Goal: Communication & Community: Share content

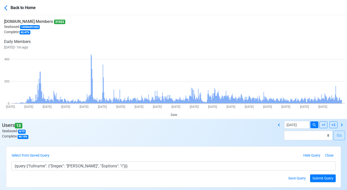
select select "200"
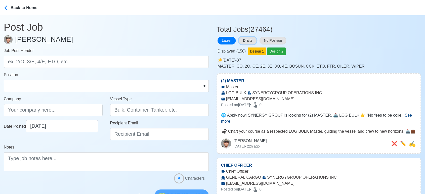
click at [248, 41] on button "Drafts" at bounding box center [247, 41] width 18 height 8
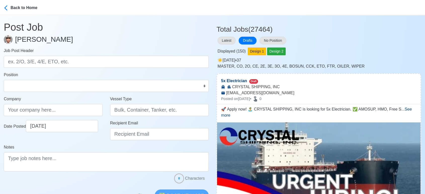
click at [355, 46] on div "Displayed ( 150 ) Design 1 Design 2" at bounding box center [318, 50] width 204 height 10
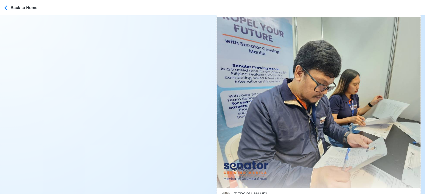
scroll to position [3518, 0]
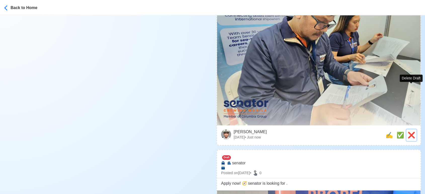
click at [410, 132] on span "❌" at bounding box center [411, 135] width 8 height 7
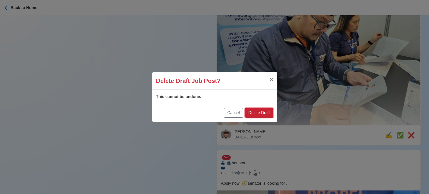
click at [263, 115] on button "Delete Draft" at bounding box center [259, 113] width 28 height 10
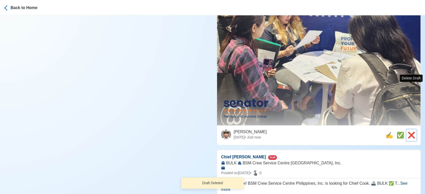
click at [412, 132] on span "❌" at bounding box center [411, 135] width 8 height 7
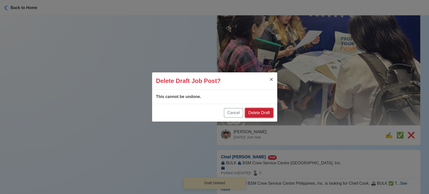
click at [257, 113] on button "Delete Draft" at bounding box center [259, 113] width 28 height 10
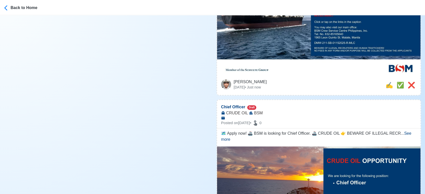
scroll to position [3406, 0]
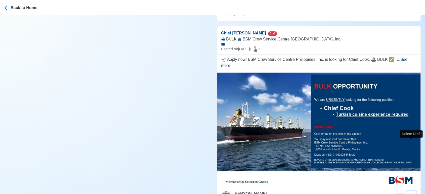
click at [411, 193] on span "❌" at bounding box center [411, 196] width 8 height 7
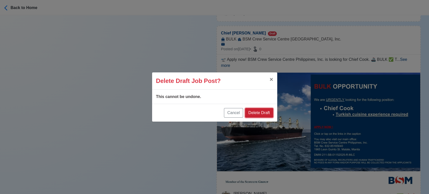
click at [269, 113] on button "Delete Draft" at bounding box center [259, 113] width 28 height 10
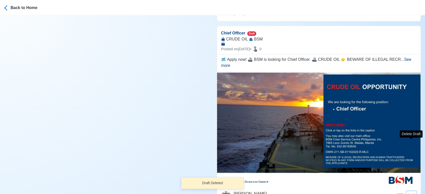
click at [411, 193] on span "❌" at bounding box center [411, 196] width 8 height 7
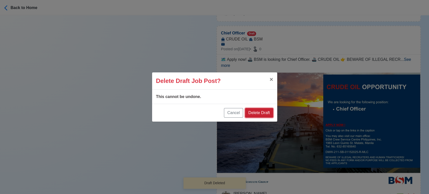
click at [268, 113] on button "Delete Draft" at bounding box center [259, 113] width 28 height 10
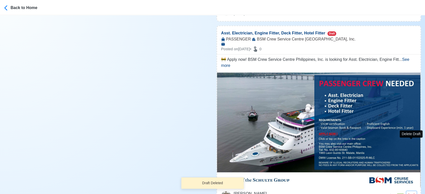
click at [410, 193] on span "❌" at bounding box center [411, 196] width 8 height 7
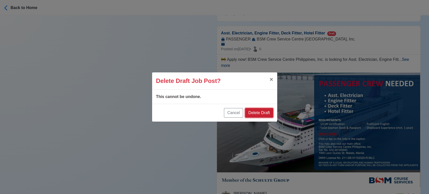
click at [265, 111] on button "Delete Draft" at bounding box center [259, 113] width 28 height 10
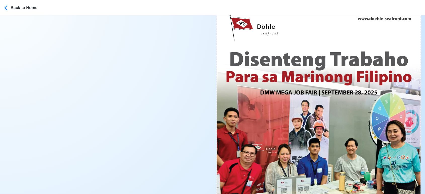
scroll to position [8403, 0]
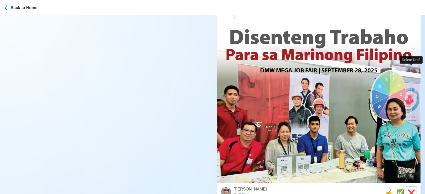
click at [408, 189] on span "❌" at bounding box center [411, 192] width 8 height 7
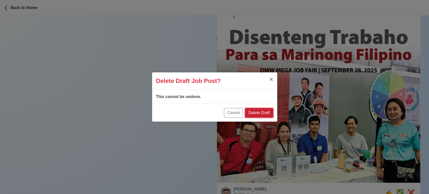
click at [263, 110] on button "Delete Draft" at bounding box center [259, 113] width 28 height 10
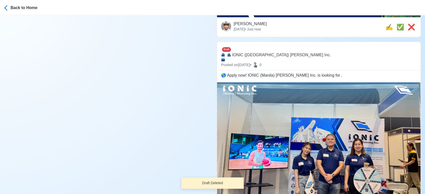
scroll to position [8850, 0]
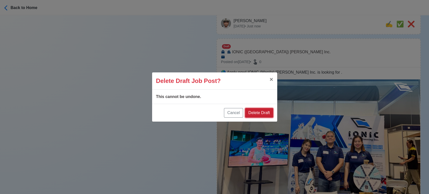
click at [263, 111] on button "Delete Draft" at bounding box center [259, 113] width 28 height 10
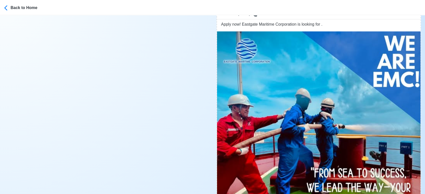
scroll to position [9604, 0]
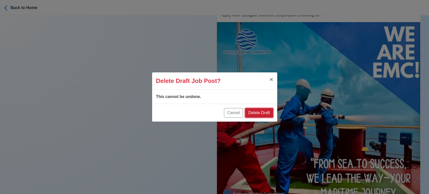
click at [267, 112] on button "Delete Draft" at bounding box center [259, 113] width 28 height 10
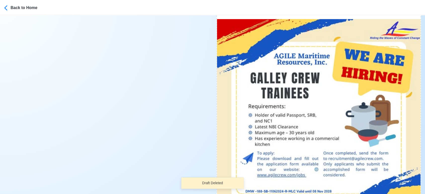
scroll to position [9660, 0]
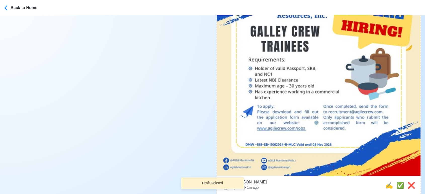
click at [416, 176] on div "Jeyner Gil Tue Sep 30 2025 • 1m ago ❌ ✅ ✍️" at bounding box center [318, 186] width 203 height 20
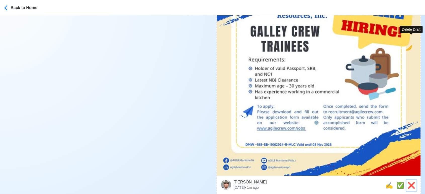
click at [409, 182] on span "❌" at bounding box center [411, 185] width 8 height 7
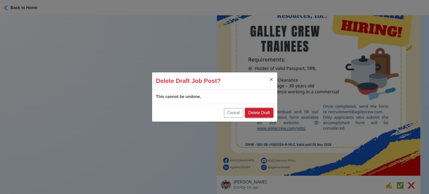
click at [262, 112] on button "Delete Draft" at bounding box center [259, 113] width 28 height 10
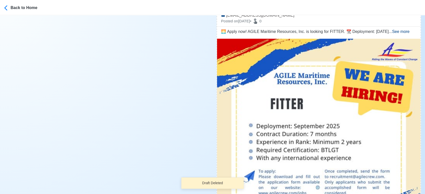
scroll to position [9632, 0]
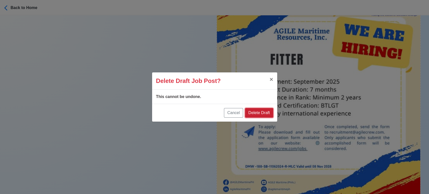
click at [261, 112] on button "Delete Draft" at bounding box center [259, 113] width 28 height 10
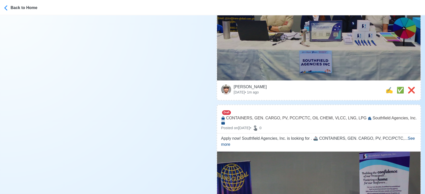
scroll to position [9688, 0]
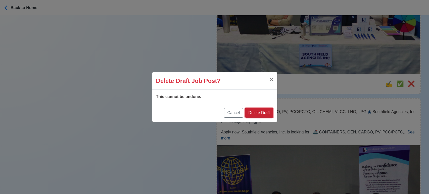
click at [263, 110] on button "Delete Draft" at bounding box center [259, 113] width 28 height 10
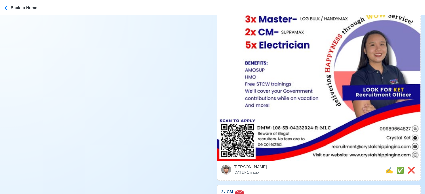
scroll to position [279, 0]
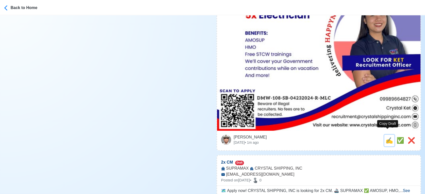
click at [386, 137] on span "✍️" at bounding box center [389, 140] width 8 height 7
type input "5x Electrician"
type input "CRYSTAL SHIPPING, INC"
type input "recruitment@crystalshippinginc.com"
type textarea "🚀 Apply now! 🏝️ CRYSTAL SHIPPING, INC is looking for 5x Electrician. ✅ AMOSUP, …"
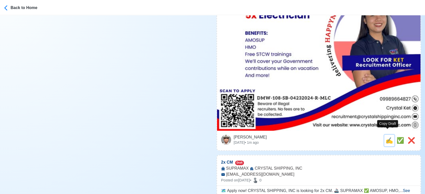
scroll to position [0, 0]
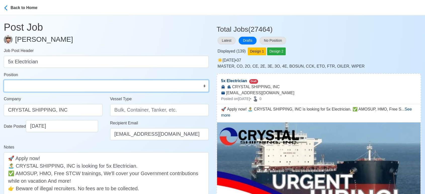
click at [22, 85] on select "Master Chief Officer 2nd Officer 3rd Officer Junior Officer Chief Engineer 2nd …" at bounding box center [106, 86] width 205 height 12
select select "Electrician"
click at [4, 80] on select "Master Chief Officer 2nd Officer 3rd Officer Junior Officer Chief Engineer 2nd …" at bounding box center [106, 86] width 205 height 12
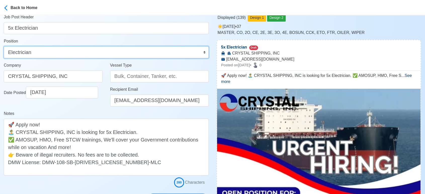
scroll to position [84, 0]
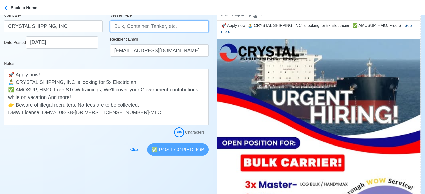
click at [129, 23] on input "Vessel Type" at bounding box center [159, 26] width 99 height 12
type input "BULK CARRIER"
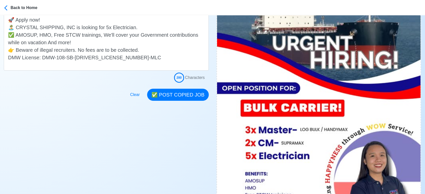
scroll to position [139, 0]
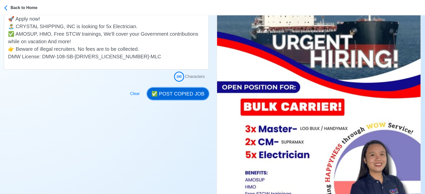
click at [185, 94] on button "✅ POST COPIED JOB" at bounding box center [178, 94] width 62 height 12
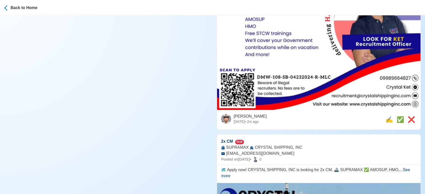
scroll to position [335, 0]
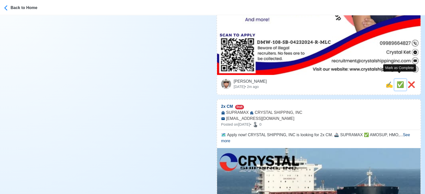
click at [400, 81] on span "✅" at bounding box center [400, 84] width 8 height 7
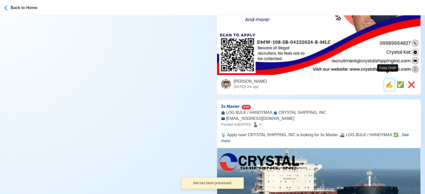
click at [386, 81] on span "✍️" at bounding box center [389, 84] width 8 height 7
type input "2x CM"
select select
type input "CRYSTAL SHIPPING, INC"
type input "SUPRAMAX"
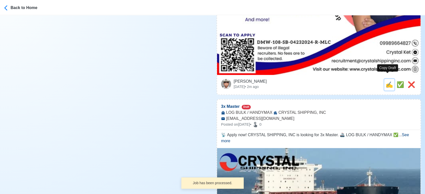
type input "recruitment@crystalshippinginc.com"
type textarea "🗺️ Apply now! CRYSTAL SHIPPING, INC is looking for 2x CM. 🚢 SUPRAMAX ✅ AMOSUP, …"
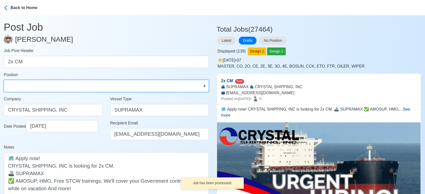
click at [74, 87] on select "Master Chief Officer 2nd Officer 3rd Officer Junior Officer Chief Engineer 2nd …" at bounding box center [106, 86] width 205 height 12
select select "Chief Officer"
click at [4, 80] on select "Master Chief Officer 2nd Officer 3rd Officer Junior Officer Chief Engineer 2nd …" at bounding box center [106, 86] width 205 height 12
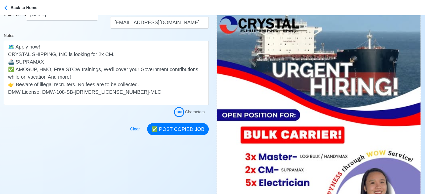
scroll to position [28, 0]
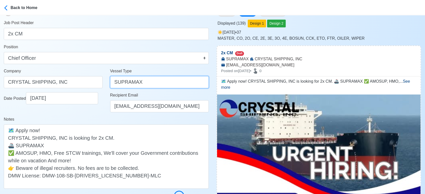
click at [114, 81] on input "SUPRAMAX" at bounding box center [159, 82] width 99 height 12
type input "BULK SUPRAMAX"
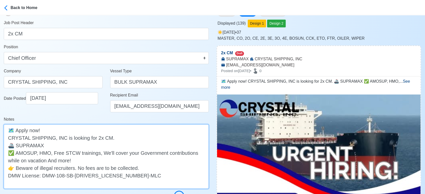
click at [16, 146] on textarea "🗺️ Apply now! CRYSTAL SHIPPING, INC is looking for 2x CM. 🚢 SUPRAMAX ✅ AMOSUP, …" at bounding box center [106, 156] width 205 height 64
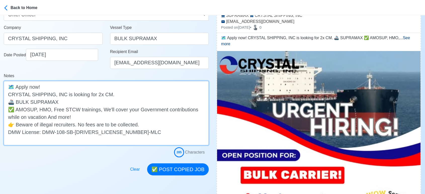
scroll to position [112, 0]
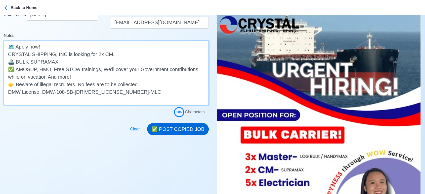
type textarea "🗺️ Apply now! CRYSTAL SHIPPING, INC is looking for 2x CM. 🚢 BULK SUPRAMAX ✅ AMO…"
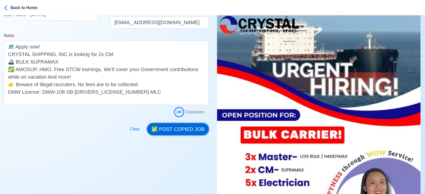
click at [196, 129] on button "✅ POST COPIED JOB" at bounding box center [178, 129] width 62 height 12
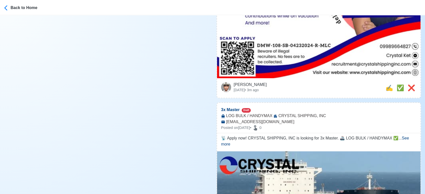
scroll to position [335, 0]
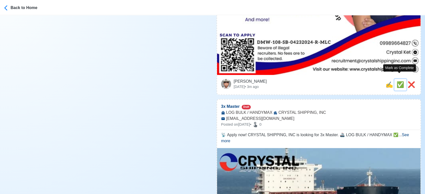
click at [396, 81] on span "✅" at bounding box center [400, 84] width 8 height 7
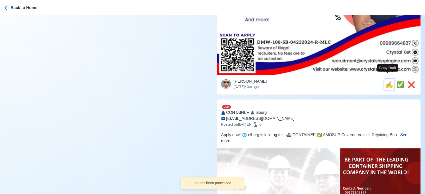
click at [386, 81] on span "✍️" at bounding box center [389, 84] width 8 height 7
type input "3x Master"
select select
type input "CRYSTAL SHIPPING, INC"
type input "LOG BULK / HANDYMAX"
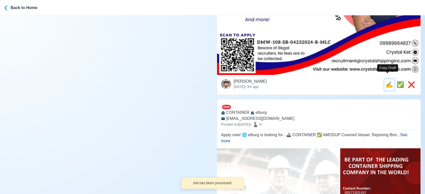
type input "recruitment@crystalshippinginc.com"
type textarea "📡 Apply now! CRYSTAL SHIPPING, INC is looking for 3x Master. 🚢 LOG BULK / HANDY…"
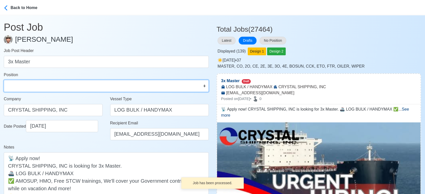
click at [37, 87] on select "Master Chief Officer 2nd Officer 3rd Officer Junior Officer Chief Engineer 2nd …" at bounding box center [106, 86] width 205 height 12
select select "Master"
click at [4, 80] on select "Master Chief Officer 2nd Officer 3rd Officer Junior Officer Chief Engineer 2nd …" at bounding box center [106, 86] width 205 height 12
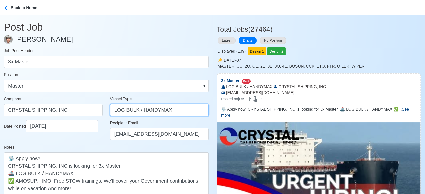
drag, startPoint x: 180, startPoint y: 112, endPoint x: 94, endPoint y: 112, distance: 86.2
click at [94, 112] on div "Company CRYSTAL SHIPPING, INC Vessel Type LOG BULK / HANDYMAX" at bounding box center [106, 108] width 212 height 24
type input "BULK CARRIER"
click at [94, 138] on div "Date Posted 09/30/2025" at bounding box center [53, 132] width 106 height 24
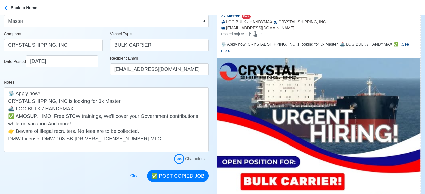
scroll to position [112, 0]
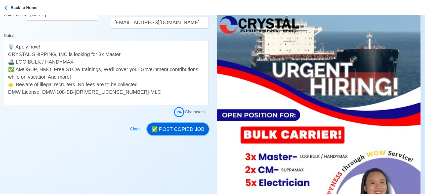
click at [189, 131] on button "✅ POST COPIED JOB" at bounding box center [178, 129] width 62 height 12
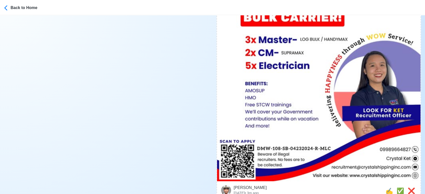
scroll to position [279, 0]
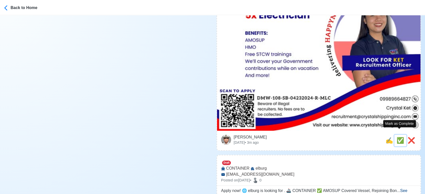
click at [400, 137] on span "✅" at bounding box center [400, 140] width 8 height 7
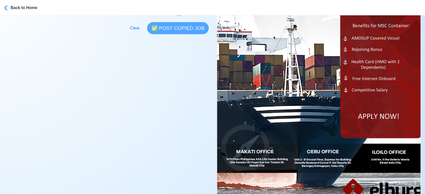
scroll to position [251, 0]
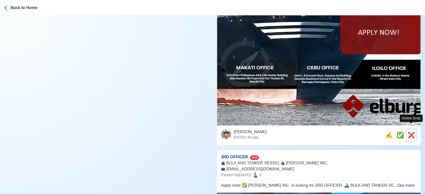
click at [410, 132] on span "❌" at bounding box center [411, 135] width 8 height 7
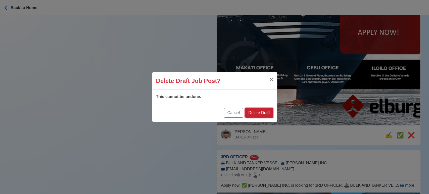
click at [265, 112] on button "Delete Draft" at bounding box center [259, 113] width 28 height 10
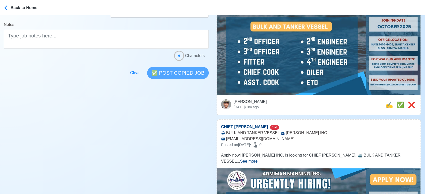
scroll to position [195, 0]
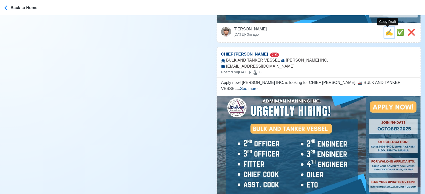
click at [390, 35] on span "✍️" at bounding box center [389, 32] width 8 height 7
type input "3RD OFFICER"
select select
type input "ADMIMAN MANNING INC."
type input "BULK AND TANKER VESSEL"
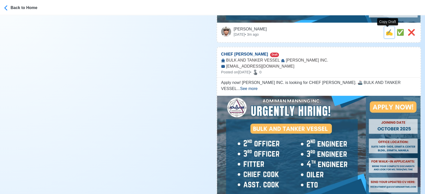
type input "RECRUITMENT@AVATARMARITIME.COM"
type textarea "Apply now! ✅ ADMIMAN MANNING INC. is looking for 3RD OFFICER. 🚢 BULK AND TANKER…"
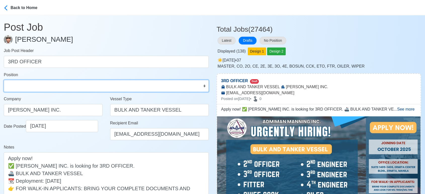
drag, startPoint x: 56, startPoint y: 85, endPoint x: 47, endPoint y: 83, distance: 9.6
click at [56, 86] on select "Master Chief Officer 2nd Officer 3rd Officer Junior Officer Chief Engineer 2nd …" at bounding box center [106, 86] width 205 height 12
select select "3rd Officer"
click at [4, 80] on select "Master Chief Officer 2nd Officer 3rd Officer Junior Officer Chief Engineer 2nd …" at bounding box center [106, 86] width 205 height 12
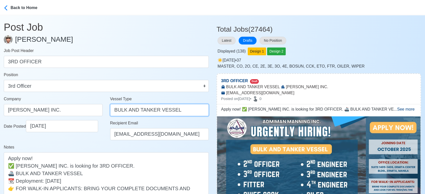
drag, startPoint x: 174, startPoint y: 110, endPoint x: 128, endPoint y: 111, distance: 46.7
click at [128, 111] on input "BULK AND TANKER VESSEL" at bounding box center [159, 110] width 99 height 12
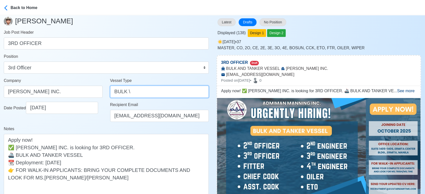
scroll to position [28, 0]
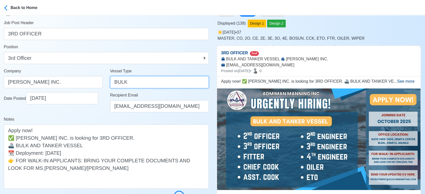
type input "BULK"
click at [94, 113] on div "Date Posted 09/30/2025" at bounding box center [53, 104] width 106 height 24
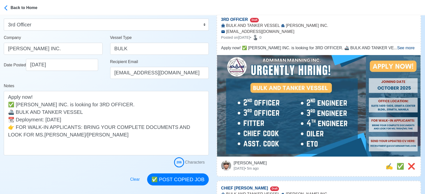
scroll to position [139, 0]
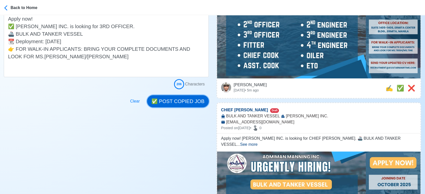
click at [185, 104] on button "✅ POST COPIED JOB" at bounding box center [178, 101] width 62 height 12
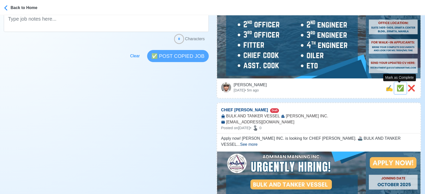
click at [398, 87] on span "✅" at bounding box center [400, 88] width 8 height 7
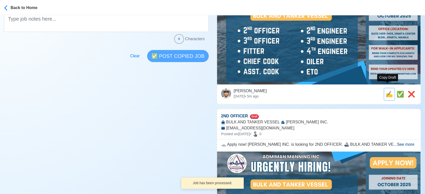
click at [388, 91] on span "✍️" at bounding box center [389, 94] width 8 height 7
type input "CHIEF COOK"
select select
type input "ADMIMAN MANNING INC."
type input "BULK AND TANKER VESSEL"
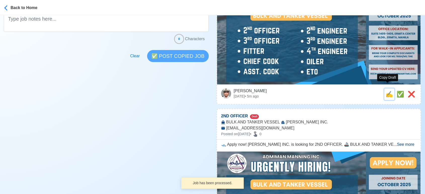
type input "RECRUITMENT@AVATARMARITIME.COM"
type textarea "Apply now! ADMIMAN MANNING INC. is looking for CHIEF COOK. 🚢 BULK AND TANKER VE…"
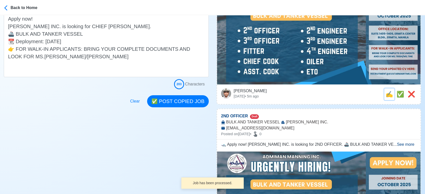
scroll to position [0, 0]
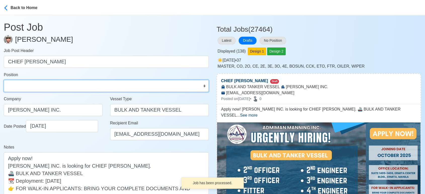
click at [37, 82] on select "Master Chief Officer 2nd Officer 3rd Officer Junior Officer Chief Engineer 2nd …" at bounding box center [106, 86] width 205 height 12
select select "Chief Cook"
click at [4, 80] on select "Master Chief Officer 2nd Officer 3rd Officer Junior Officer Chief Engineer 2nd …" at bounding box center [106, 86] width 205 height 12
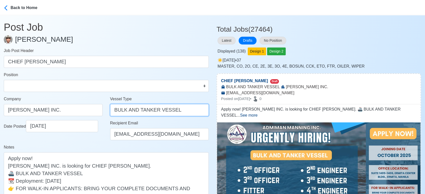
drag, startPoint x: 128, startPoint y: 108, endPoint x: 223, endPoint y: 109, distance: 95.7
type input "BULK"
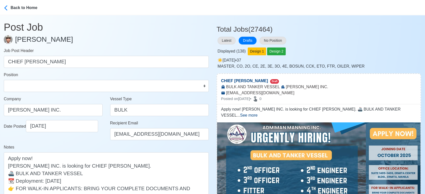
click at [89, 146] on div "Notes Apply now! ADMIMAN MANNING INC. is looking for CHIEF COOK. 🚢 BULK AND TAN…" at bounding box center [106, 180] width 205 height 72
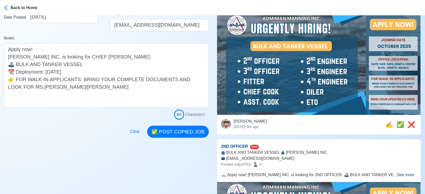
scroll to position [112, 0]
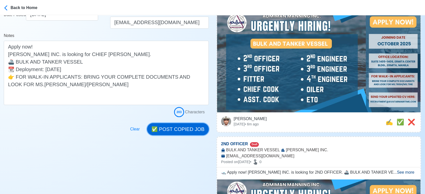
click at [184, 124] on button "✅ POST COPIED JOB" at bounding box center [178, 129] width 62 height 12
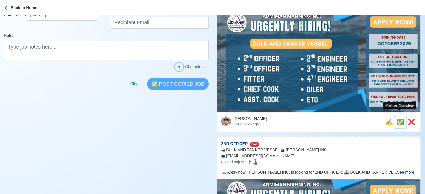
click at [399, 119] on span "✅" at bounding box center [400, 122] width 8 height 7
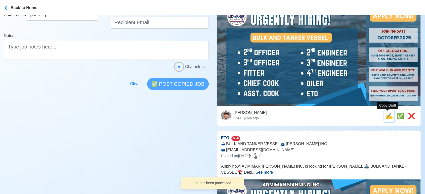
click at [389, 114] on span "✍️" at bounding box center [389, 116] width 8 height 7
type input "2ND OFFICER"
select select
type input "ADMIMAN MANNING INC."
type input "BULK AND TANKER VESSEL"
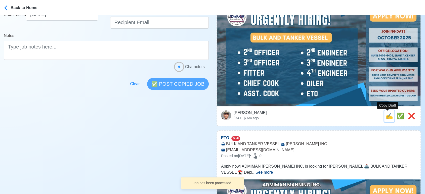
type input "RECRUITMENT@AVATARMARITIME.COM"
type textarea "🛥️ Apply now! ADMIMAN MANNING INC. is looking for 2ND OFFICER. 🚢 BULK AND TANKE…"
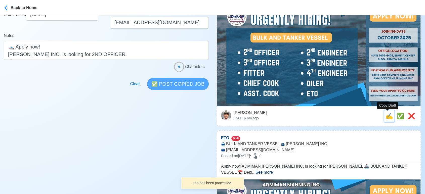
scroll to position [0, 0]
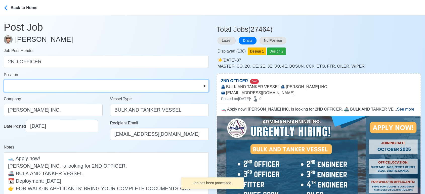
click at [52, 86] on select "Master Chief Officer 2nd Officer 3rd Officer Junior Officer Chief Engineer 2nd …" at bounding box center [106, 86] width 205 height 12
select select "2nd Officer"
click at [4, 80] on select "Master Chief Officer 2nd Officer 3rd Officer Junior Officer Chief Engineer 2nd …" at bounding box center [106, 86] width 205 height 12
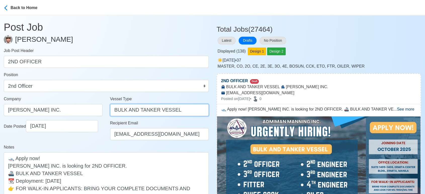
drag, startPoint x: 128, startPoint y: 109, endPoint x: 242, endPoint y: 104, distance: 114.4
type input "BULK"
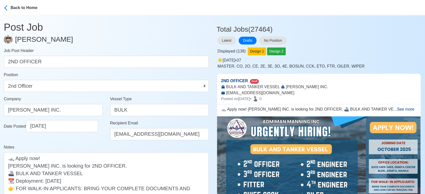
click at [82, 145] on div "Notes 🛥️ Apply now! ADMIMAN MANNING INC. is looking for 2ND OFFICER. 🚢 BULK AND…" at bounding box center [106, 180] width 205 height 72
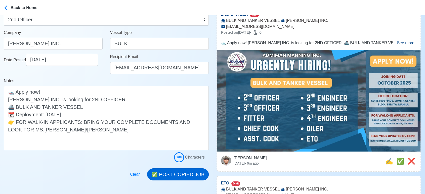
scroll to position [84, 0]
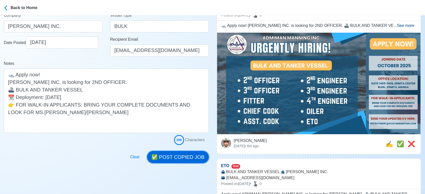
click at [192, 161] on button "✅ POST COPIED JOB" at bounding box center [178, 157] width 62 height 12
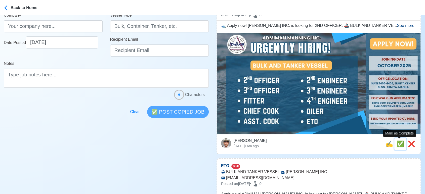
click at [400, 143] on span "✅" at bounding box center [400, 143] width 8 height 7
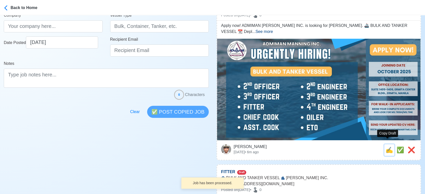
drag, startPoint x: 389, startPoint y: 142, endPoint x: 378, endPoint y: 140, distance: 10.8
click at [389, 146] on span "✍️" at bounding box center [389, 149] width 8 height 7
type input "ETO"
select select
type input "ADMIMAN MANNING INC."
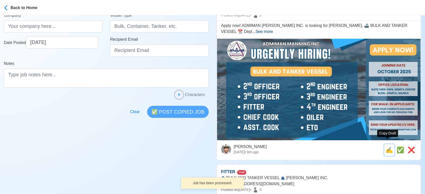
type input "BULK AND TANKER VESSEL"
type input "RECRUITMENT@AVATARMARITIME.COM"
type textarea "Apply now! ADMIMAN MANNING INC. is looking for ETO. 🚢 BULK AND TANKER VESSEL 📆 …"
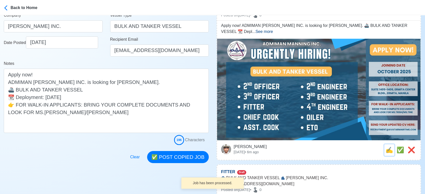
scroll to position [0, 0]
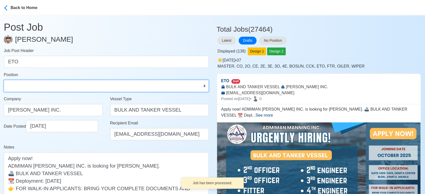
click at [27, 85] on select "Master Chief Officer 2nd Officer 3rd Officer Junior Officer Chief Engineer 2nd …" at bounding box center [106, 86] width 205 height 12
select select "ETO/ETR"
click at [4, 80] on select "Master Chief Officer 2nd Officer 3rd Officer Junior Officer Chief Engineer 2nd …" at bounding box center [106, 86] width 205 height 12
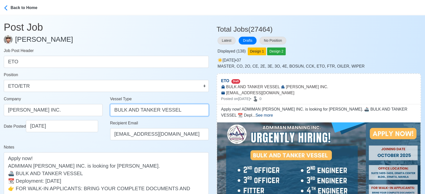
drag, startPoint x: 127, startPoint y: 111, endPoint x: 281, endPoint y: 112, distance: 154.0
type input "BULK"
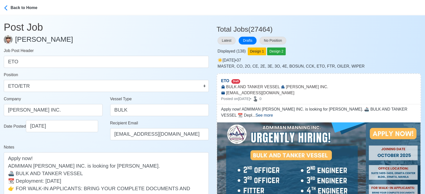
click at [88, 150] on div "Notes Apply now! ADMIMAN MANNING INC. is looking for ETO. 🚢 BULK AND TANKER VES…" at bounding box center [106, 180] width 205 height 72
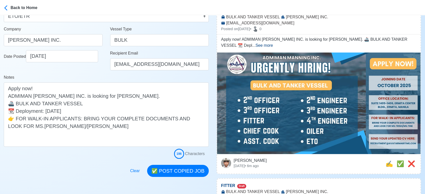
scroll to position [84, 0]
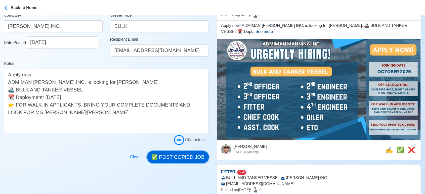
click at [170, 153] on button "✅ POST COPIED JOB" at bounding box center [178, 157] width 62 height 12
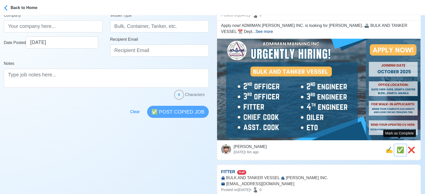
click at [398, 146] on span "✅" at bounding box center [400, 149] width 8 height 7
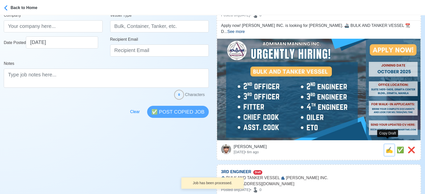
click at [385, 146] on span "✍️" at bounding box center [389, 149] width 8 height 7
type input "FITTER"
select select
type input "ADMIMAN MANNING INC."
type input "BULK AND TANKER VESSEL"
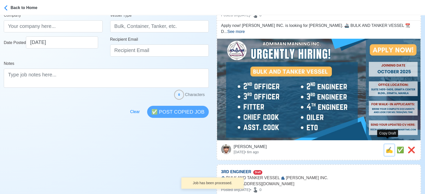
type input "RECRUITMENT@AVATARMARITIME.COM"
type textarea "Apply now! ADMIMAN MANNING INC. is looking for FITTER. 🚢 BULK AND TANKER VESSEL…"
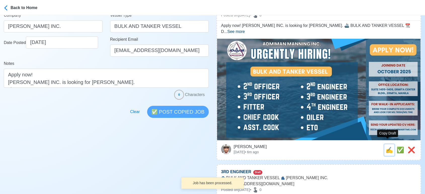
scroll to position [0, 0]
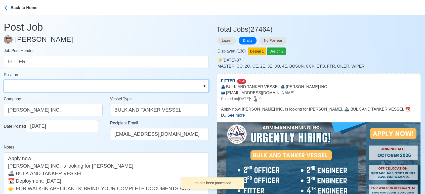
drag, startPoint x: 60, startPoint y: 84, endPoint x: 64, endPoint y: 77, distance: 8.1
click at [64, 77] on div "Position Master Chief Officer 2nd Officer 3rd Officer Junior Officer Chief Engi…" at bounding box center [106, 82] width 205 height 20
select select "Fitter"
click at [4, 80] on select "Master Chief Officer 2nd Officer 3rd Officer Junior Officer Chief Engineer 2nd …" at bounding box center [106, 86] width 205 height 12
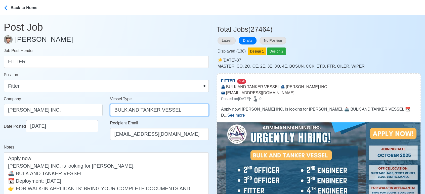
drag, startPoint x: 129, startPoint y: 110, endPoint x: 201, endPoint y: 108, distance: 71.4
click at [200, 110] on input "BULK AND TANKER VESSEL" at bounding box center [159, 110] width 99 height 12
type input "BULK"
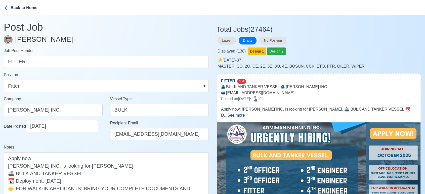
click at [91, 143] on div "Date Posted 09/30/2025" at bounding box center [53, 132] width 106 height 24
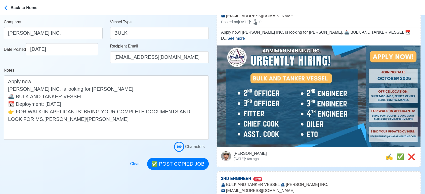
scroll to position [84, 0]
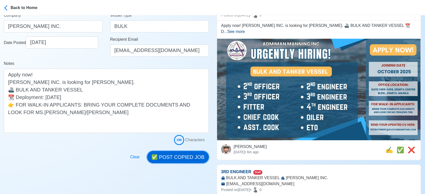
click at [188, 157] on button "✅ POST COPIED JOB" at bounding box center [178, 157] width 62 height 12
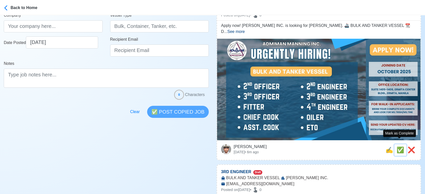
click at [398, 146] on span "✅" at bounding box center [400, 149] width 8 height 7
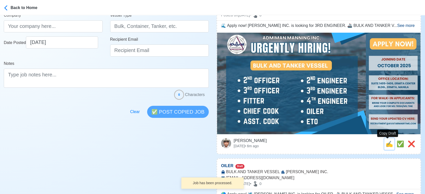
click at [385, 144] on span "✍️" at bounding box center [389, 143] width 8 height 7
type input "3RD ENGINEER"
select select
type input "ADMIMAN MANNING INC."
type input "BULK AND TANKER VESSEL"
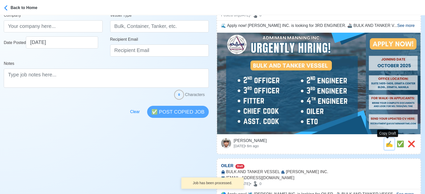
type input "RECRUITMENT@AVATARMARITIME.COM"
type textarea "🌊 Apply now! ADMIMAN MANNING INC. is looking for 3RD ENGINEER. 🚢 BULK AND TANKE…"
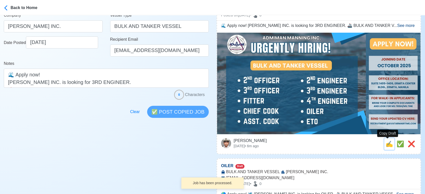
scroll to position [0, 0]
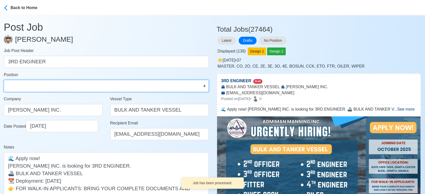
click at [31, 86] on select "Master Chief Officer 2nd Officer 3rd Officer Junior Officer Chief Engineer 2nd …" at bounding box center [106, 86] width 205 height 12
select select "3rd Engineer"
click at [4, 80] on select "Master Chief Officer 2nd Officer 3rd Officer Junior Officer Chief Engineer 2nd …" at bounding box center [106, 86] width 205 height 12
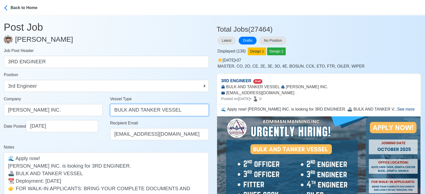
drag, startPoint x: 131, startPoint y: 110, endPoint x: 208, endPoint y: 107, distance: 76.9
click at [208, 107] on input "BULK AND TANKER VESSEL" at bounding box center [159, 110] width 99 height 12
type input "BULK"
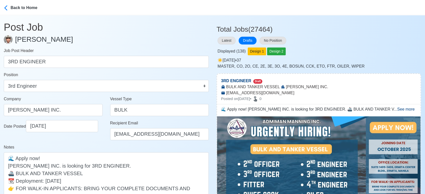
click at [76, 141] on div "Date Posted 09/30/2025" at bounding box center [53, 132] width 106 height 24
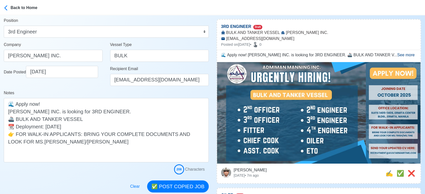
scroll to position [56, 0]
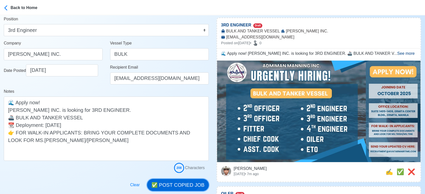
click at [188, 187] on button "✅ POST COPIED JOB" at bounding box center [178, 185] width 62 height 12
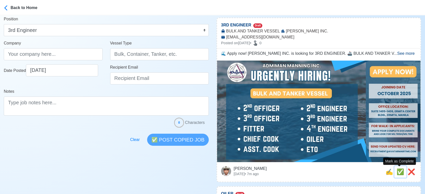
click at [398, 172] on span "✅" at bounding box center [400, 171] width 8 height 7
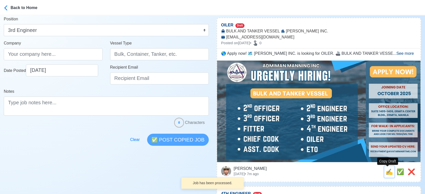
click at [386, 172] on span "✍️" at bounding box center [389, 171] width 8 height 7
type input "OILER"
select select
type input "ADMIMAN MANNING INC."
type input "BULK AND TANKER VESSEL"
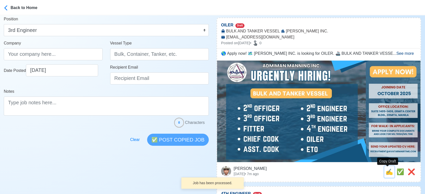
type input "RECRUITMENT@AVATARMARITIME.COM"
type textarea "🌎 Apply now! 🗺️ ADMIMAN MANNING INC. is looking for OILER. 🚢 BULK AND TANKER VE…"
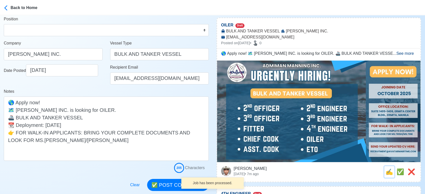
scroll to position [0, 0]
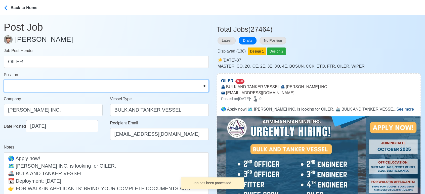
click at [53, 86] on select "Master Chief Officer 2nd Officer 3rd Officer Junior Officer Chief Engineer 2nd …" at bounding box center [106, 86] width 205 height 12
select select "Oiler"
click at [4, 80] on select "Master Chief Officer 2nd Officer 3rd Officer Junior Officer Chief Engineer 2nd …" at bounding box center [106, 86] width 205 height 12
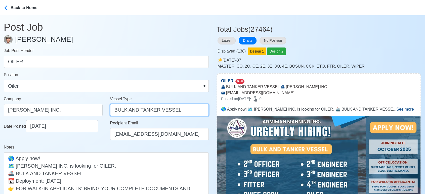
drag, startPoint x: 127, startPoint y: 111, endPoint x: 249, endPoint y: 107, distance: 121.9
type input "BULK"
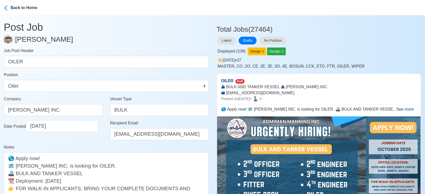
drag, startPoint x: 92, startPoint y: 142, endPoint x: 99, endPoint y: 140, distance: 7.0
click at [92, 142] on div "Date Posted 09/30/2025" at bounding box center [53, 132] width 106 height 24
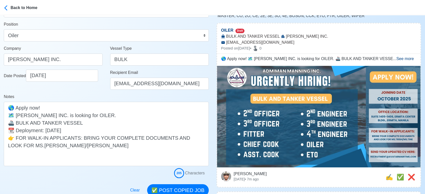
scroll to position [84, 0]
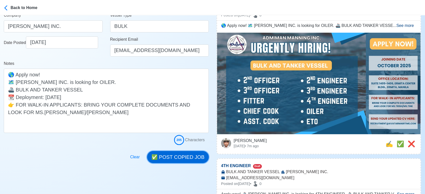
click at [182, 156] on button "✅ POST COPIED JOB" at bounding box center [178, 157] width 62 height 12
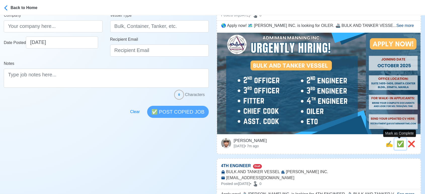
click at [400, 144] on span "✅" at bounding box center [400, 143] width 8 height 7
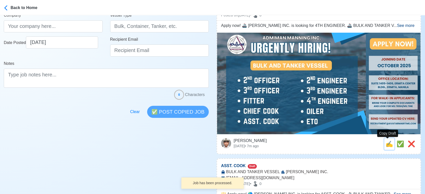
click at [385, 144] on span "✍️" at bounding box center [389, 143] width 8 height 7
type input "4TH ENGINEER"
select select
type input "ADMIMAN MANNING INC."
type input "BULK AND TANKER VESSEL"
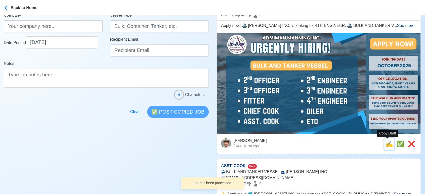
type input "RECRUITMENT@AVATARMARITIME.COM"
type textarea "Apply now! 🚢 ADMIMAN MANNING INC. is looking for 4TH ENGINEER. 🚢 BULK AND TANKE…"
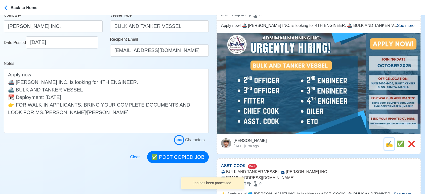
scroll to position [0, 0]
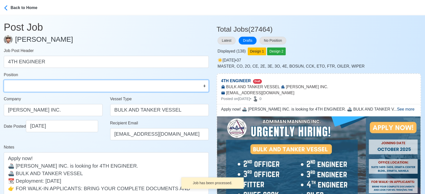
click at [28, 81] on select "Master Chief Officer 2nd Officer 3rd Officer Junior Officer Chief Engineer 2nd …" at bounding box center [106, 86] width 205 height 12
select select "4th Engineer"
click at [4, 80] on select "Master Chief Officer 2nd Officer 3rd Officer Junior Officer Chief Engineer 2nd …" at bounding box center [106, 86] width 205 height 12
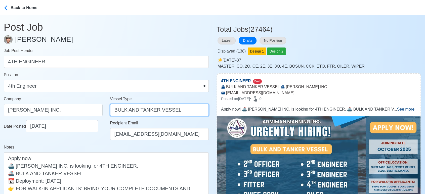
drag, startPoint x: 131, startPoint y: 110, endPoint x: 194, endPoint y: 111, distance: 62.3
click at [194, 111] on input "BULK AND TANKER VESSEL" at bounding box center [159, 110] width 99 height 12
type input "BULK"
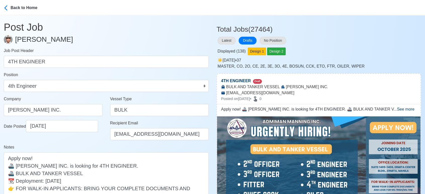
click at [96, 142] on div "Date Posted 09/30/2025" at bounding box center [53, 132] width 106 height 24
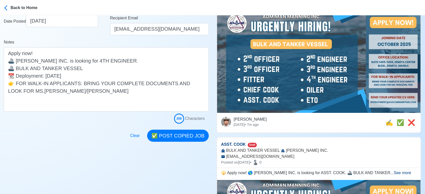
scroll to position [112, 0]
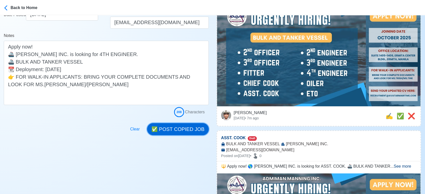
click at [175, 126] on button "✅ POST COPIED JOB" at bounding box center [178, 129] width 62 height 12
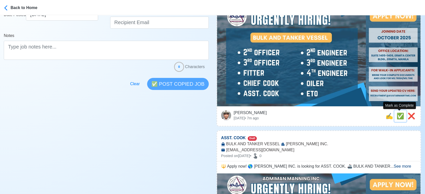
click at [400, 115] on span "✅" at bounding box center [400, 116] width 8 height 7
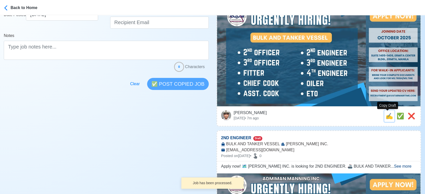
click at [387, 116] on span "✍️" at bounding box center [389, 116] width 8 height 7
type input "ASST. COOK"
select select
type input "ADMIMAN MANNING INC."
type input "BULK AND TANKER VESSEL"
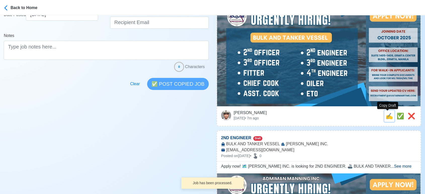
type input "RECRUITMENT@AVATARMARITIME.COM"
type textarea "🔱 Apply now! 🌎 ADMIMAN MANNING INC. is looking for ASST. COOK. 🚢 BULK AND TANKE…"
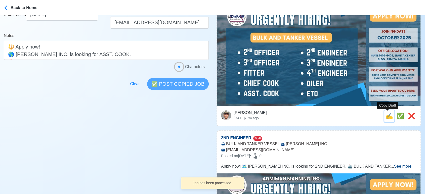
scroll to position [0, 0]
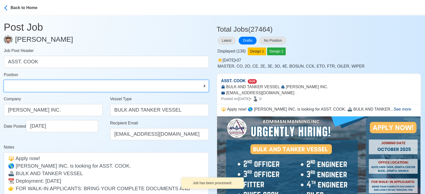
drag, startPoint x: 42, startPoint y: 84, endPoint x: 41, endPoint y: 81, distance: 2.9
click at [42, 84] on select "Master Chief Officer 2nd Officer 3rd Officer Junior Officer Chief Engineer 2nd …" at bounding box center [106, 86] width 205 height 12
select select "Cook"
click at [4, 80] on select "Master Chief Officer 2nd Officer 3rd Officer Junior Officer Chief Engineer 2nd …" at bounding box center [106, 86] width 205 height 12
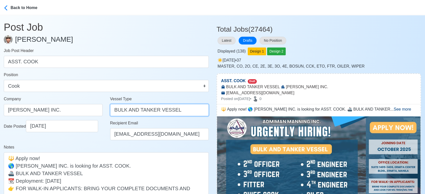
drag, startPoint x: 127, startPoint y: 109, endPoint x: 240, endPoint y: 110, distance: 112.6
type input "BULK"
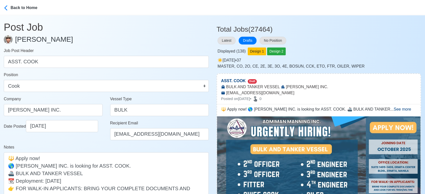
click at [97, 145] on div "Notes 🔱 Apply now! 🌎 ADMIMAN MANNING INC. is looking for ASST. COOK. 🚢 BULK AND…" at bounding box center [106, 180] width 205 height 72
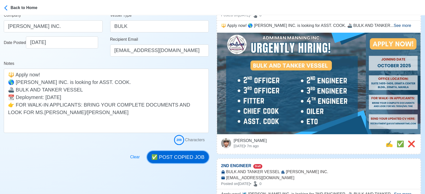
click at [184, 156] on button "✅ POST COPIED JOB" at bounding box center [178, 157] width 62 height 12
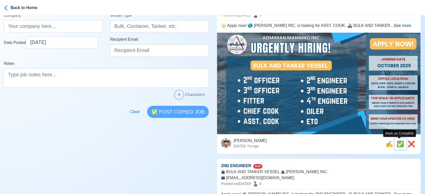
click at [400, 142] on span "✅" at bounding box center [400, 143] width 8 height 7
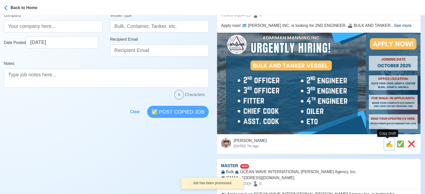
click at [388, 145] on span "✍️" at bounding box center [389, 143] width 8 height 7
type input "2ND ENGINEER"
select select
type input "ADMIMAN MANNING INC."
type input "BULK AND TANKER VESSEL"
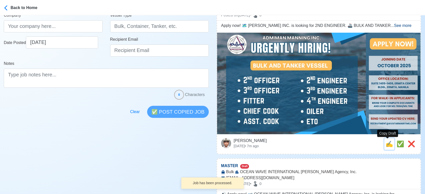
type input "RECRUITMENT@AVATARMARITIME.COM"
type textarea "Apply now! 🗺️ ADMIMAN MANNING INC. is looking for 2ND ENGINEER. 🚢 BULK AND TANK…"
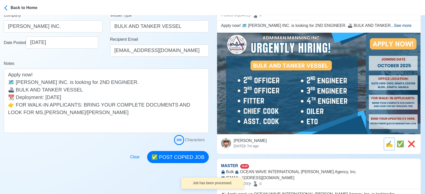
scroll to position [0, 0]
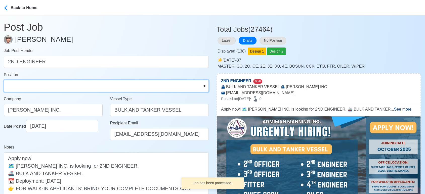
drag, startPoint x: 28, startPoint y: 85, endPoint x: 28, endPoint y: 81, distance: 4.0
click at [28, 85] on select "Master Chief Officer 2nd Officer 3rd Officer Junior Officer Chief Engineer 2nd …" at bounding box center [106, 86] width 205 height 12
select select "2nd Engineer"
click at [4, 80] on select "Master Chief Officer 2nd Officer 3rd Officer Junior Officer Chief Engineer 2nd …" at bounding box center [106, 86] width 205 height 12
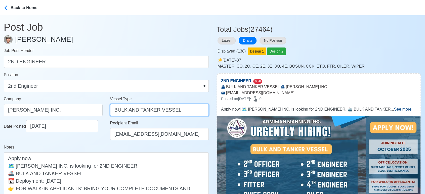
drag, startPoint x: 127, startPoint y: 111, endPoint x: 233, endPoint y: 105, distance: 105.9
type input "BULK"
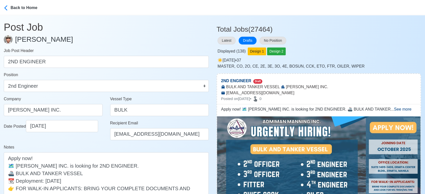
click at [89, 146] on div "Notes Apply now! 🗺️ ADMIMAN MANNING INC. is looking for 2ND ENGINEER. 🚢 BULK AN…" at bounding box center [106, 180] width 205 height 72
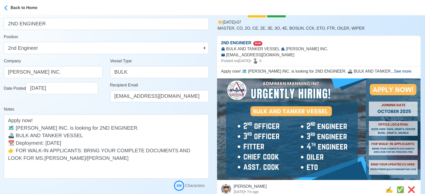
scroll to position [84, 0]
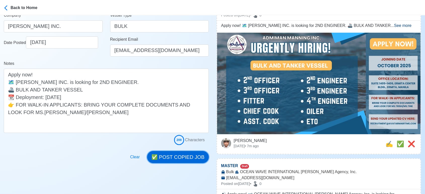
click at [179, 158] on button "✅ POST COPIED JOB" at bounding box center [178, 157] width 62 height 12
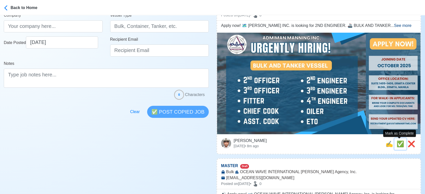
click at [398, 141] on span "✅" at bounding box center [400, 143] width 8 height 7
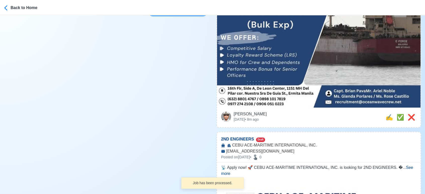
scroll to position [195, 0]
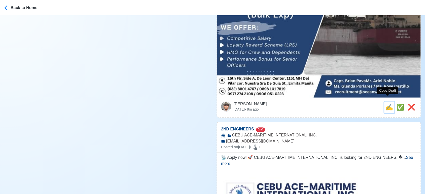
click at [386, 104] on span "✍️" at bounding box center [389, 107] width 8 height 7
type input "MASTER"
select select
type input "OCEAN WAVE INTERNATIONAL Manning Agency, Inc."
type input "Bulk"
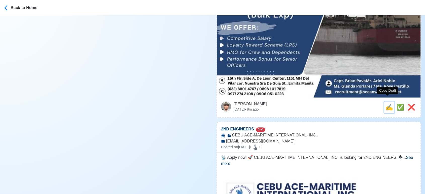
type input "recruitment@oceanwavecrew.net"
type textarea "🔊 Apply now! 🛫 OCEAN WAVE INTERNATIONAL Manning Agency, Inc. is looking for MAS…"
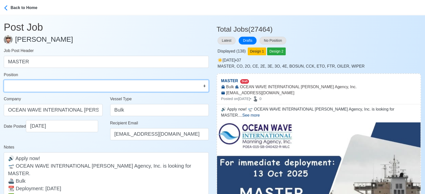
drag, startPoint x: 31, startPoint y: 88, endPoint x: 32, endPoint y: 80, distance: 8.2
click at [31, 87] on select "Master Chief Officer 2nd Officer 3rd Officer Junior Officer Chief Engineer 2nd …" at bounding box center [106, 86] width 205 height 12
select select "Master"
click at [4, 80] on select "Master Chief Officer 2nd Officer 3rd Officer Junior Officer Chief Engineer 2nd …" at bounding box center [106, 86] width 205 height 12
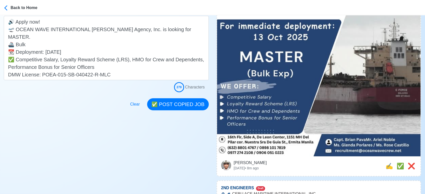
scroll to position [139, 0]
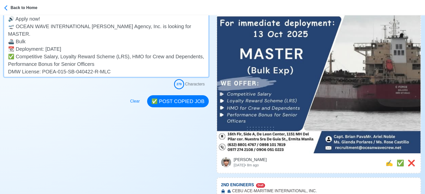
click at [85, 40] on textarea "🔊 Apply now! 🛫 OCEAN WAVE INTERNATIONAL Manning Agency, Inc. is looking for MAS…" at bounding box center [106, 45] width 205 height 64
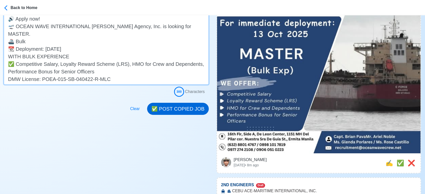
type textarea "🔊 Apply now! 🛫 OCEAN WAVE INTERNATIONAL Manning Agency, Inc. is looking for MAS…"
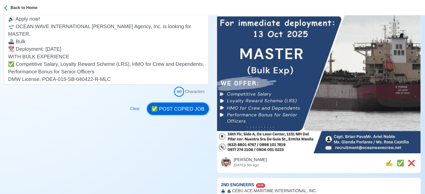
click at [191, 111] on button "✅ POST COPIED JOB" at bounding box center [178, 109] width 62 height 12
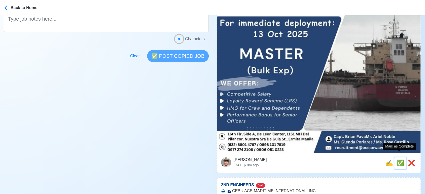
click at [399, 160] on span "✅" at bounding box center [400, 163] width 8 height 7
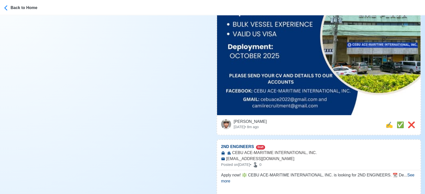
scroll to position [307, 0]
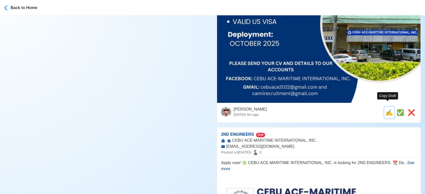
click at [388, 109] on span "✍️" at bounding box center [389, 112] width 8 height 7
type input "2ND ENGINEERS"
select select
type input "CEBU ACE-MARITIME INTERNATIONAL, INC."
type input "camiirecruitment@gmail.com"
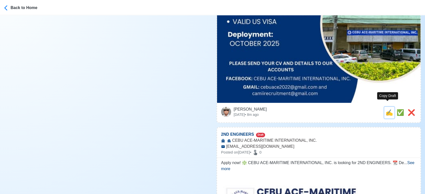
type textarea "📡 Apply now! 🚀 CEBU ACE-MARITIME INTERNATIONAL, INC. is looking for 2ND ENGINEE…"
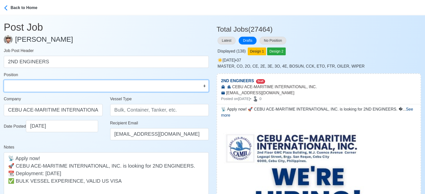
click at [37, 80] on select "Master Chief Officer 2nd Officer 3rd Officer Junior Officer Chief Engineer 2nd …" at bounding box center [106, 86] width 205 height 12
select select "2nd Engineer"
click at [4, 80] on select "Master Chief Officer 2nd Officer 3rd Officer Junior Officer Chief Engineer 2nd …" at bounding box center [106, 86] width 205 height 12
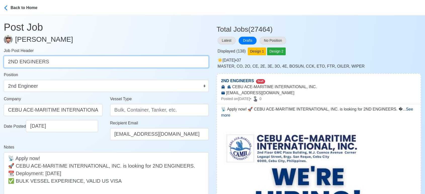
click at [72, 62] on input "2ND ENGINEERS" at bounding box center [106, 62] width 205 height 12
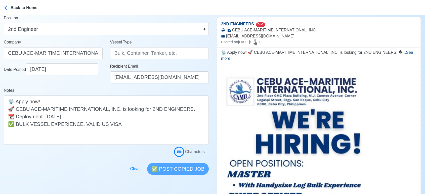
scroll to position [56, 0]
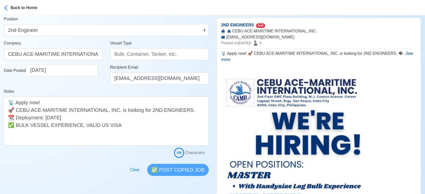
type input "2ND ENGINEER"
click at [133, 53] on input "Vessel Type" at bounding box center [159, 54] width 99 height 12
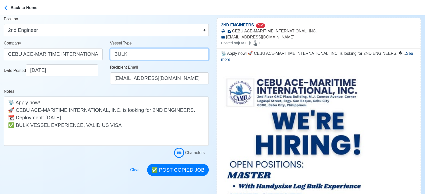
type input "BULK CARRIER"
click at [78, 85] on div "Date Posted 09/30/2025" at bounding box center [53, 76] width 106 height 24
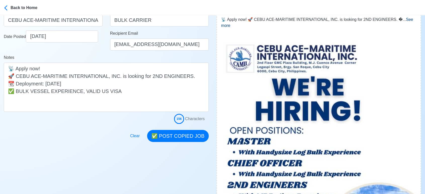
scroll to position [139, 0]
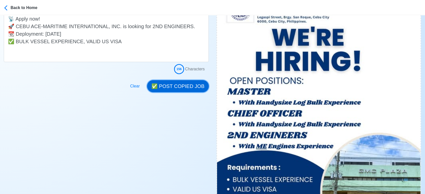
click at [176, 85] on button "✅ POST COPIED JOB" at bounding box center [178, 86] width 62 height 12
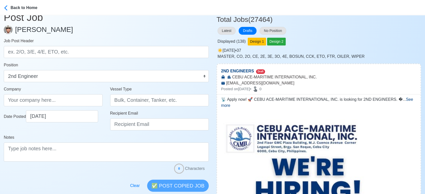
scroll to position [0, 0]
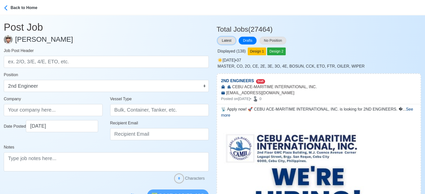
click at [224, 39] on button "Latest" at bounding box center [226, 41] width 18 height 8
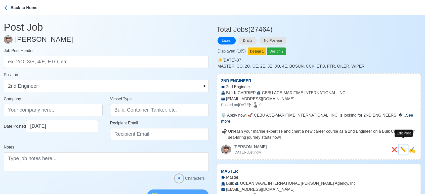
click at [402, 147] on span "✏️" at bounding box center [403, 150] width 6 height 6
type input "2ND ENGINEER"
type input "CEBU ACE-MARITIME INTERNATIONAL, INC."
type input "BULK CARRIER"
type input "camiirecruitment@gmail.com"
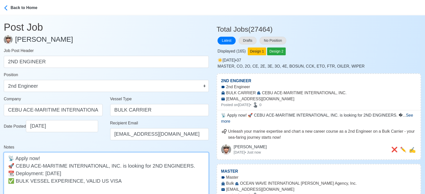
drag, startPoint x: 17, startPoint y: 181, endPoint x: 0, endPoint y: 180, distance: 16.6
click at [0, 180] on main "Post Job Jeyner Gil Job Post Header 2ND ENGINEER Position Master Chief Officer …" at bounding box center [106, 123] width 212 height 217
click at [98, 172] on textarea "📡 Apply now! 🚀 CEBU ACE-MARITIME INTERNATIONAL, INC. is looking for 2ND ENGINEE…" at bounding box center [106, 176] width 205 height 49
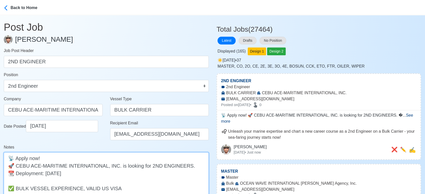
paste textarea "✅"
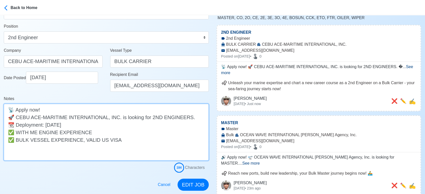
scroll to position [84, 0]
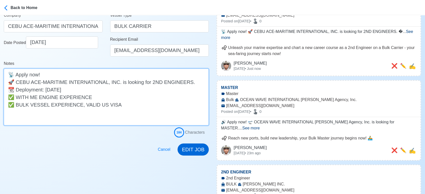
type textarea "📡 Apply now! 🚀 CEBU ACE-MARITIME INTERNATIONAL, INC. is looking for 2ND ENGINEE…"
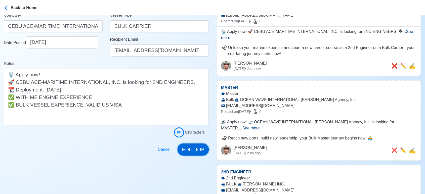
click at [191, 151] on button "EDIT JOB" at bounding box center [192, 149] width 31 height 12
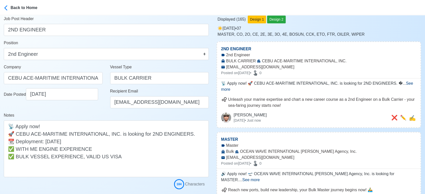
scroll to position [0, 0]
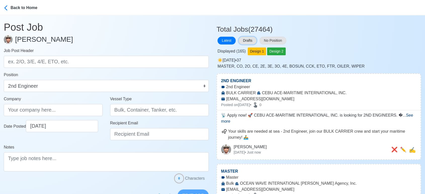
click at [249, 40] on button "Drafts" at bounding box center [247, 41] width 18 height 8
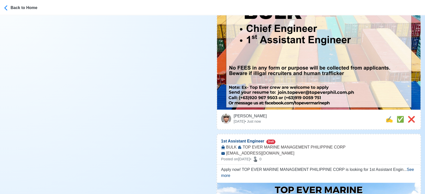
scroll to position [530, 0]
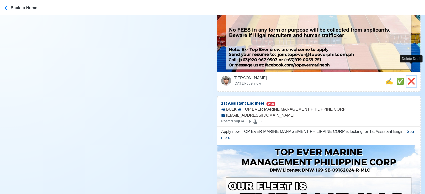
click at [410, 78] on span "❌" at bounding box center [411, 81] width 8 height 7
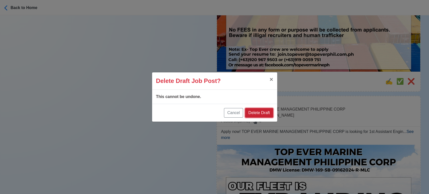
drag, startPoint x: 265, startPoint y: 112, endPoint x: 356, endPoint y: 94, distance: 92.2
click at [265, 112] on button "Delete Draft" at bounding box center [259, 113] width 28 height 10
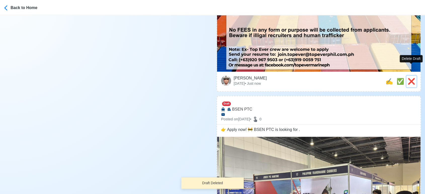
click at [412, 78] on span "❌" at bounding box center [411, 81] width 8 height 7
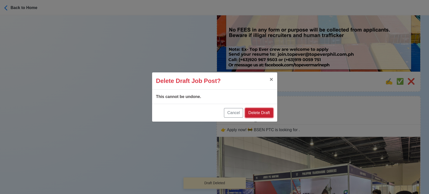
click at [261, 114] on button "Delete Draft" at bounding box center [259, 113] width 28 height 10
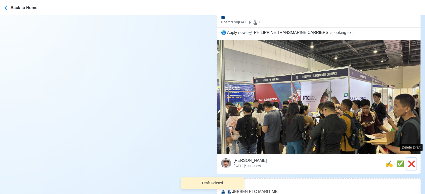
click at [411, 160] on span "❌" at bounding box center [411, 163] width 8 height 7
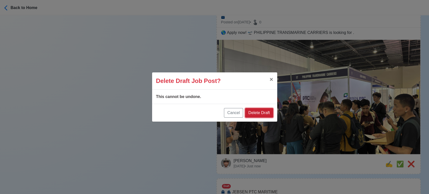
click at [265, 113] on button "Delete Draft" at bounding box center [259, 113] width 28 height 10
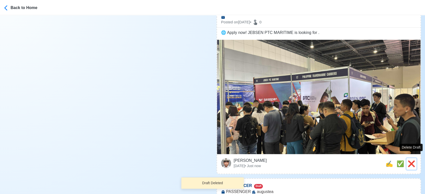
click at [412, 160] on span "❌" at bounding box center [411, 163] width 8 height 7
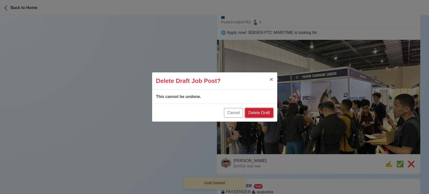
click at [272, 116] on button "Delete Draft" at bounding box center [259, 113] width 28 height 10
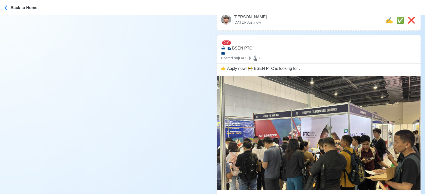
scroll to position [363, 0]
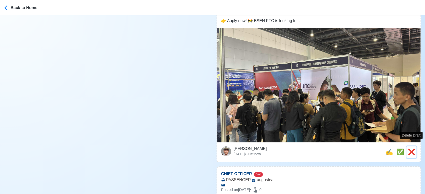
click at [410, 148] on span "❌" at bounding box center [411, 151] width 8 height 7
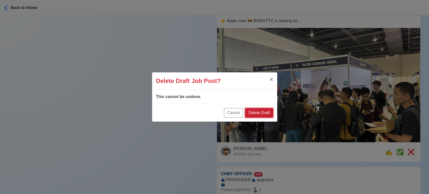
drag, startPoint x: 264, startPoint y: 112, endPoint x: 276, endPoint y: 116, distance: 12.6
click at [265, 114] on button "Delete Draft" at bounding box center [259, 113] width 28 height 10
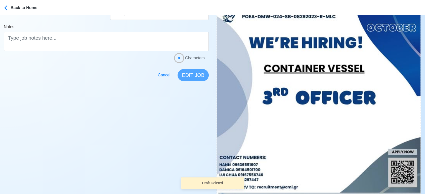
scroll to position [195, 0]
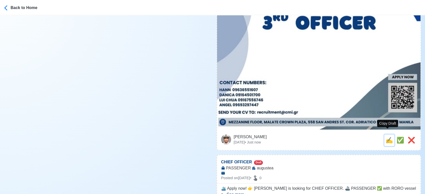
click at [387, 137] on span "✍️" at bounding box center [389, 140] width 8 height 7
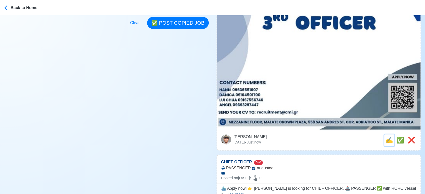
scroll to position [0, 0]
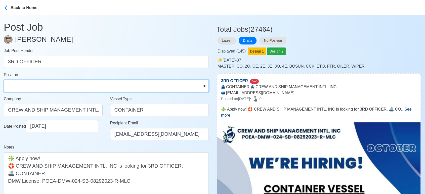
click at [62, 88] on select "Master Chief Officer 2nd Officer 3rd Officer Junior Officer Chief Engineer 2nd …" at bounding box center [106, 86] width 205 height 12
click at [4, 80] on select "Master Chief Officer 2nd Officer 3rd Officer Junior Officer Chief Engineer 2nd …" at bounding box center [106, 86] width 205 height 12
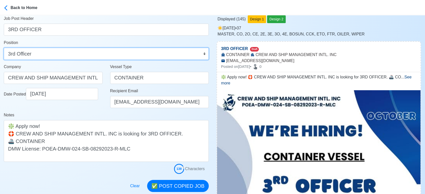
scroll to position [84, 0]
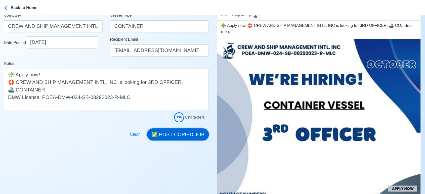
click at [185, 131] on button "✅ POST COPIED JOB" at bounding box center [178, 134] width 62 height 12
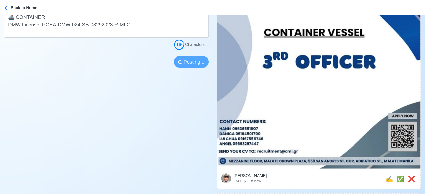
scroll to position [167, 0]
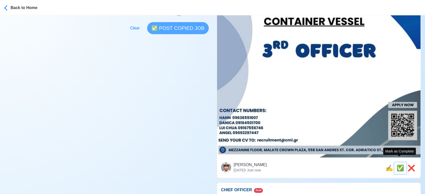
click at [399, 165] on span "✅" at bounding box center [400, 168] width 8 height 7
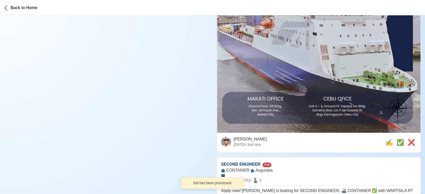
scroll to position [251, 0]
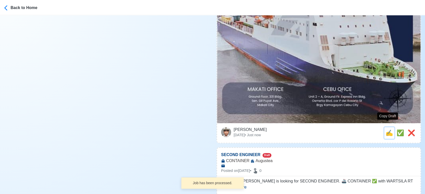
click at [385, 129] on span "✍️" at bounding box center [389, 132] width 8 height 7
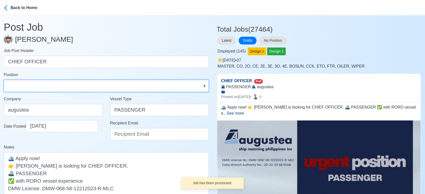
drag, startPoint x: 79, startPoint y: 84, endPoint x: 66, endPoint y: 80, distance: 13.0
click at [79, 84] on select "Master Chief Officer 2nd Officer 3rd Officer Junior Officer Chief Engineer 2nd …" at bounding box center [106, 86] width 205 height 12
click at [4, 80] on select "Master Chief Officer 2nd Officer 3rd Officer Junior Officer Chief Engineer 2nd …" at bounding box center [106, 86] width 205 height 12
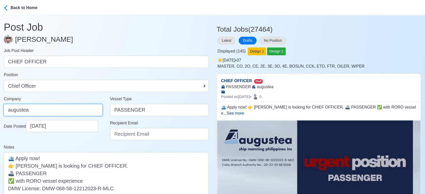
drag, startPoint x: 53, startPoint y: 104, endPoint x: 53, endPoint y: 107, distance: 3.3
click at [53, 104] on input "augustea" at bounding box center [53, 110] width 99 height 12
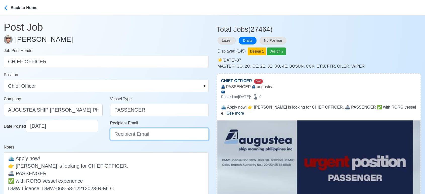
drag, startPoint x: 123, startPoint y: 137, endPoint x: 130, endPoint y: 118, distance: 20.3
click at [123, 137] on input "Recipient Email" at bounding box center [159, 134] width 99 height 12
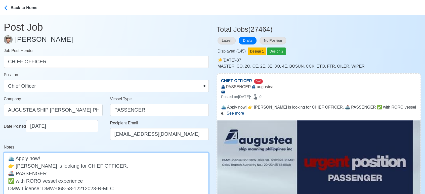
click at [20, 166] on textarea "🛳️ Apply now! 👉 augustea is looking for CHIEF OFFICER. 🚢 PASSENGER ✅ with RORO …" at bounding box center [106, 176] width 205 height 49
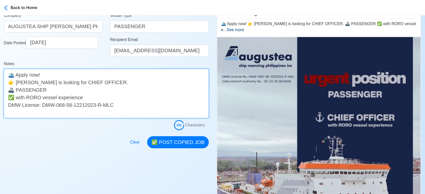
scroll to position [84, 0]
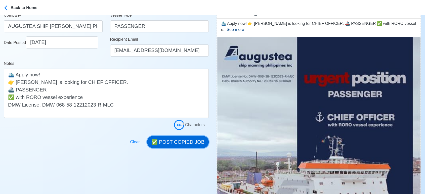
click at [191, 139] on button "✅ POST COPIED JOB" at bounding box center [178, 142] width 62 height 12
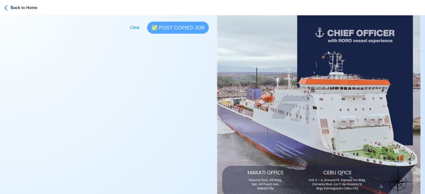
scroll to position [223, 0]
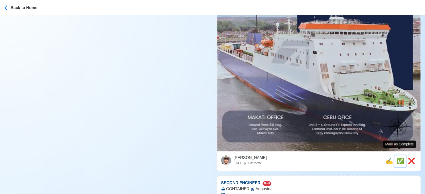
click at [399, 158] on span "✅" at bounding box center [400, 161] width 8 height 7
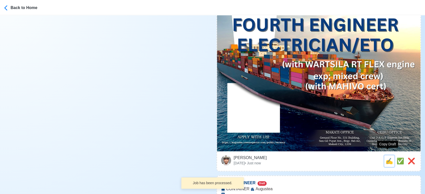
click at [387, 158] on span "✍️" at bounding box center [389, 161] width 8 height 7
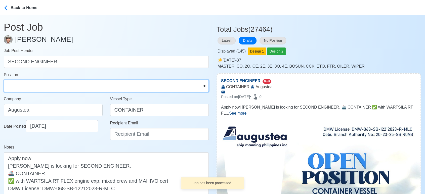
drag, startPoint x: 64, startPoint y: 86, endPoint x: 62, endPoint y: 83, distance: 3.6
click at [64, 86] on select "Master Chief Officer 2nd Officer 3rd Officer Junior Officer Chief Engineer 2nd …" at bounding box center [106, 86] width 205 height 12
click at [4, 80] on select "Master Chief Officer 2nd Officer 3rd Officer Junior Officer Chief Engineer 2nd …" at bounding box center [106, 86] width 205 height 12
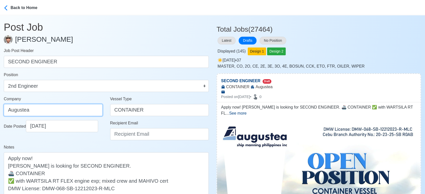
click at [60, 107] on input "Augustea" at bounding box center [53, 110] width 99 height 12
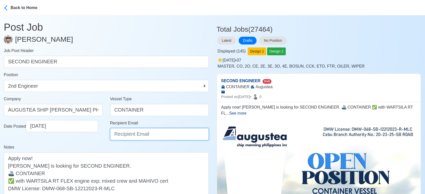
click at [137, 137] on input "Recipient Email" at bounding box center [159, 134] width 99 height 12
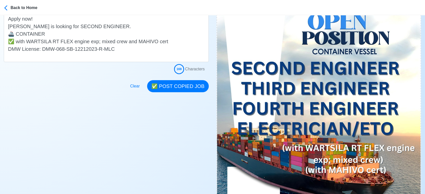
scroll to position [112, 0]
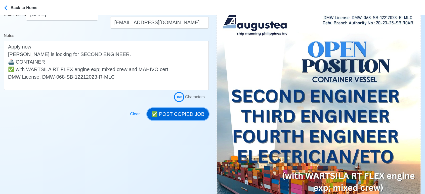
click at [190, 115] on button "✅ POST COPIED JOB" at bounding box center [178, 114] width 62 height 12
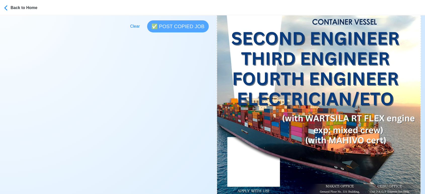
scroll to position [223, 0]
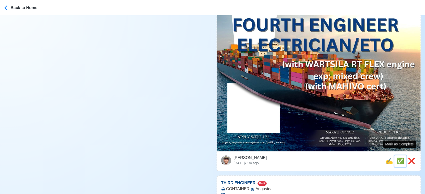
click at [400, 158] on span "✅" at bounding box center [400, 161] width 8 height 7
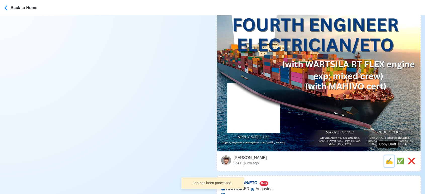
click at [387, 158] on span "✍️" at bounding box center [389, 161] width 8 height 7
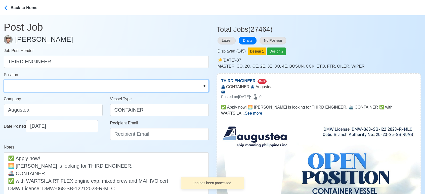
click at [56, 81] on select "Master Chief Officer 2nd Officer 3rd Officer Junior Officer Chief Engineer 2nd …" at bounding box center [106, 86] width 205 height 12
click at [4, 80] on select "Master Chief Officer 2nd Officer 3rd Officer Junior Officer Chief Engineer 2nd …" at bounding box center [106, 86] width 205 height 12
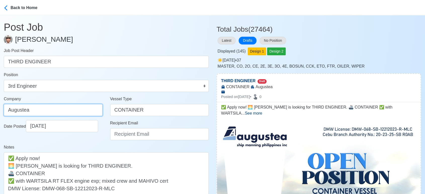
click at [53, 110] on input "Augustea" at bounding box center [53, 110] width 99 height 12
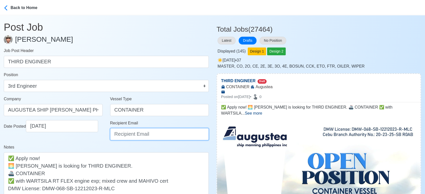
click at [119, 135] on input "Recipient Email" at bounding box center [159, 134] width 99 height 12
click at [139, 136] on input "recruitment@scanmar.com.ph" at bounding box center [159, 134] width 99 height 12
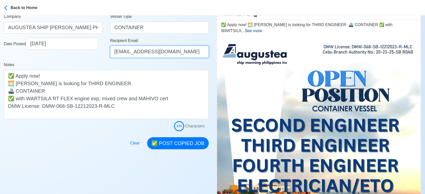
scroll to position [84, 0]
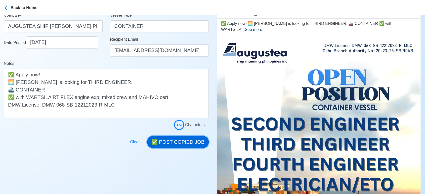
click at [181, 142] on button "✅ POST COPIED JOB" at bounding box center [178, 142] width 62 height 12
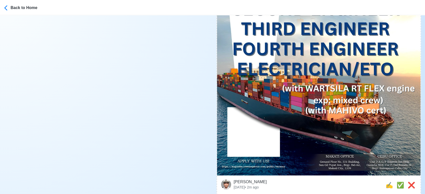
scroll to position [223, 0]
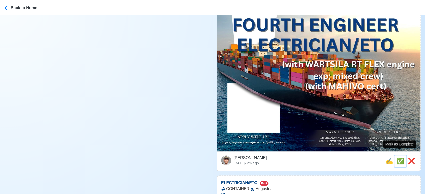
click at [397, 158] on span "✅" at bounding box center [400, 161] width 8 height 7
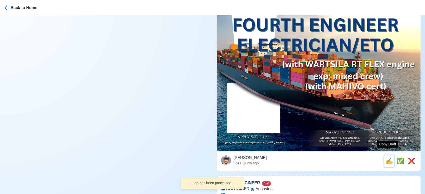
click at [385, 158] on span "✍️" at bounding box center [389, 161] width 8 height 7
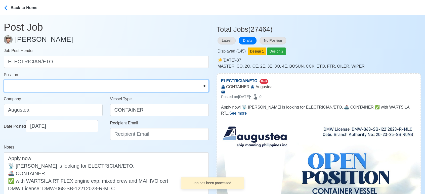
drag, startPoint x: 50, startPoint y: 88, endPoint x: 48, endPoint y: 83, distance: 5.5
click at [50, 88] on select "Master Chief Officer 2nd Officer 3rd Officer Junior Officer Chief Engineer 2nd …" at bounding box center [106, 86] width 205 height 12
click at [4, 80] on select "Master Chief Officer 2nd Officer 3rd Officer Junior Officer Chief Engineer 2nd …" at bounding box center [106, 86] width 205 height 12
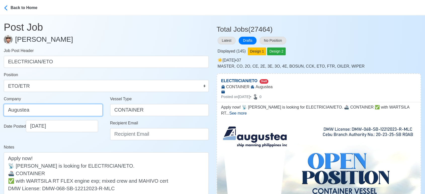
click at [59, 109] on input "Augustea" at bounding box center [53, 110] width 99 height 12
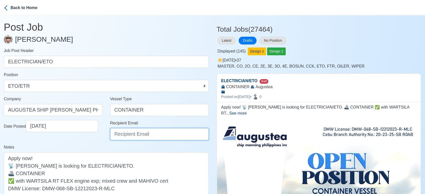
click at [143, 138] on input "Recipient Email" at bounding box center [159, 134] width 99 height 12
click at [96, 143] on div "Date Posted 09/30/2025" at bounding box center [53, 132] width 106 height 24
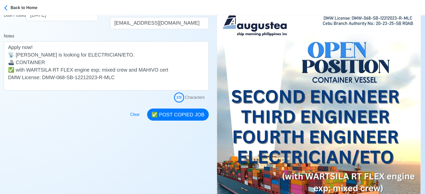
scroll to position [112, 0]
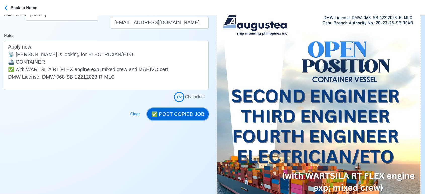
click at [181, 113] on button "✅ POST COPIED JOB" at bounding box center [178, 114] width 62 height 12
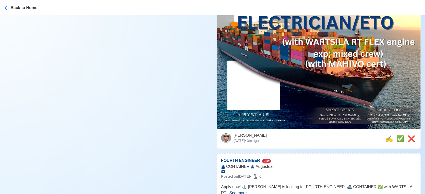
scroll to position [279, 0]
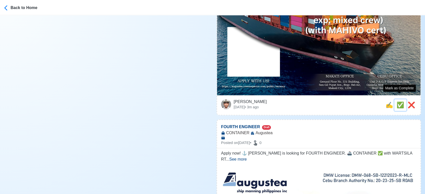
click at [397, 102] on span "✅" at bounding box center [400, 105] width 8 height 7
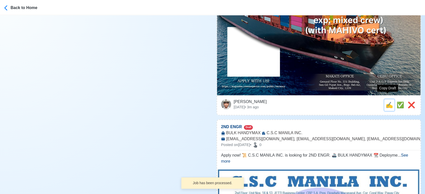
drag, startPoint x: 388, startPoint y: 102, endPoint x: 372, endPoint y: 101, distance: 15.9
click at [388, 102] on span "✍️" at bounding box center [389, 105] width 8 height 7
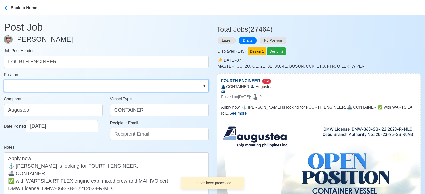
click at [48, 85] on select "Master Chief Officer 2nd Officer 3rd Officer Junior Officer Chief Engineer 2nd …" at bounding box center [106, 86] width 205 height 12
click at [4, 80] on select "Master Chief Officer 2nd Officer 3rd Officer Junior Officer Chief Engineer 2nd …" at bounding box center [106, 86] width 205 height 12
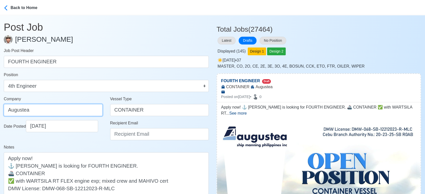
click at [59, 112] on input "Augustea" at bounding box center [53, 110] width 99 height 12
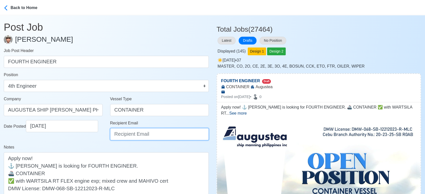
drag, startPoint x: 135, startPoint y: 136, endPoint x: 138, endPoint y: 128, distance: 8.8
click at [135, 136] on input "Recipient Email" at bounding box center [159, 134] width 99 height 12
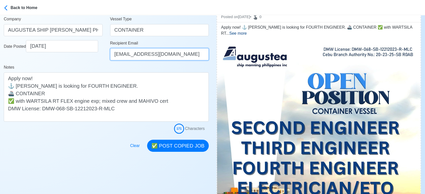
scroll to position [84, 0]
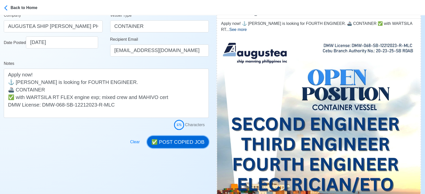
click at [187, 142] on button "✅ POST COPIED JOB" at bounding box center [178, 142] width 62 height 12
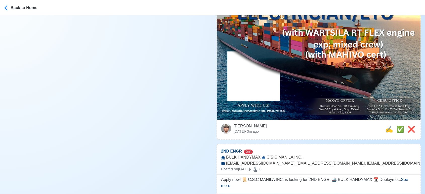
scroll to position [279, 0]
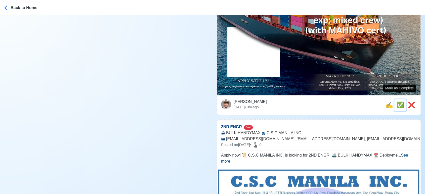
click at [399, 102] on span "✅" at bounding box center [400, 105] width 8 height 7
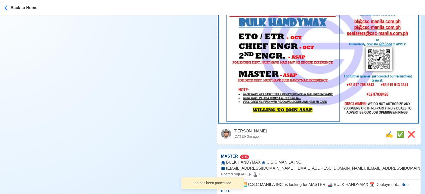
scroll to position [391, 0]
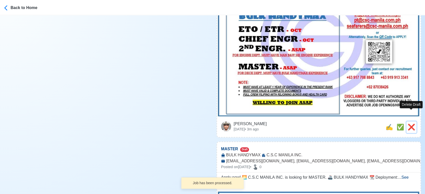
click at [412, 124] on span "❌" at bounding box center [411, 127] width 8 height 7
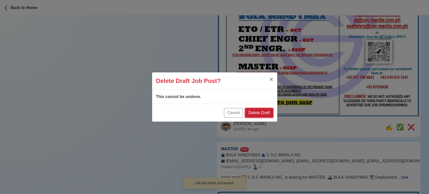
click at [269, 112] on button "Delete Draft" at bounding box center [259, 113] width 28 height 10
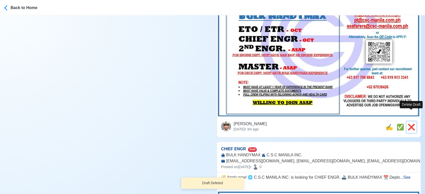
click at [413, 124] on span "❌" at bounding box center [411, 127] width 8 height 7
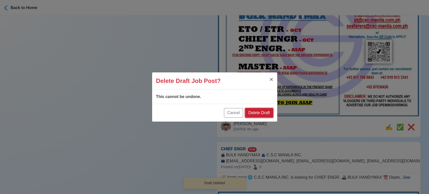
drag, startPoint x: 263, startPoint y: 112, endPoint x: 282, endPoint y: 114, distance: 19.2
click at [263, 112] on button "Delete Draft" at bounding box center [259, 113] width 28 height 10
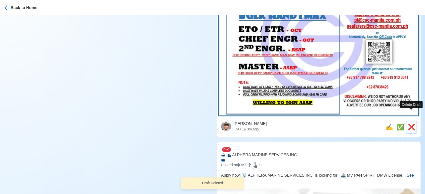
click at [412, 124] on span "❌" at bounding box center [411, 127] width 8 height 7
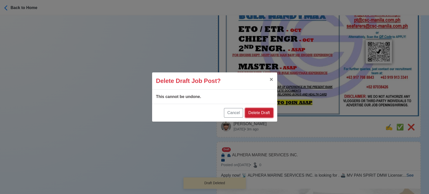
drag, startPoint x: 264, startPoint y: 111, endPoint x: 311, endPoint y: 118, distance: 48.0
click at [263, 111] on button "Delete Draft" at bounding box center [259, 113] width 28 height 10
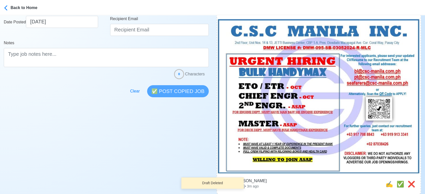
scroll to position [139, 0]
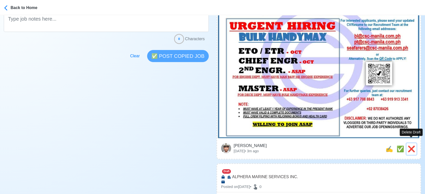
click at [414, 145] on span "❌" at bounding box center [411, 148] width 8 height 7
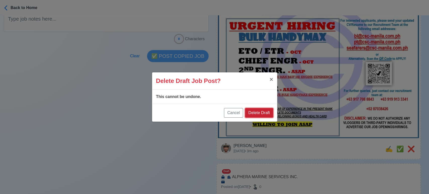
click at [265, 112] on button "Delete Draft" at bounding box center [259, 113] width 28 height 10
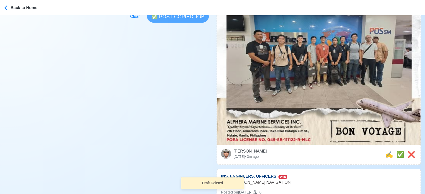
scroll to position [251, 0]
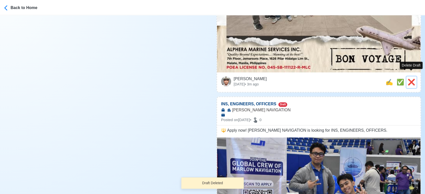
click at [409, 79] on span "❌" at bounding box center [411, 82] width 8 height 7
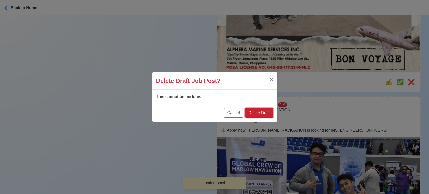
click at [265, 111] on button "Delete Draft" at bounding box center [259, 113] width 28 height 10
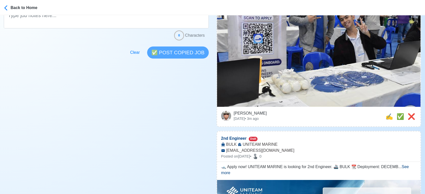
scroll to position [139, 0]
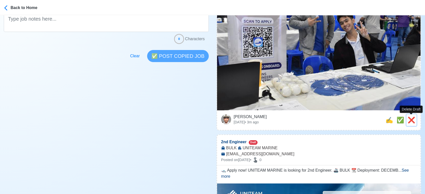
click at [409, 118] on span "❌" at bounding box center [411, 120] width 8 height 7
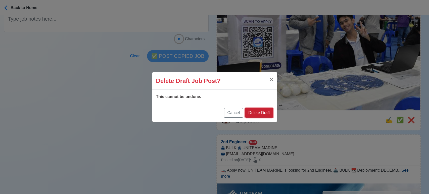
click at [265, 111] on button "Delete Draft" at bounding box center [259, 113] width 28 height 10
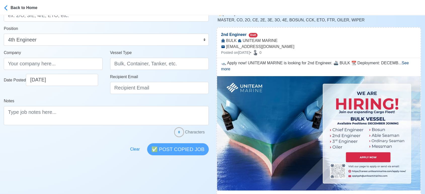
scroll to position [56, 0]
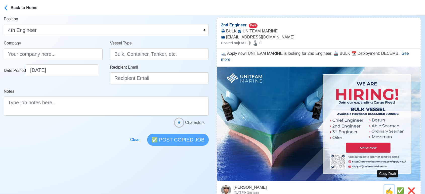
click at [386, 187] on span "✍️" at bounding box center [389, 190] width 8 height 7
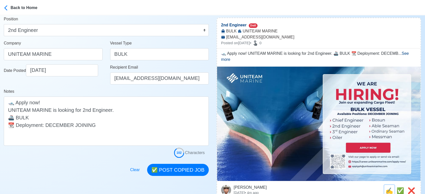
scroll to position [0, 0]
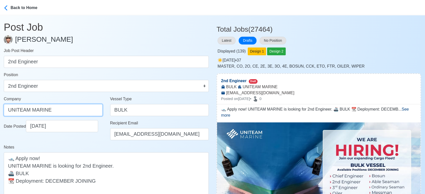
click at [68, 110] on input "UNITEAM MARINE" at bounding box center [53, 110] width 99 height 12
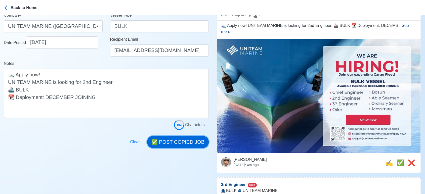
click at [182, 142] on button "✅ POST COPIED JOB" at bounding box center [178, 142] width 62 height 12
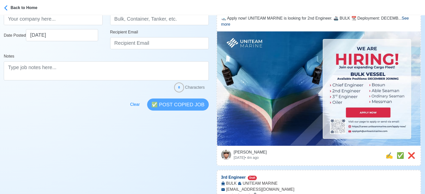
scroll to position [139, 0]
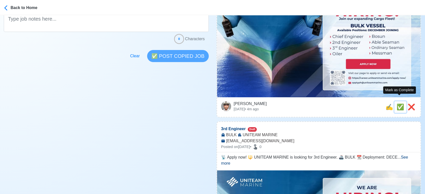
click at [400, 104] on span "✅" at bounding box center [400, 107] width 8 height 7
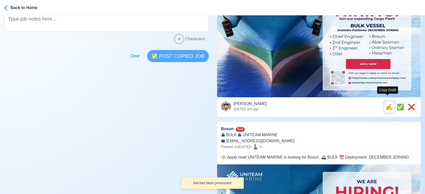
click at [388, 104] on span "✍️" at bounding box center [389, 107] width 8 height 7
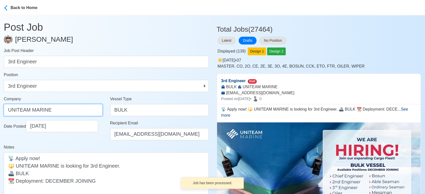
click at [60, 110] on input "UNITEAM MARINE" at bounding box center [53, 110] width 99 height 12
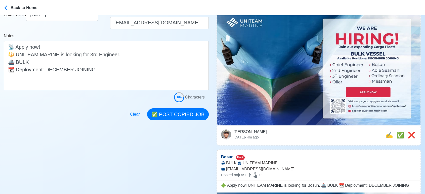
scroll to position [112, 0]
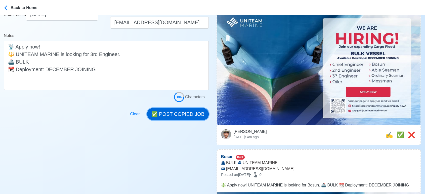
click at [183, 115] on button "✅ POST COPIED JOB" at bounding box center [178, 114] width 62 height 12
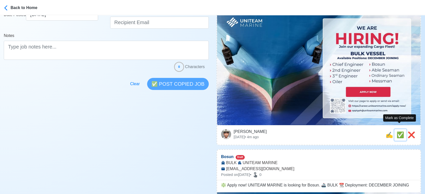
click at [398, 131] on span "✅" at bounding box center [400, 134] width 8 height 7
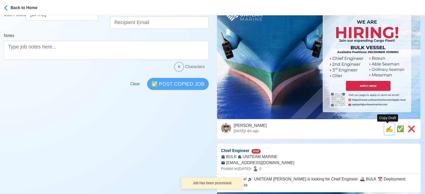
click at [389, 131] on span "✍️" at bounding box center [389, 128] width 8 height 7
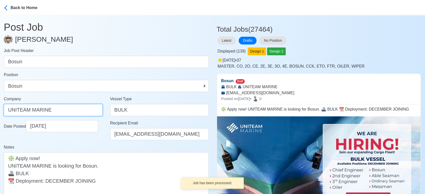
click at [83, 110] on input "UNITEAM MARINE" at bounding box center [53, 110] width 99 height 12
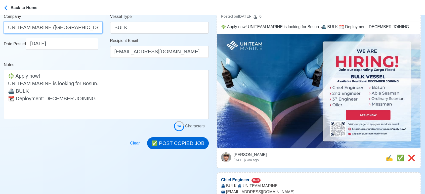
scroll to position [84, 0]
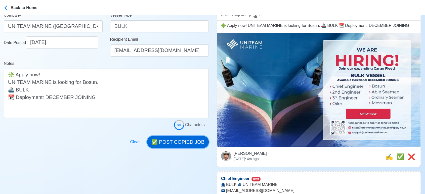
click at [180, 140] on button "✅ POST COPIED JOB" at bounding box center [178, 142] width 62 height 12
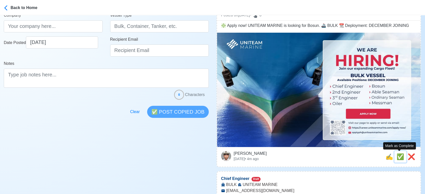
click at [400, 156] on span "✅" at bounding box center [400, 156] width 8 height 7
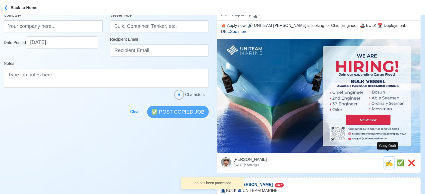
click at [389, 159] on span "✍️" at bounding box center [389, 162] width 8 height 7
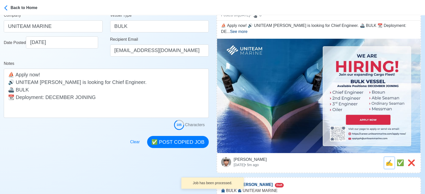
scroll to position [0, 0]
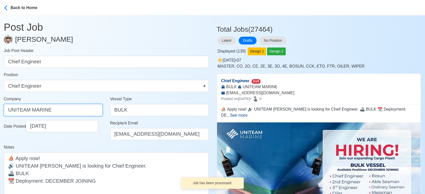
click at [68, 108] on input "UNITEAM MARINE" at bounding box center [53, 110] width 99 height 12
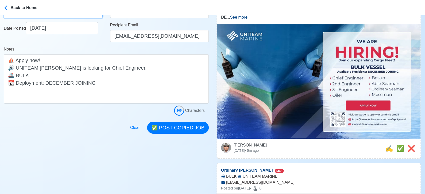
scroll to position [112, 0]
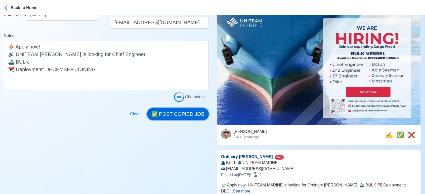
click at [173, 114] on button "✅ POST COPIED JOB" at bounding box center [178, 114] width 62 height 12
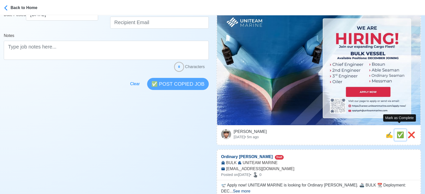
click at [398, 131] on span "✅" at bounding box center [400, 134] width 8 height 7
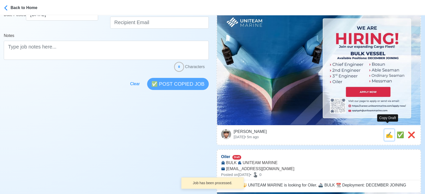
click at [386, 131] on span "✍️" at bounding box center [389, 134] width 8 height 7
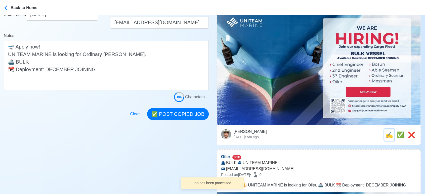
scroll to position [0, 0]
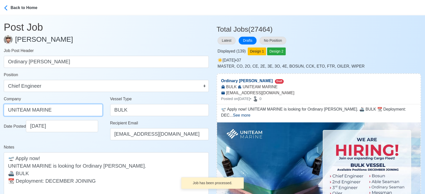
click at [63, 113] on input "UNITEAM MARINE" at bounding box center [53, 110] width 99 height 12
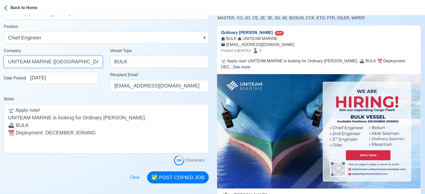
scroll to position [84, 0]
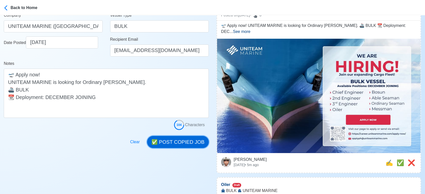
click at [186, 143] on button "✅ POST COPIED JOB" at bounding box center [178, 142] width 62 height 12
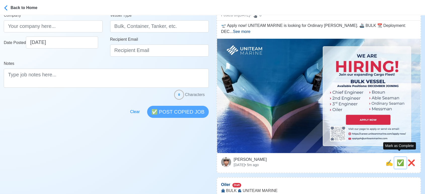
click at [399, 159] on span "✅" at bounding box center [400, 162] width 8 height 7
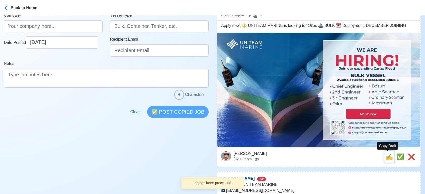
click at [387, 158] on span "✍️" at bounding box center [389, 156] width 8 height 7
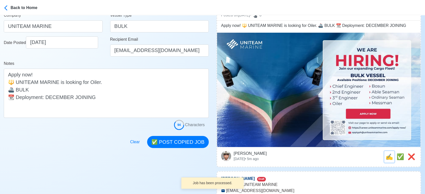
scroll to position [0, 0]
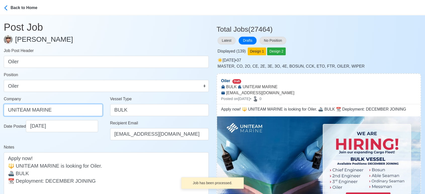
click at [74, 110] on input "UNITEAM MARINE" at bounding box center [53, 110] width 99 height 12
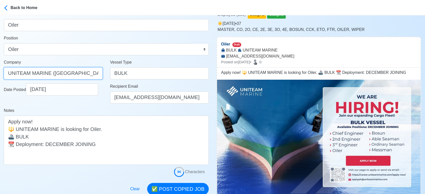
scroll to position [84, 0]
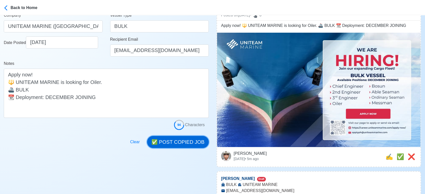
click at [185, 142] on button "✅ POST COPIED JOB" at bounding box center [178, 142] width 62 height 12
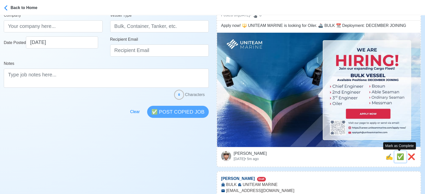
click at [398, 157] on span "✅" at bounding box center [400, 156] width 8 height 7
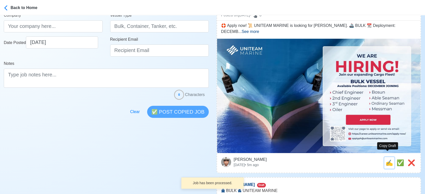
click at [388, 159] on span "✍️" at bounding box center [389, 162] width 8 height 7
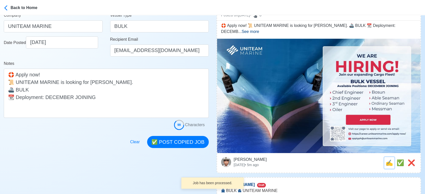
scroll to position [0, 0]
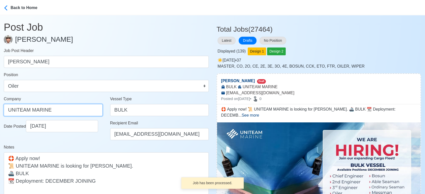
click at [68, 108] on input "UNITEAM MARINE" at bounding box center [53, 110] width 99 height 12
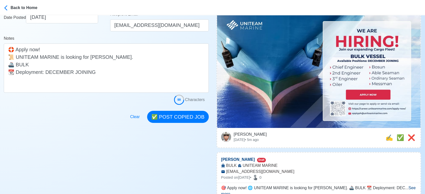
scroll to position [112, 0]
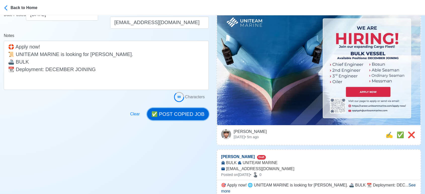
click at [182, 114] on button "✅ POST COPIED JOB" at bounding box center [178, 114] width 62 height 12
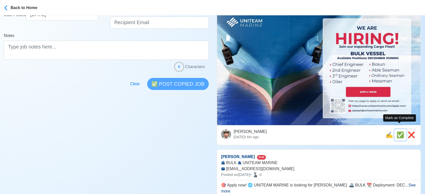
click at [398, 131] on span "✅" at bounding box center [400, 134] width 8 height 7
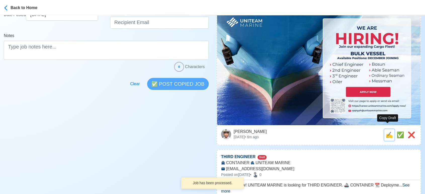
click at [387, 131] on span "✍️" at bounding box center [389, 134] width 8 height 7
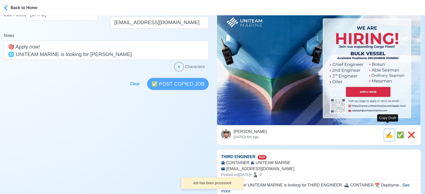
scroll to position [0, 0]
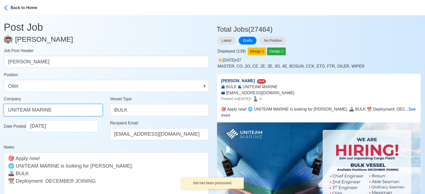
click at [73, 109] on input "UNITEAM MARINE" at bounding box center [53, 110] width 99 height 12
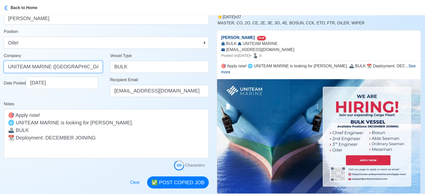
scroll to position [112, 0]
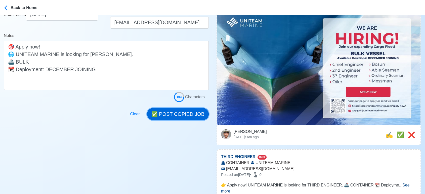
click at [183, 115] on button "✅ POST COPIED JOB" at bounding box center [178, 114] width 62 height 12
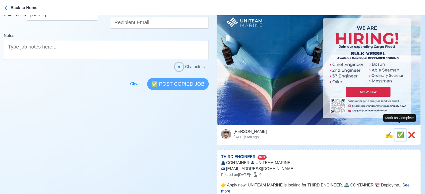
click at [398, 131] on span "✅" at bounding box center [400, 134] width 8 height 7
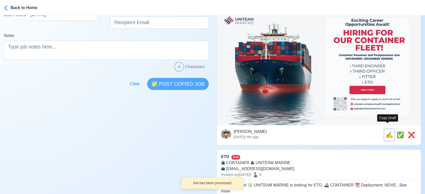
click at [386, 131] on span "✍️" at bounding box center [389, 134] width 8 height 7
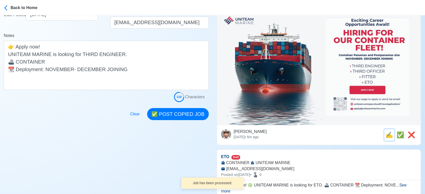
scroll to position [0, 0]
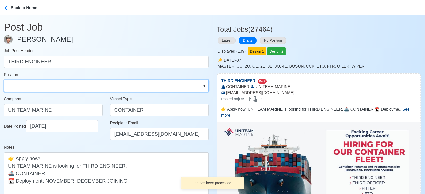
drag, startPoint x: 65, startPoint y: 84, endPoint x: 56, endPoint y: 84, distance: 8.5
click at [64, 85] on select "Master Chief Officer 2nd Officer 3rd Officer Junior Officer Chief Engineer 2nd …" at bounding box center [106, 86] width 205 height 12
click at [4, 80] on select "Master Chief Officer 2nd Officer 3rd Officer Junior Officer Chief Engineer 2nd …" at bounding box center [106, 86] width 205 height 12
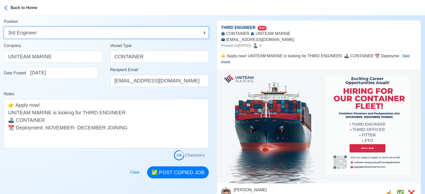
scroll to position [56, 0]
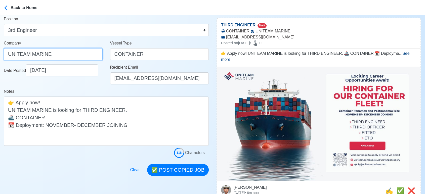
click at [81, 56] on input "UNITEAM MARINE" at bounding box center [53, 54] width 99 height 12
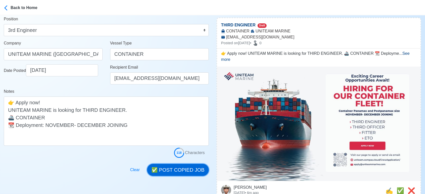
click at [179, 169] on button "✅ POST COPIED JOB" at bounding box center [178, 170] width 62 height 12
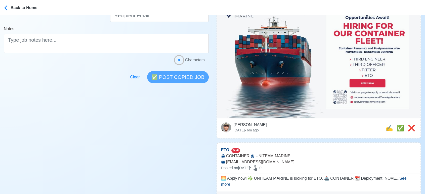
scroll to position [167, 0]
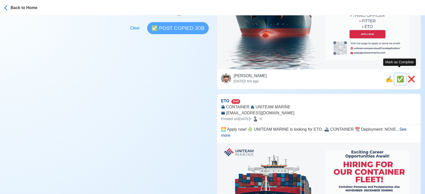
click at [398, 76] on span "✅" at bounding box center [400, 79] width 8 height 7
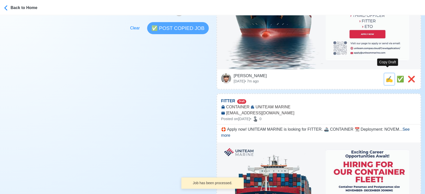
click at [388, 76] on span "✍️" at bounding box center [389, 79] width 8 height 7
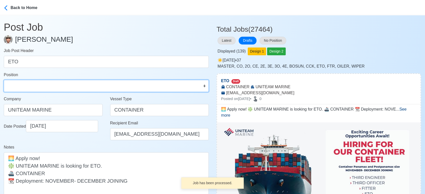
drag, startPoint x: 39, startPoint y: 90, endPoint x: 43, endPoint y: 81, distance: 9.8
click at [40, 90] on select "Master Chief Officer 2nd Officer 3rd Officer Junior Officer Chief Engineer 2nd …" at bounding box center [106, 86] width 205 height 12
click at [4, 80] on select "Master Chief Officer 2nd Officer 3rd Officer Junior Officer Chief Engineer 2nd …" at bounding box center [106, 86] width 205 height 12
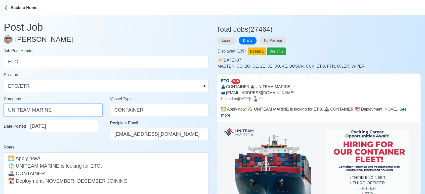
click at [65, 108] on input "UNITEAM MARINE" at bounding box center [53, 110] width 99 height 12
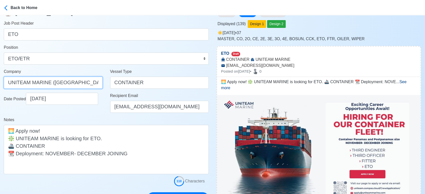
scroll to position [84, 0]
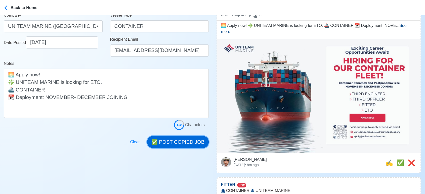
click at [185, 143] on button "✅ POST COPIED JOB" at bounding box center [178, 142] width 62 height 12
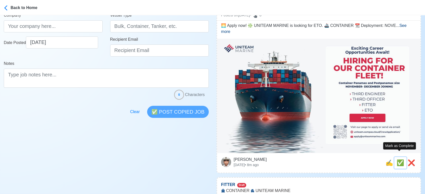
drag, startPoint x: 397, startPoint y: 154, endPoint x: 394, endPoint y: 155, distance: 3.4
click at [396, 159] on span "✅" at bounding box center [400, 162] width 8 height 7
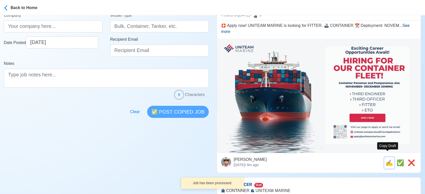
click at [386, 159] on span "✍️" at bounding box center [389, 162] width 8 height 7
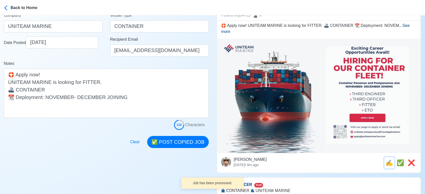
scroll to position [0, 0]
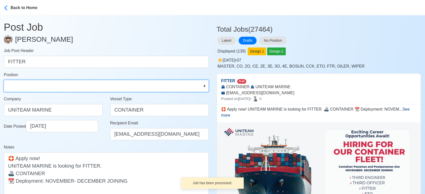
click at [55, 83] on select "Master Chief Officer 2nd Officer 3rd Officer Junior Officer Chief Engineer 2nd …" at bounding box center [106, 86] width 205 height 12
click at [4, 80] on select "Master Chief Officer 2nd Officer 3rd Officer Junior Officer Chief Engineer 2nd …" at bounding box center [106, 86] width 205 height 12
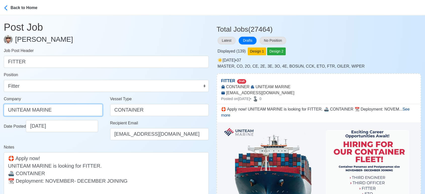
click at [68, 113] on input "UNITEAM MARINE" at bounding box center [53, 110] width 99 height 12
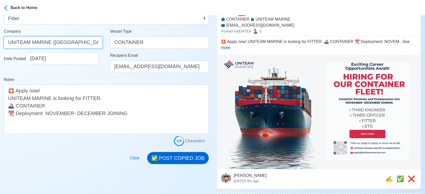
scroll to position [84, 0]
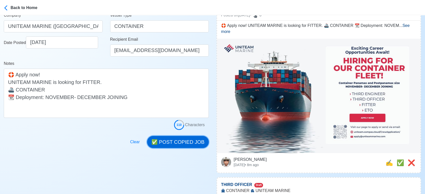
click at [189, 143] on button "✅ POST COPIED JOB" at bounding box center [178, 142] width 62 height 12
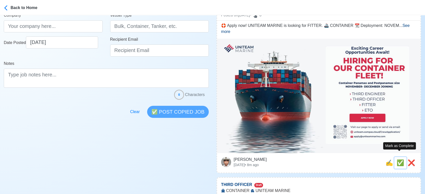
click at [399, 159] on span "✅" at bounding box center [400, 162] width 8 height 7
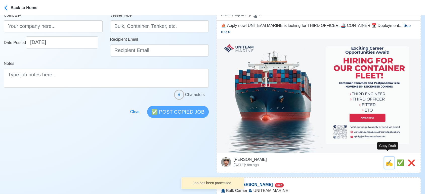
click at [389, 159] on span "✍️" at bounding box center [389, 162] width 8 height 7
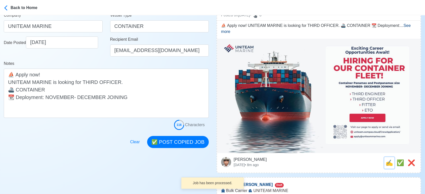
scroll to position [0, 0]
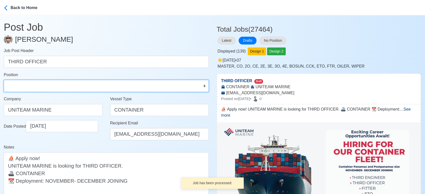
click at [23, 87] on select "Master Chief Officer 2nd Officer 3rd Officer Junior Officer Chief Engineer 2nd …" at bounding box center [106, 86] width 205 height 12
click at [4, 80] on select "Master Chief Officer 2nd Officer 3rd Officer Junior Officer Chief Engineer 2nd …" at bounding box center [106, 86] width 205 height 12
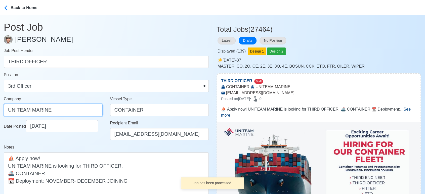
click at [79, 108] on input "UNITEAM MARINE" at bounding box center [53, 110] width 99 height 12
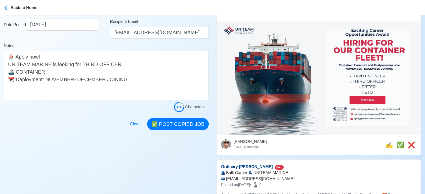
scroll to position [112, 0]
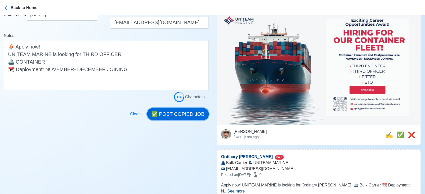
click at [181, 115] on button "✅ POST COPIED JOB" at bounding box center [178, 114] width 62 height 12
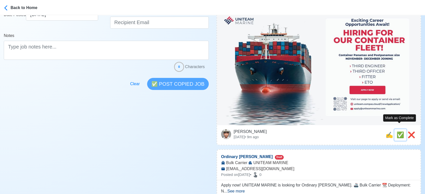
click at [398, 131] on span "✅" at bounding box center [400, 134] width 8 height 7
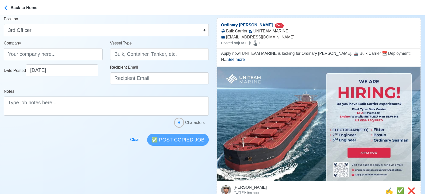
scroll to position [84, 0]
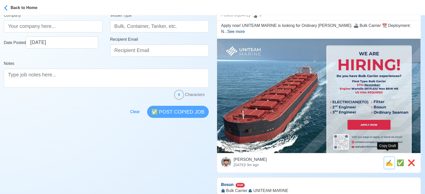
click at [388, 159] on span "✍️" at bounding box center [389, 162] width 8 height 7
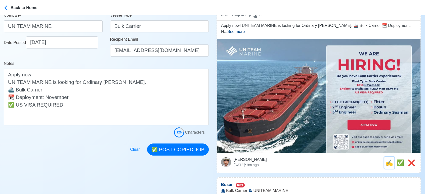
scroll to position [0, 0]
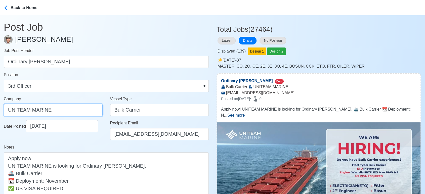
click at [69, 111] on input "UNITEAM MARINE" at bounding box center [53, 110] width 99 height 12
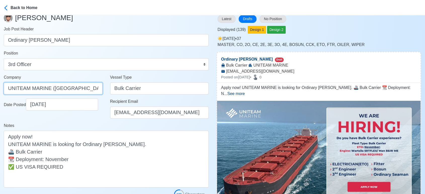
scroll to position [56, 0]
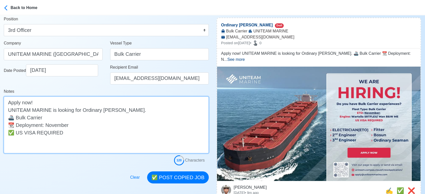
click at [82, 131] on textarea "Apply now! UNITEAM MARINE is looking for Ordinary Seaman. 🚢 Bulk Carrier 📆 Depl…" at bounding box center [106, 124] width 205 height 57
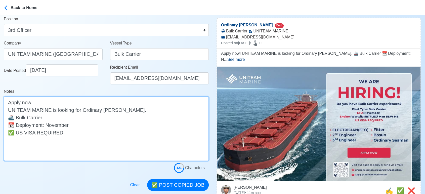
click at [71, 117] on textarea "Apply now! UNITEAM MARINE is looking for Ordinary Seaman. 🚢 Bulk Carrier 📆 Depl…" at bounding box center [106, 128] width 205 height 64
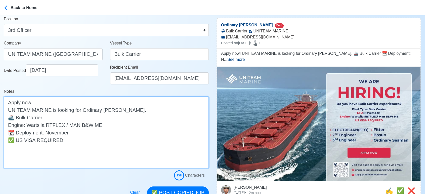
drag, startPoint x: 103, startPoint y: 123, endPoint x: 1, endPoint y: 126, distance: 102.8
click at [1, 126] on main "Post Job Jeyner Gil Job Post Header Ordinary Seaman Position Master Chief Offic…" at bounding box center [106, 78] width 212 height 239
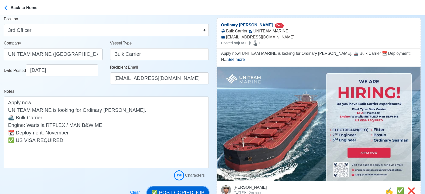
click at [188, 189] on button "✅ POST COPIED JOB" at bounding box center [178, 192] width 62 height 12
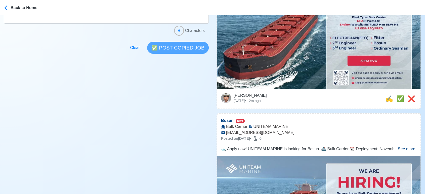
scroll to position [195, 0]
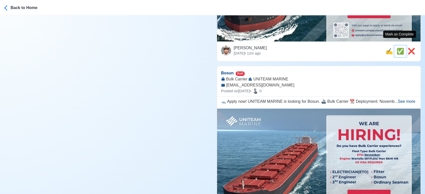
click at [397, 48] on span "✅" at bounding box center [400, 51] width 8 height 7
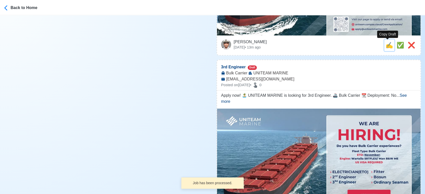
click at [388, 46] on span "✍️" at bounding box center [389, 45] width 8 height 7
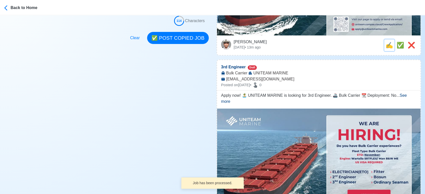
scroll to position [0, 0]
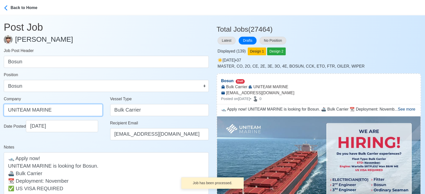
click at [72, 109] on input "UNITEAM MARINE" at bounding box center [53, 110] width 99 height 12
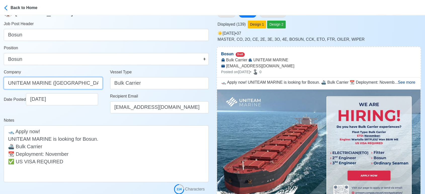
scroll to position [56, 0]
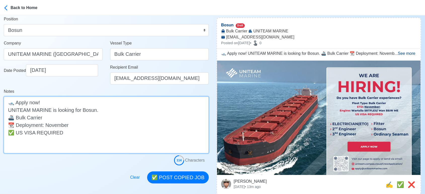
click at [61, 117] on textarea "🛥️ Apply now! UNITEAM MARINE is looking for Bosun. 🚢 Bulk Carrier 📆 Deployment:…" at bounding box center [106, 124] width 205 height 57
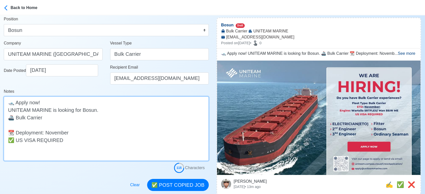
paste textarea "Engine: Wartsila RTFLEX / MAN B&W ME"
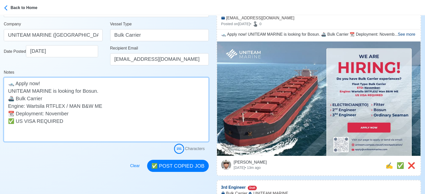
scroll to position [84, 0]
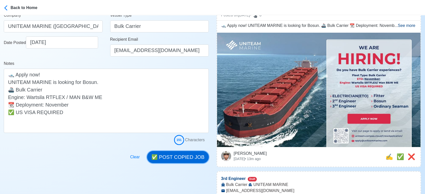
click at [181, 157] on button "✅ POST COPIED JOB" at bounding box center [178, 157] width 62 height 12
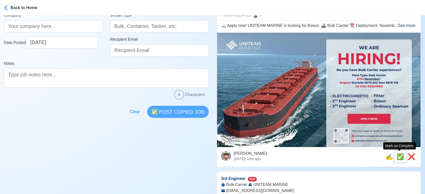
click at [397, 156] on span "✅" at bounding box center [400, 156] width 8 height 7
click at [386, 157] on span "✍️" at bounding box center [389, 156] width 8 height 7
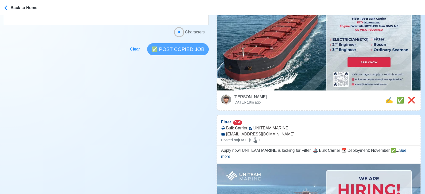
scroll to position [195, 0]
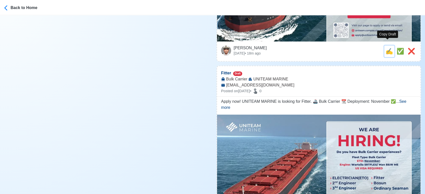
click at [390, 48] on span "✍️" at bounding box center [389, 51] width 8 height 7
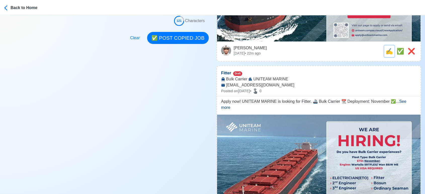
scroll to position [0, 0]
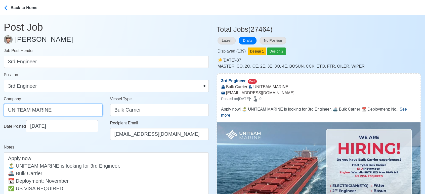
click at [71, 112] on input "UNITEAM MARINE" at bounding box center [53, 110] width 99 height 12
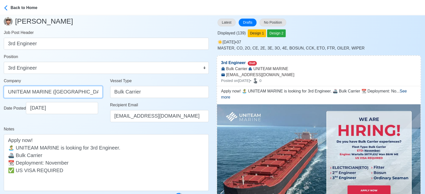
scroll to position [56, 0]
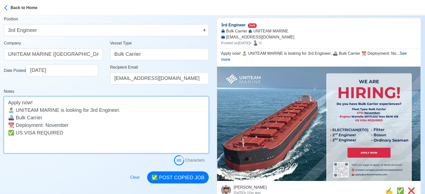
click at [73, 119] on textarea "Apply now! 🏝️ UNITEAM MARINE is looking for 3rd Engineer. 🚢 Bulk Carrier 📆 Depl…" at bounding box center [106, 124] width 205 height 57
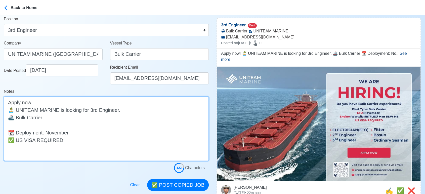
paste textarea "Engine: Wartsila RTFLEX / MAN B&W ME"
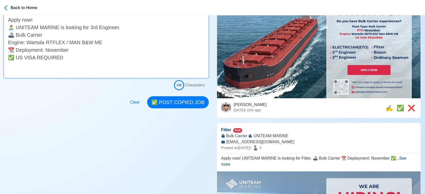
scroll to position [139, 0]
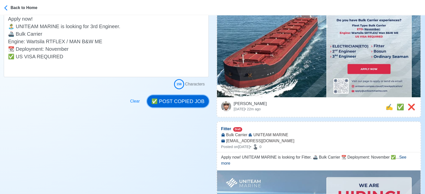
click at [179, 101] on button "✅ POST COPIED JOB" at bounding box center [178, 101] width 62 height 12
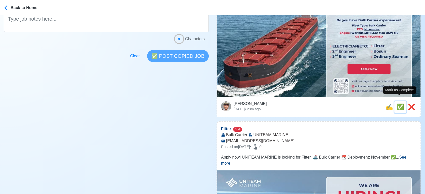
click at [400, 104] on span "✅" at bounding box center [400, 107] width 8 height 7
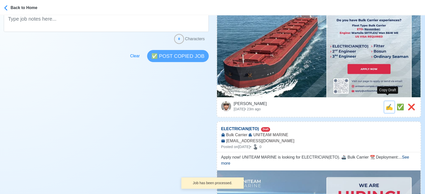
click at [386, 104] on span "✍️" at bounding box center [389, 107] width 8 height 7
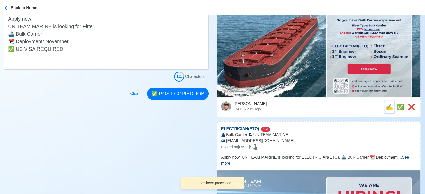
scroll to position [0, 0]
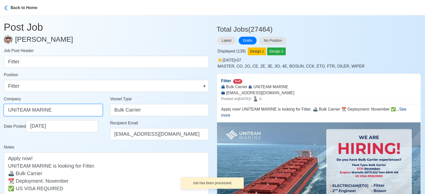
drag, startPoint x: 64, startPoint y: 109, endPoint x: 58, endPoint y: 108, distance: 5.9
click at [63, 109] on input "UNITEAM MARINE" at bounding box center [53, 110] width 99 height 12
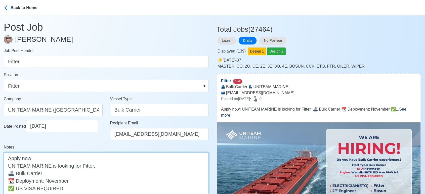
click at [68, 175] on textarea "Apply now! UNITEAM MARINE is looking for Fitter. 🚢 Bulk Carrier 📆 Deployment: N…" at bounding box center [106, 180] width 205 height 57
paste textarea "Engine: Wartsila RTFLEX / MAN B&W ME"
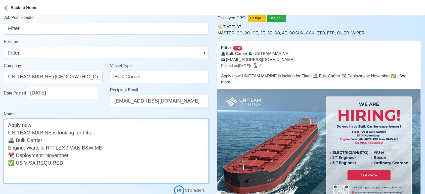
scroll to position [84, 0]
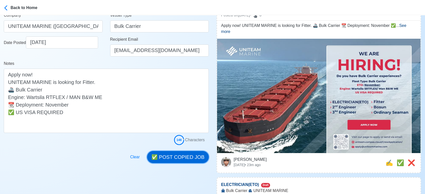
click at [189, 153] on button "✅ POST COPIED JOB" at bounding box center [178, 157] width 62 height 12
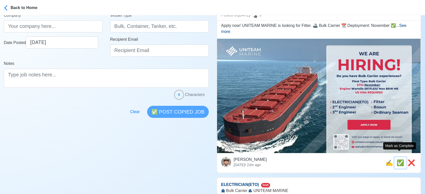
click at [396, 159] on span "✅" at bounding box center [400, 162] width 8 height 7
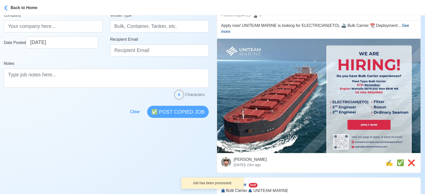
click at [371, 157] on div "Jeyner Gil Tue Sep 30 2025 • 23m ago ❌ ✅ ✍️" at bounding box center [318, 163] width 195 height 12
click at [386, 159] on span "✍️" at bounding box center [389, 162] width 8 height 7
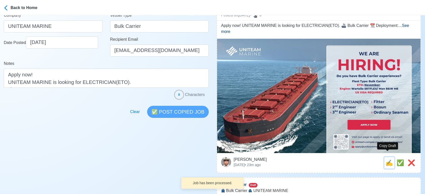
scroll to position [0, 0]
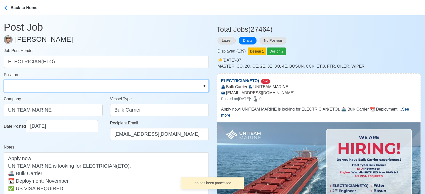
click at [59, 86] on select "Master Chief Officer 2nd Officer 3rd Officer Junior Officer Chief Engineer 2nd …" at bounding box center [106, 86] width 205 height 12
click at [4, 80] on select "Master Chief Officer 2nd Officer 3rd Officer Junior Officer Chief Engineer 2nd …" at bounding box center [106, 86] width 205 height 12
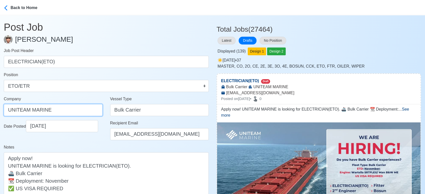
click at [88, 113] on input "UNITEAM MARINE" at bounding box center [53, 110] width 99 height 12
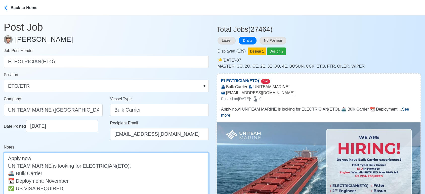
click at [96, 174] on textarea "Apply now! UNITEAM MARINE is looking for ELECTRICIAN(ETO). 🚢 Bulk Carrier 📆 Dep…" at bounding box center [106, 180] width 205 height 57
paste textarea "Engine: Wartsila RTFLEX / MAN B&W ME"
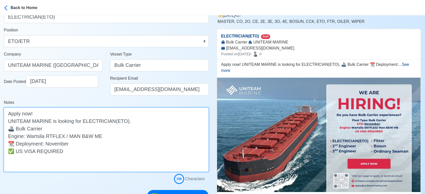
scroll to position [84, 0]
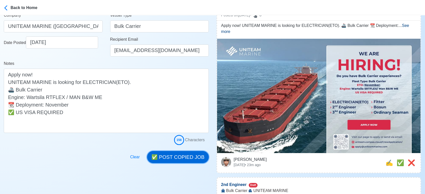
click at [174, 155] on button "✅ POST COPIED JOB" at bounding box center [178, 157] width 62 height 12
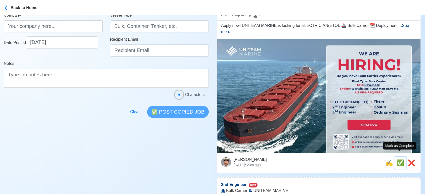
click at [397, 159] on span "✅" at bounding box center [400, 162] width 8 height 7
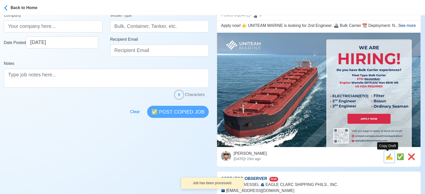
click at [388, 158] on span "✍️" at bounding box center [389, 156] width 8 height 7
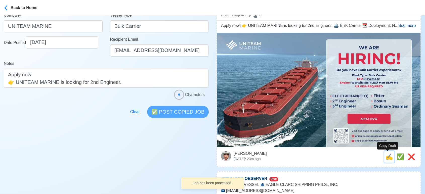
scroll to position [0, 0]
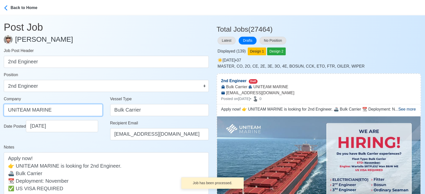
click at [58, 110] on input "UNITEAM MARINE" at bounding box center [53, 110] width 99 height 12
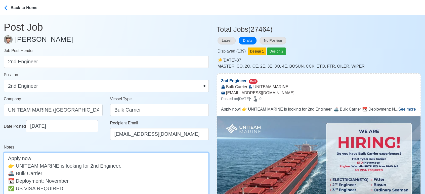
click at [70, 176] on textarea "Apply now! 👉 UNITEAM MARINE is looking for 2nd Engineer. 🚢 Bulk Carrier 📆 Deplo…" at bounding box center [106, 180] width 205 height 57
paste textarea "Engine: Wartsila RTFLEX / MAN B&W ME"
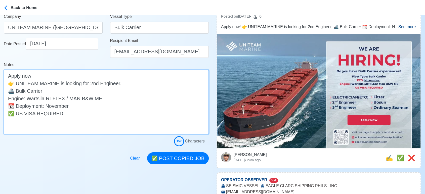
scroll to position [84, 0]
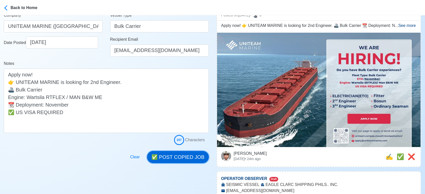
click at [187, 155] on button "✅ POST COPIED JOB" at bounding box center [178, 157] width 62 height 12
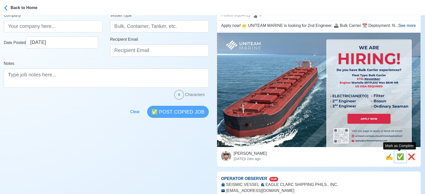
click at [399, 157] on span "✅" at bounding box center [400, 156] width 8 height 7
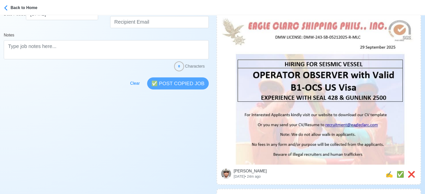
scroll to position [167, 0]
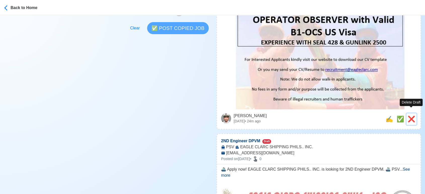
click at [410, 116] on span "❌" at bounding box center [411, 119] width 8 height 7
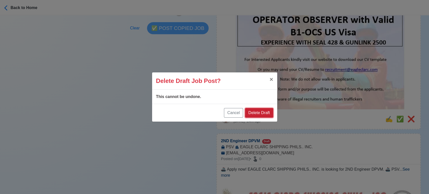
click at [256, 114] on button "Delete Draft" at bounding box center [259, 113] width 28 height 10
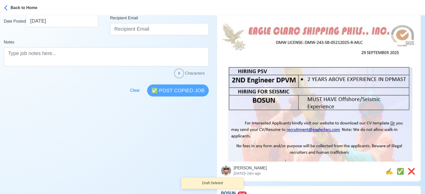
scroll to position [112, 0]
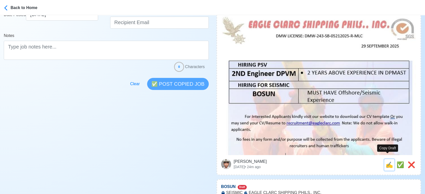
click at [386, 161] on span "✍️" at bounding box center [389, 164] width 8 height 7
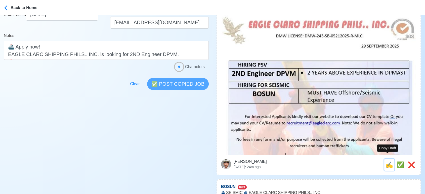
scroll to position [0, 0]
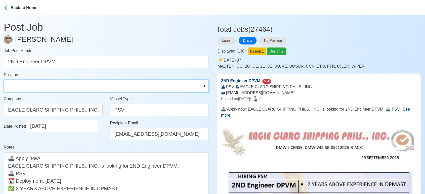
click at [45, 85] on select "Master Chief Officer 2nd Officer 3rd Officer Junior Officer Chief Engineer 2nd …" at bounding box center [106, 86] width 205 height 12
click at [4, 80] on select "Master Chief Officer 2nd Officer 3rd Officer Junior Officer Chief Engineer 2nd …" at bounding box center [106, 86] width 205 height 12
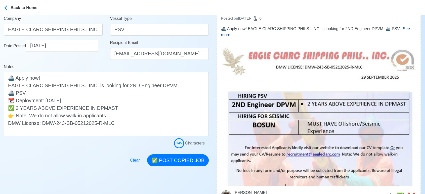
scroll to position [84, 0]
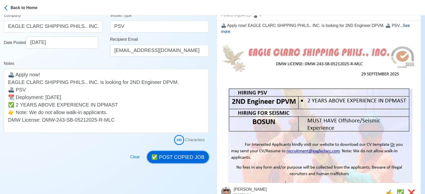
click at [180, 155] on button "✅ POST COPIED JOB" at bounding box center [178, 157] width 62 height 12
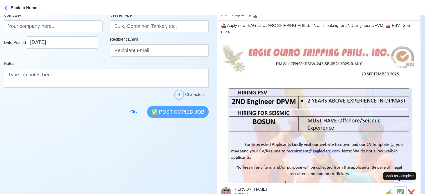
click at [399, 189] on span "✅" at bounding box center [400, 192] width 8 height 7
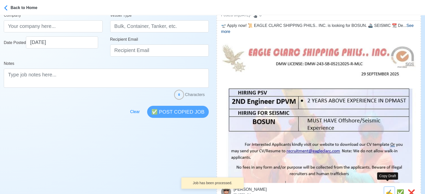
click at [386, 189] on span "✍️" at bounding box center [389, 192] width 8 height 7
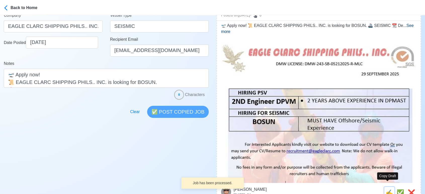
scroll to position [0, 0]
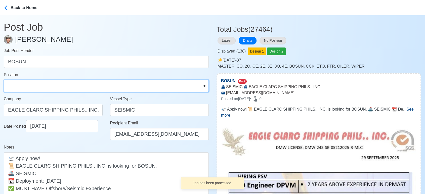
click at [29, 84] on select "Master Chief Officer 2nd Officer 3rd Officer Junior Officer Chief Engineer 2nd …" at bounding box center [106, 86] width 205 height 12
click at [4, 80] on select "Master Chief Officer 2nd Officer 3rd Officer Junior Officer Chief Engineer 2nd …" at bounding box center [106, 86] width 205 height 12
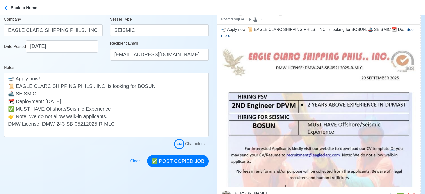
scroll to position [84, 0]
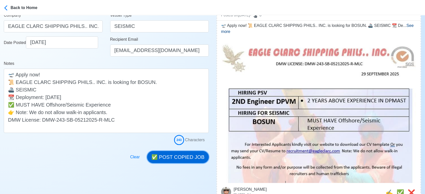
click at [182, 157] on button "✅ POST COPIED JOB" at bounding box center [178, 157] width 62 height 12
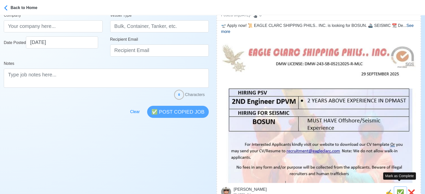
click at [401, 189] on span "✅" at bounding box center [400, 192] width 8 height 7
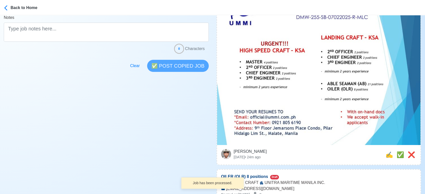
scroll to position [139, 0]
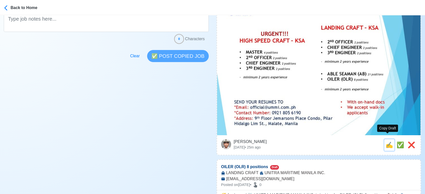
click at [385, 142] on span "✍️" at bounding box center [389, 144] width 8 height 7
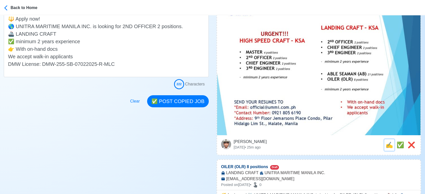
scroll to position [0, 0]
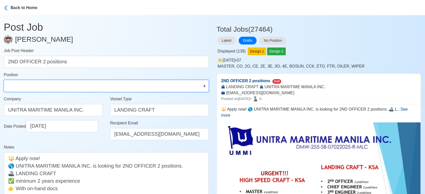
drag, startPoint x: 36, startPoint y: 90, endPoint x: 35, endPoint y: 81, distance: 9.1
click at [36, 89] on select "Master Chief Officer 2nd Officer 3rd Officer Junior Officer Chief Engineer 2nd …" at bounding box center [106, 86] width 205 height 12
click at [4, 80] on select "Master Chief Officer 2nd Officer 3rd Officer Junior Officer Chief Engineer 2nd …" at bounding box center [106, 86] width 205 height 12
click at [53, 87] on select "Master Chief Officer 2nd Officer 3rd Officer Junior Officer Chief Engineer 2nd …" at bounding box center [106, 86] width 205 height 12
click at [4, 80] on select "Master Chief Officer 2nd Officer 3rd Officer Junior Officer Chief Engineer 2nd …" at bounding box center [106, 86] width 205 height 12
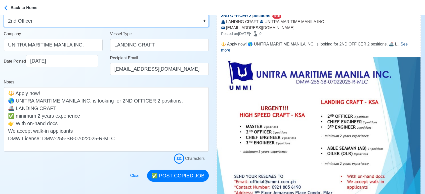
scroll to position [84, 0]
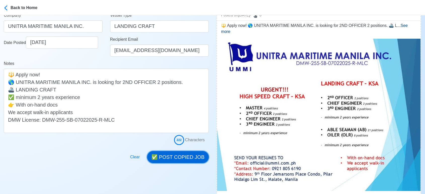
click at [192, 155] on button "✅ POST COPIED JOB" at bounding box center [178, 157] width 62 height 12
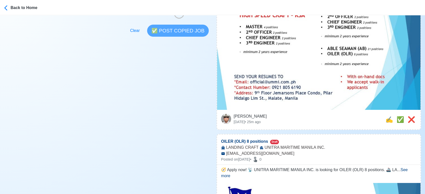
scroll to position [167, 0]
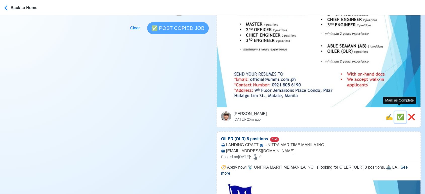
click at [399, 114] on span "✅" at bounding box center [400, 117] width 8 height 7
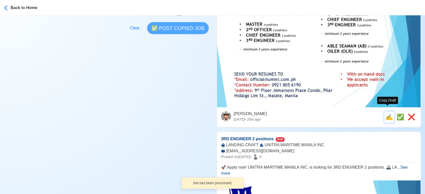
click at [387, 114] on span "✍️" at bounding box center [389, 117] width 8 height 7
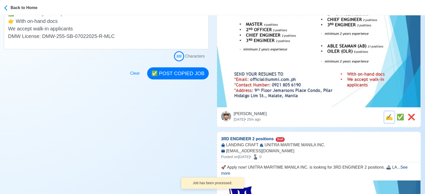
scroll to position [0, 0]
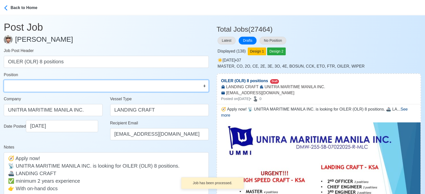
drag, startPoint x: 43, startPoint y: 86, endPoint x: 43, endPoint y: 81, distance: 4.8
click at [43, 85] on select "Master Chief Officer 2nd Officer 3rd Officer Junior Officer Chief Engineer 2nd …" at bounding box center [106, 86] width 205 height 12
click at [4, 80] on select "Master Chief Officer 2nd Officer 3rd Officer Junior Officer Chief Engineer 2nd …" at bounding box center [106, 86] width 205 height 12
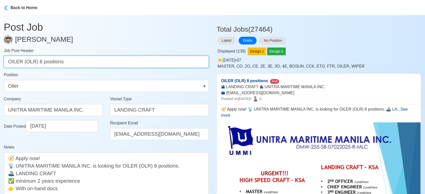
drag, startPoint x: 36, startPoint y: 62, endPoint x: 112, endPoint y: 76, distance: 76.6
click at [112, 75] on form "Job Post Header OILER (OLR) 8 positions Position Master Chief Officer 2nd Offic…" at bounding box center [106, 138] width 205 height 181
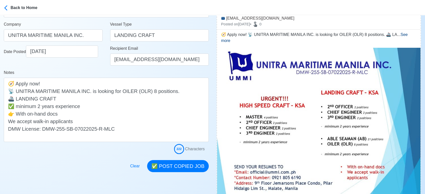
scroll to position [84, 0]
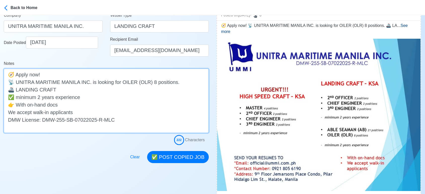
click at [72, 87] on textarea "🧭 Apply now! 📡 UNITRA MARITIME MANILA INC. is looking for OILER (OLR) 8 positio…" at bounding box center [106, 101] width 205 height 64
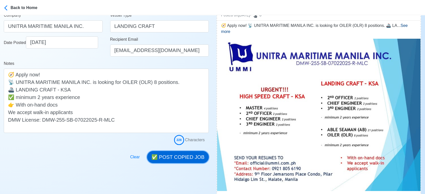
click at [191, 156] on button "✅ POST COPIED JOB" at bounding box center [178, 157] width 62 height 12
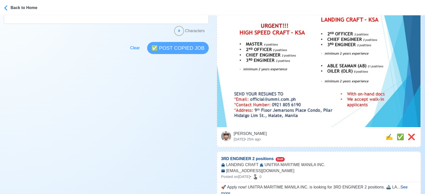
scroll to position [195, 0]
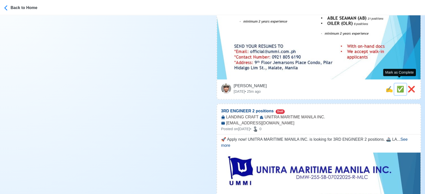
click at [401, 86] on span "✅" at bounding box center [400, 89] width 8 height 7
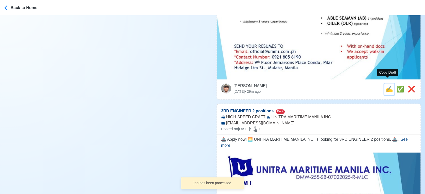
click at [385, 86] on span "✍️" at bounding box center [389, 89] width 8 height 7
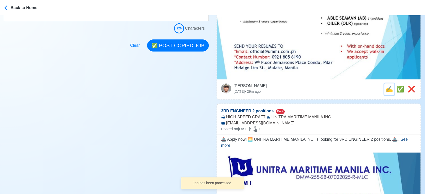
scroll to position [0, 0]
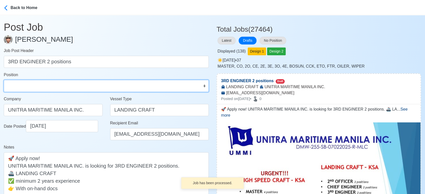
drag, startPoint x: 29, startPoint y: 85, endPoint x: 32, endPoint y: 81, distance: 4.4
click at [29, 85] on select "Master Chief Officer 2nd Officer 3rd Officer Junior Officer Chief Engineer 2nd …" at bounding box center [106, 86] width 205 height 12
click at [4, 80] on select "Master Chief Officer 2nd Officer 3rd Officer Junior Officer Chief Engineer 2nd …" at bounding box center [106, 86] width 205 height 12
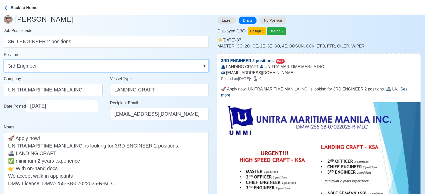
scroll to position [56, 0]
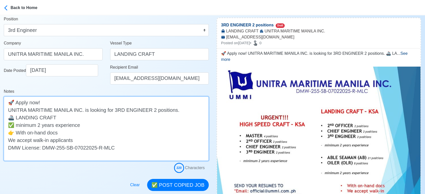
click at [92, 113] on textarea "🚀 Apply now! UNITRA MARITIME MANILA INC. is looking for 3RD ENGINEER 2 position…" at bounding box center [106, 128] width 205 height 64
click at [127, 116] on textarea "🚀 Apply now! UNITRA MARITIME MANILA INC. is looking for 3RD ENGINEER 2 position…" at bounding box center [106, 128] width 205 height 64
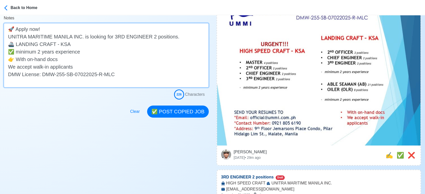
scroll to position [139, 0]
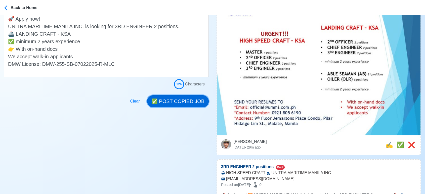
click at [180, 100] on button "✅ POST COPIED JOB" at bounding box center [178, 101] width 62 height 12
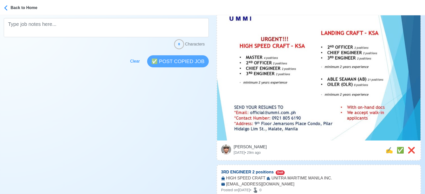
scroll to position [167, 0]
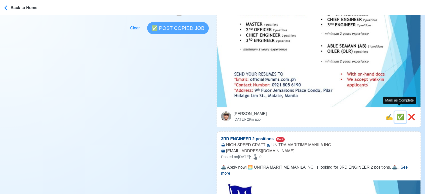
click at [399, 114] on span "✅" at bounding box center [400, 117] width 8 height 7
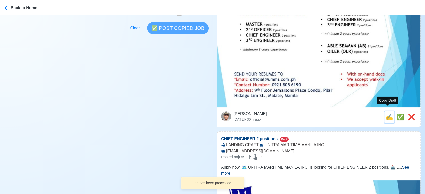
click at [385, 114] on span "✍️" at bounding box center [389, 117] width 8 height 7
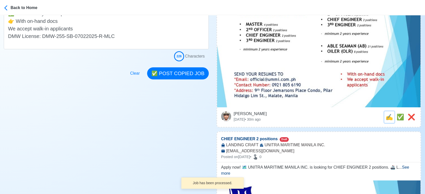
scroll to position [0, 0]
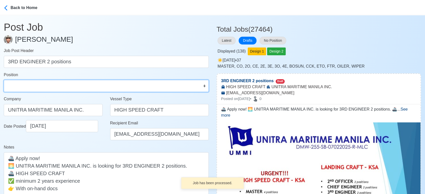
drag, startPoint x: 70, startPoint y: 84, endPoint x: 65, endPoint y: 80, distance: 7.0
click at [70, 84] on select "Master Chief Officer 2nd Officer 3rd Officer Junior Officer Chief Engineer 2nd …" at bounding box center [106, 86] width 205 height 12
click at [4, 80] on select "Master Chief Officer 2nd Officer 3rd Officer Junior Officer Chief Engineer 2nd …" at bounding box center [106, 86] width 205 height 12
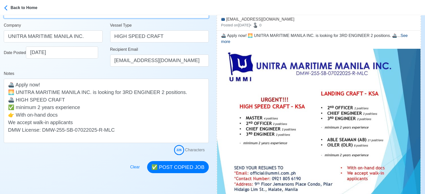
scroll to position [84, 0]
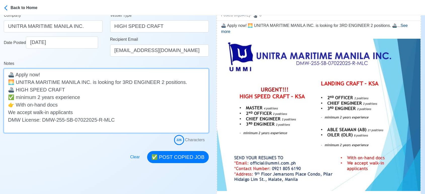
click at [83, 92] on textarea "🚢 Apply now! 🌅 UNITRA MARITIME MANILA INC. is looking for 3RD ENGINEER 2 positi…" at bounding box center [106, 101] width 205 height 64
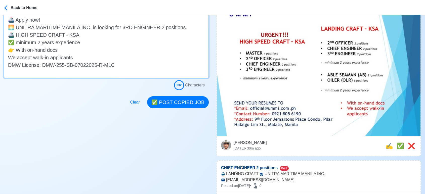
scroll to position [139, 0]
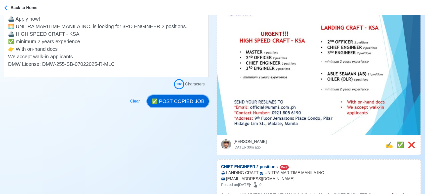
click at [165, 106] on button "✅ POST COPIED JOB" at bounding box center [178, 101] width 62 height 12
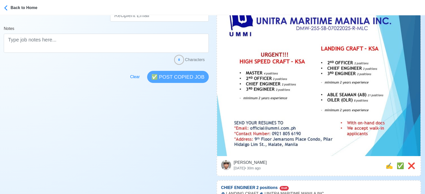
scroll to position [167, 0]
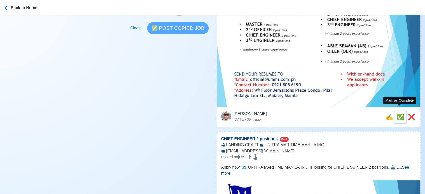
click at [400, 114] on span "✅" at bounding box center [400, 117] width 8 height 7
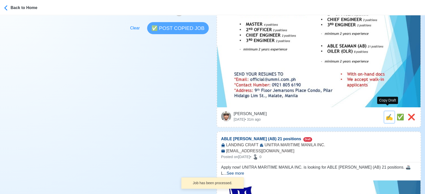
click at [388, 114] on span "✍️" at bounding box center [389, 117] width 8 height 7
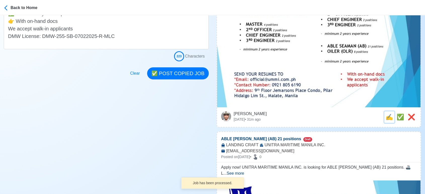
scroll to position [0, 0]
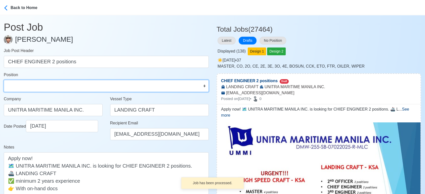
drag, startPoint x: 34, startPoint y: 87, endPoint x: 34, endPoint y: 84, distance: 3.3
click at [34, 87] on select "Master Chief Officer 2nd Officer 3rd Officer Junior Officer Chief Engineer 2nd …" at bounding box center [106, 86] width 205 height 12
click at [4, 80] on select "Master Chief Officer 2nd Officer 3rd Officer Junior Officer Chief Engineer 2nd …" at bounding box center [106, 86] width 205 height 12
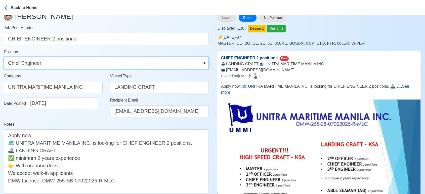
scroll to position [56, 0]
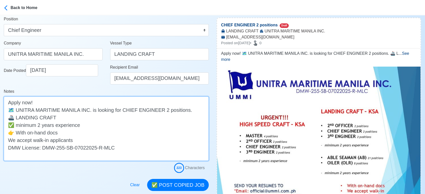
click at [80, 116] on textarea "Apply now! 🗺️ UNITRA MARITIME MANILA INC. is looking for CHIEF ENGINEER 2 posit…" at bounding box center [106, 128] width 205 height 64
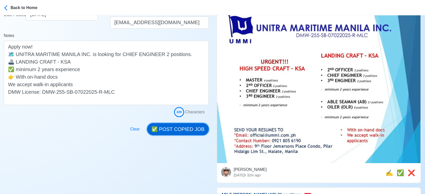
click at [190, 130] on button "✅ POST COPIED JOB" at bounding box center [178, 129] width 62 height 12
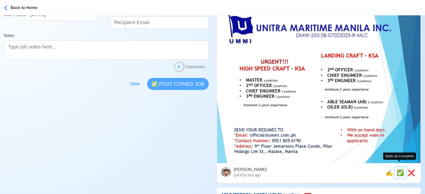
click at [399, 169] on span "✅" at bounding box center [400, 172] width 8 height 7
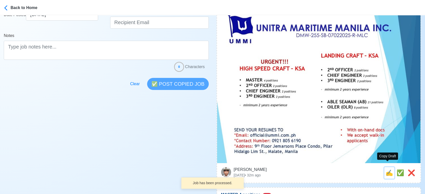
click at [386, 169] on span "✍️" at bounding box center [389, 172] width 8 height 7
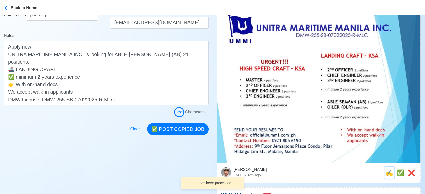
scroll to position [0, 0]
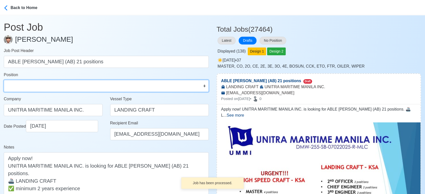
drag, startPoint x: 32, startPoint y: 85, endPoint x: 36, endPoint y: 82, distance: 4.5
click at [33, 85] on select "Master Chief Officer 2nd Officer 3rd Officer Junior Officer Chief Engineer 2nd …" at bounding box center [106, 86] width 205 height 12
click at [4, 80] on select "Master Chief Officer 2nd Officer 3rd Officer Junior Officer Chief Engineer 2nd …" at bounding box center [106, 86] width 205 height 12
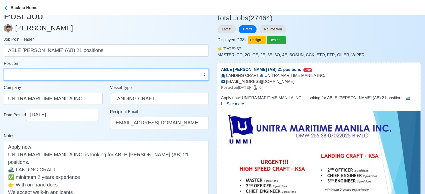
scroll to position [28, 0]
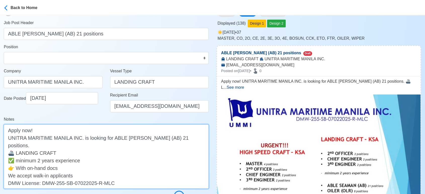
click at [73, 145] on textarea "Apply now! UNITRA MARITIME MANILA INC. is looking for ABLE SEAMAN (AB) 21 posit…" at bounding box center [106, 156] width 205 height 64
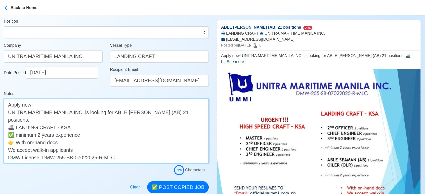
scroll to position [112, 0]
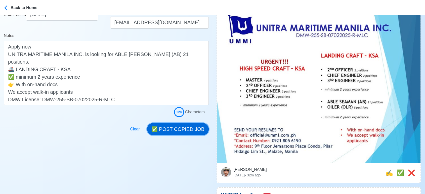
click at [180, 131] on button "✅ POST COPIED JOB" at bounding box center [178, 129] width 62 height 12
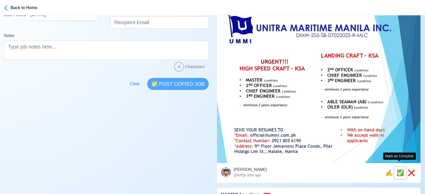
click at [400, 169] on span "✅" at bounding box center [400, 172] width 8 height 7
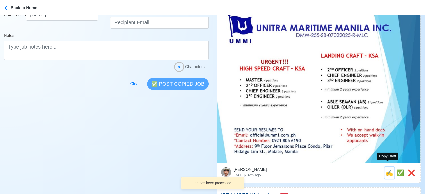
click at [388, 169] on span "✍️" at bounding box center [389, 172] width 8 height 7
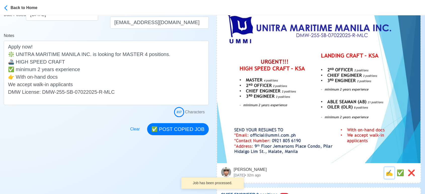
scroll to position [0, 0]
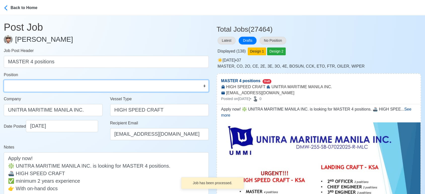
click at [30, 83] on select "Master Chief Officer 2nd Officer 3rd Officer Junior Officer Chief Engineer 2nd …" at bounding box center [106, 86] width 205 height 12
click at [4, 80] on select "Master Chief Officer 2nd Officer 3rd Officer Junior Officer Chief Engineer 2nd …" at bounding box center [106, 86] width 205 height 12
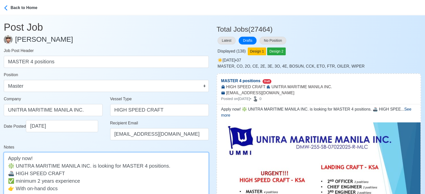
click at [95, 174] on textarea "Apply now! ❇️ UNITRA MARITIME MANILA INC. is looking for MASTER 4 positions. 🚢 …" at bounding box center [106, 184] width 205 height 64
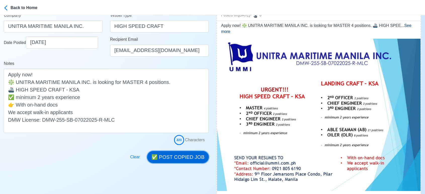
click at [183, 161] on button "✅ POST COPIED JOB" at bounding box center [178, 157] width 62 height 12
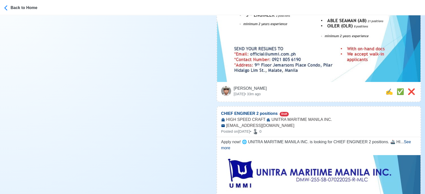
scroll to position [195, 0]
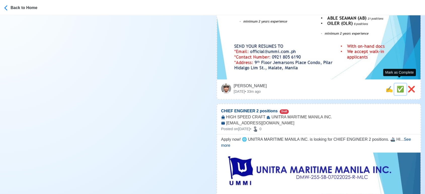
click at [399, 86] on span "✅" at bounding box center [400, 89] width 8 height 7
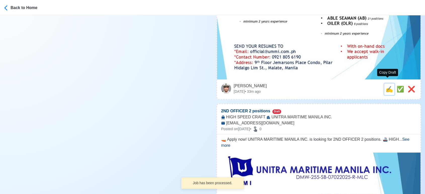
click at [386, 86] on span "✍️" at bounding box center [389, 89] width 8 height 7
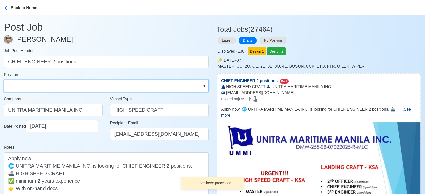
drag, startPoint x: 32, startPoint y: 85, endPoint x: 32, endPoint y: 80, distance: 4.5
click at [32, 85] on select "Master Chief Officer 2nd Officer 3rd Officer Junior Officer Chief Engineer 2nd …" at bounding box center [106, 86] width 205 height 12
click at [4, 80] on select "Master Chief Officer 2nd Officer 3rd Officer Junior Officer Chief Engineer 2nd …" at bounding box center [106, 86] width 205 height 12
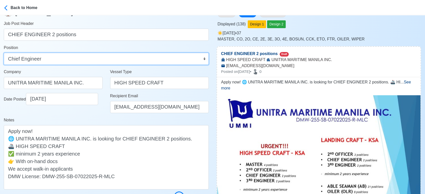
scroll to position [28, 0]
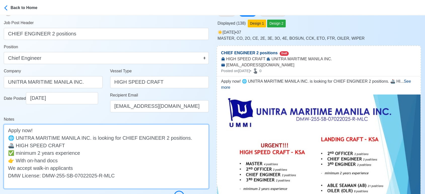
click at [96, 144] on textarea "Apply now! 🌐 UNITRA MARITIME MANILA INC. is looking for CHIEF ENGINEER 2 positi…" at bounding box center [106, 156] width 205 height 64
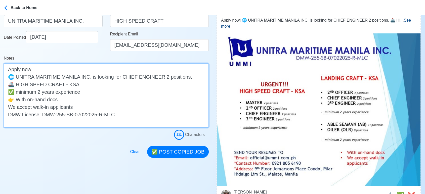
scroll to position [112, 0]
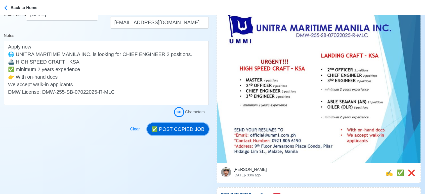
click at [192, 129] on button "✅ POST COPIED JOB" at bounding box center [178, 129] width 62 height 12
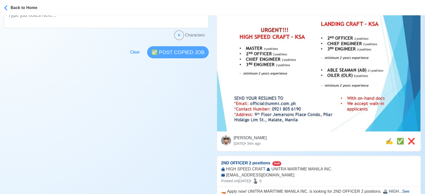
scroll to position [167, 0]
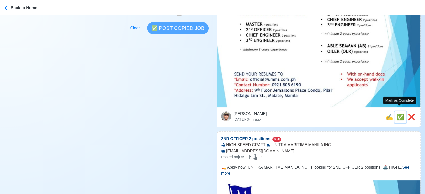
click at [400, 114] on span "✅" at bounding box center [400, 117] width 8 height 7
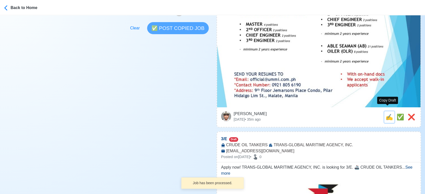
click at [386, 114] on span "✍️" at bounding box center [389, 117] width 8 height 7
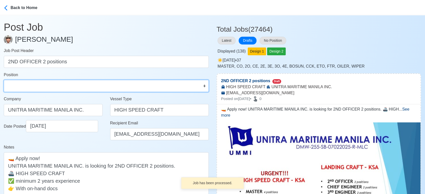
click at [38, 86] on select "Master Chief Officer 2nd Officer 3rd Officer Junior Officer Chief Engineer 2nd …" at bounding box center [106, 86] width 205 height 12
click at [4, 80] on select "Master Chief Officer 2nd Officer 3rd Officer Junior Officer Chief Engineer 2nd …" at bounding box center [106, 86] width 205 height 12
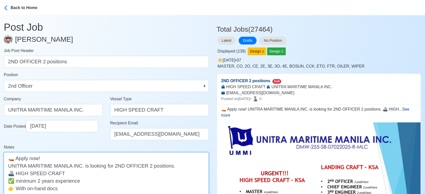
click at [92, 176] on textarea "🚤 Apply now! UNITRA MARITIME MANILA INC. is looking for 2ND OFFICER 2 positions…" at bounding box center [106, 184] width 205 height 64
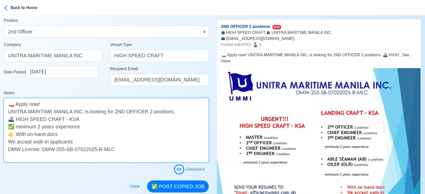
scroll to position [112, 0]
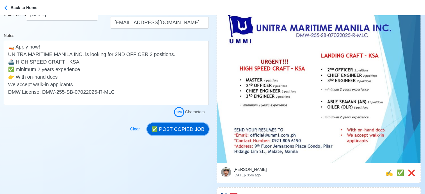
click at [184, 123] on button "✅ POST COPIED JOB" at bounding box center [178, 129] width 62 height 12
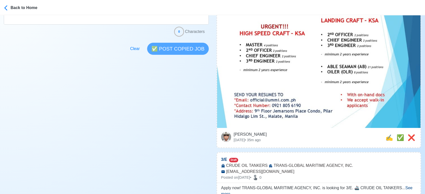
scroll to position [195, 0]
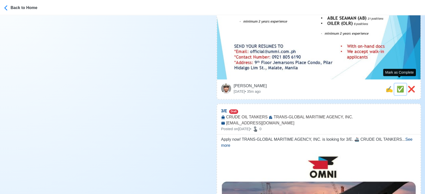
click at [396, 86] on span "✅" at bounding box center [400, 89] width 8 height 7
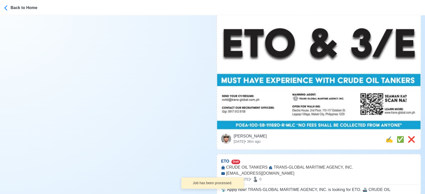
scroll to position [279, 0]
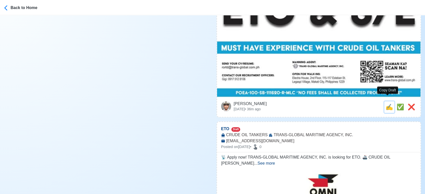
click at [385, 104] on span "✍️" at bounding box center [389, 107] width 8 height 7
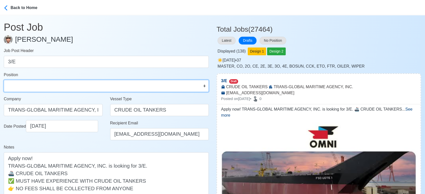
click at [93, 89] on select "Master Chief Officer 2nd Officer 3rd Officer Junior Officer Chief Engineer 2nd …" at bounding box center [106, 86] width 205 height 12
click at [4, 80] on select "Master Chief Officer 2nd Officer 3rd Officer Junior Officer Chief Engineer 2nd …" at bounding box center [106, 86] width 205 height 12
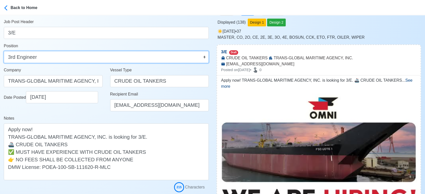
scroll to position [84, 0]
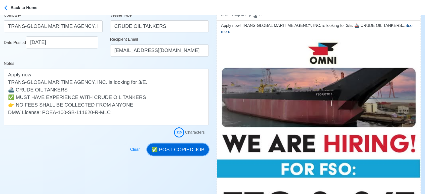
click at [176, 148] on button "✅ POST COPIED JOB" at bounding box center [178, 149] width 62 height 12
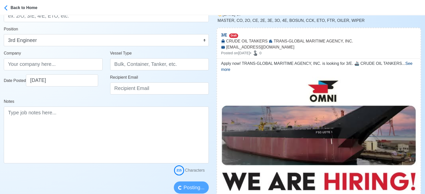
scroll to position [0, 0]
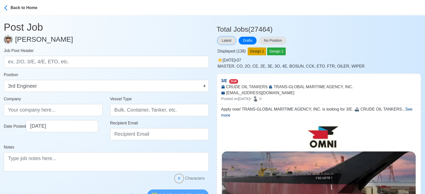
drag, startPoint x: 225, startPoint y: 40, endPoint x: 249, endPoint y: 55, distance: 27.9
click at [225, 40] on button "Latest" at bounding box center [226, 41] width 18 height 8
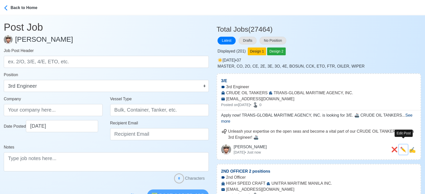
click at [400, 147] on span "✏️" at bounding box center [403, 150] width 6 height 6
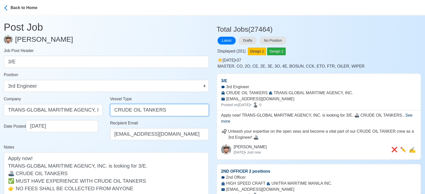
drag, startPoint x: 166, startPoint y: 111, endPoint x: 87, endPoint y: 107, distance: 78.5
click at [87, 107] on div "Company TRANS-GLOBAL MARITIME AGENCY, INC. Vessel Type CRUDE OIL TANKERS" at bounding box center [106, 108] width 212 height 24
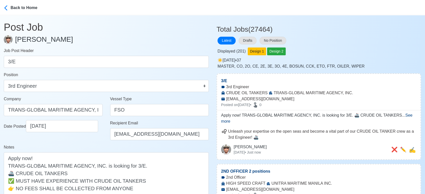
click at [79, 144] on div "Notes Apply now! TRANS-GLOBAL MARITIME AGENCY, INC. is looking for 3/E. 🚢 CRUDE…" at bounding box center [106, 176] width 205 height 65
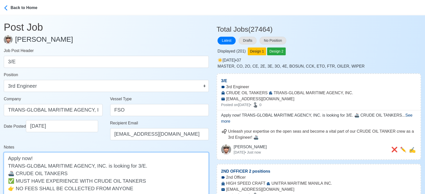
drag, startPoint x: 17, startPoint y: 173, endPoint x: 74, endPoint y: 173, distance: 57.3
click at [74, 173] on textarea "Apply now! TRANS-GLOBAL MARITIME AGENCY, INC. is looking for 3/E. 🚢 CRUDE OIL T…" at bounding box center [106, 180] width 205 height 57
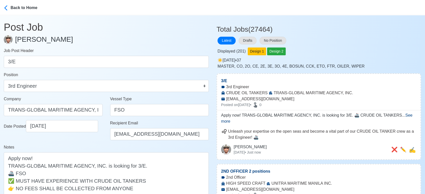
click at [86, 139] on div "Date Posted 09/30/2025" at bounding box center [53, 132] width 106 height 24
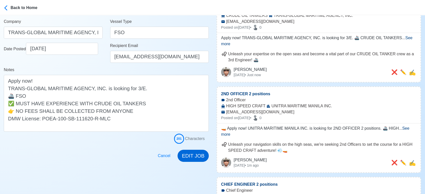
scroll to position [84, 0]
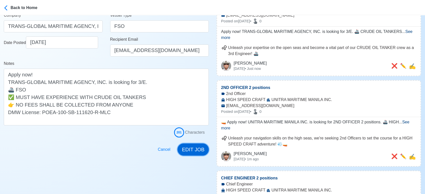
click at [196, 149] on button "EDIT JOB" at bounding box center [192, 149] width 31 height 12
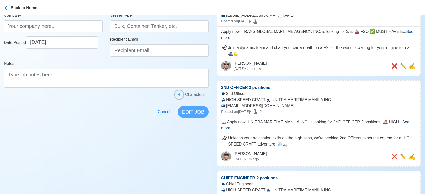
scroll to position [0, 0]
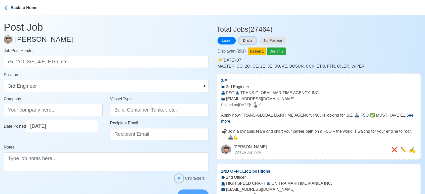
click at [250, 40] on button "Drafts" at bounding box center [247, 41] width 18 height 8
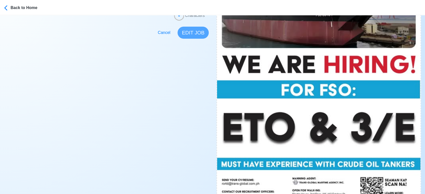
scroll to position [195, 0]
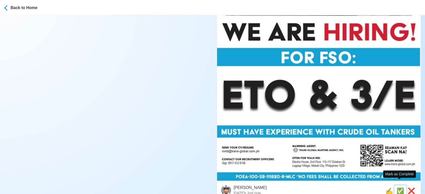
click at [399, 187] on span "✅" at bounding box center [400, 190] width 8 height 7
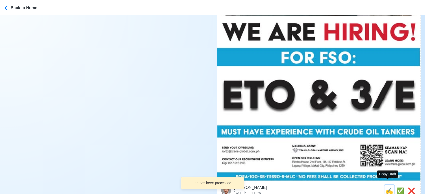
click at [386, 187] on span "✍️" at bounding box center [389, 190] width 8 height 7
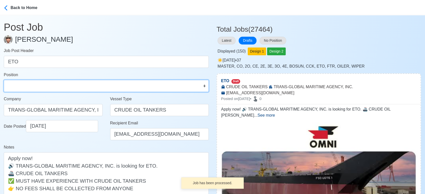
click at [28, 83] on select "Master Chief Officer 2nd Officer 3rd Officer Junior Officer Chief Engineer 2nd …" at bounding box center [106, 86] width 205 height 12
click at [4, 80] on select "Master Chief Officer 2nd Officer 3rd Officer Junior Officer Chief Engineer 2nd …" at bounding box center [106, 86] width 205 height 12
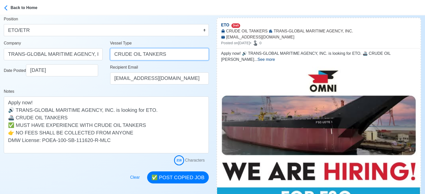
drag, startPoint x: 163, startPoint y: 56, endPoint x: 48, endPoint y: 56, distance: 114.3
click at [48, 56] on div "Company TRANS-GLOBAL MARITIME AGENCY, INC. Vessel Type CRUDE OIL TANKERS" at bounding box center [106, 52] width 212 height 24
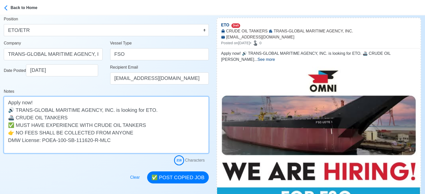
drag, startPoint x: 71, startPoint y: 115, endPoint x: 16, endPoint y: 118, distance: 54.9
click at [16, 118] on textarea "Apply now! 🔊 TRANS-GLOBAL MARITIME AGENCY, INC. is looking for ETO. 🚢 CRUDE OIL…" at bounding box center [106, 124] width 205 height 57
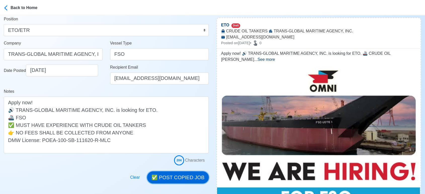
click at [174, 175] on button "✅ POST COPIED JOB" at bounding box center [178, 177] width 62 height 12
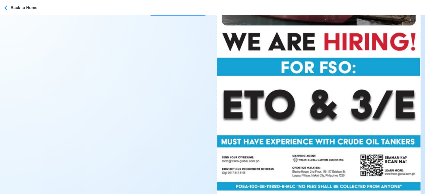
scroll to position [223, 0]
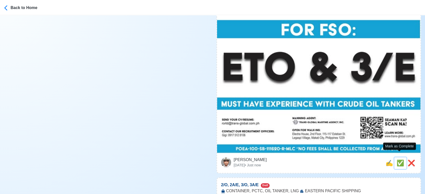
click at [396, 160] on span "✅" at bounding box center [400, 163] width 8 height 7
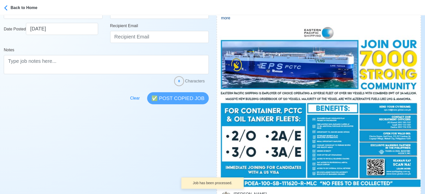
scroll to position [112, 0]
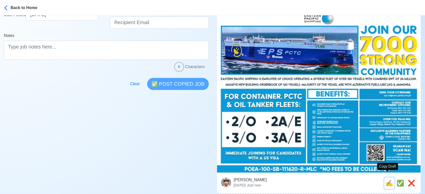
click at [386, 180] on span "✍️" at bounding box center [389, 183] width 8 height 7
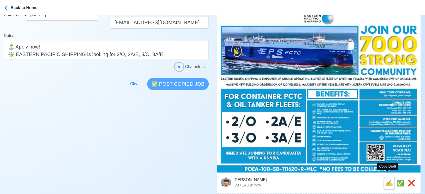
scroll to position [0, 0]
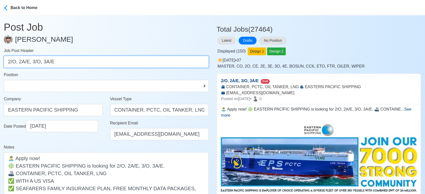
drag, startPoint x: 19, startPoint y: 61, endPoint x: 76, endPoint y: 62, distance: 56.5
click at [76, 62] on input "2/O, 2A/E, 3/O, 3A/E" at bounding box center [106, 62] width 205 height 12
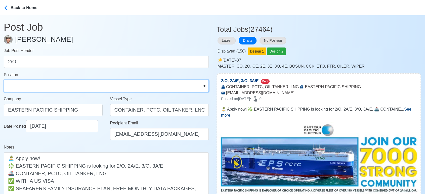
click at [47, 88] on select "Master Chief Officer 2nd Officer 3rd Officer Junior Officer Chief Engineer 2nd …" at bounding box center [106, 86] width 205 height 12
click at [4, 80] on select "Master Chief Officer 2nd Officer 3rd Officer Junior Officer Chief Engineer 2nd …" at bounding box center [106, 86] width 205 height 12
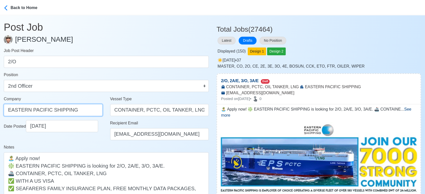
drag, startPoint x: 78, startPoint y: 107, endPoint x: 0, endPoint y: 109, distance: 77.7
click at [0, 109] on div "Company EASTERN PACIFIC SHIPPING" at bounding box center [53, 108] width 106 height 24
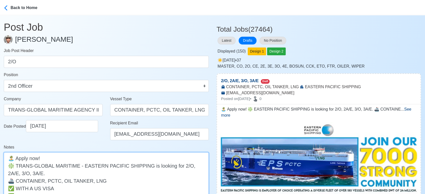
drag, startPoint x: 182, startPoint y: 165, endPoint x: 187, endPoint y: 174, distance: 10.0
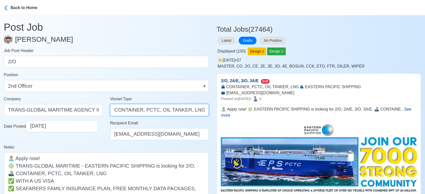
drag, startPoint x: 140, startPoint y: 110, endPoint x: 229, endPoint y: 109, distance: 89.0
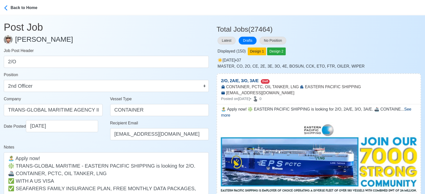
click at [89, 143] on div "Date Posted 09/30/2025" at bounding box center [53, 132] width 106 height 24
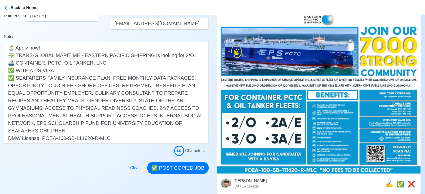
scroll to position [112, 0]
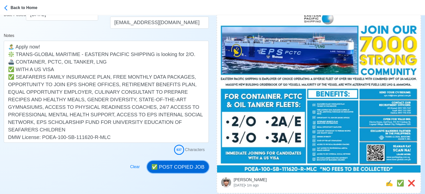
click at [177, 168] on button "✅ POST COPIED JOB" at bounding box center [178, 167] width 62 height 12
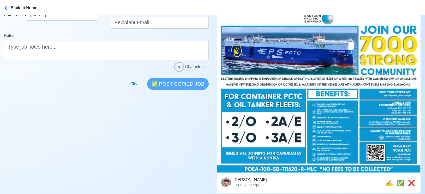
scroll to position [0, 0]
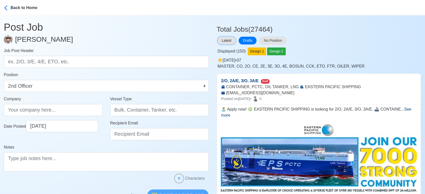
click at [229, 38] on button "Latest" at bounding box center [226, 41] width 18 height 8
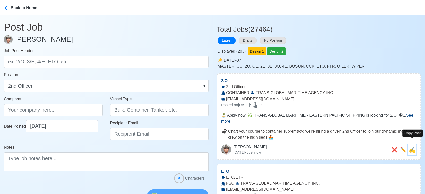
click at [412, 147] on span "✍️" at bounding box center [412, 150] width 7 height 6
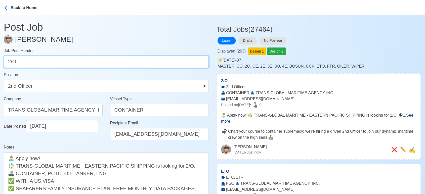
click at [117, 59] on input "2/O" at bounding box center [106, 62] width 205 height 12
paste input "A/E, 3/O, 3A/E"
drag, startPoint x: 20, startPoint y: 62, endPoint x: 82, endPoint y: 63, distance: 62.3
click at [82, 63] on input "2A/E, 3/O, 3A/E" at bounding box center [106, 62] width 205 height 12
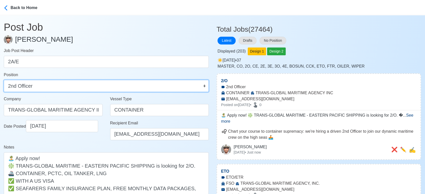
drag, startPoint x: 80, startPoint y: 85, endPoint x: 71, endPoint y: 86, distance: 9.0
click at [80, 85] on select "Master Chief Officer 2nd Officer 3rd Officer Junior Officer Chief Engineer 2nd …" at bounding box center [106, 86] width 205 height 12
click at [4, 80] on select "Master Chief Officer 2nd Officer 3rd Officer Junior Officer Chief Engineer 2nd …" at bounding box center [106, 86] width 205 height 12
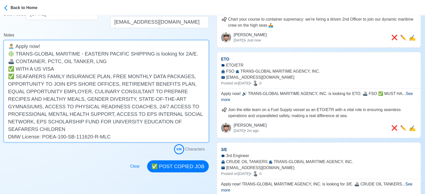
scroll to position [139, 0]
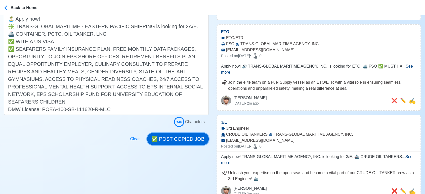
click at [187, 139] on button "✅ POST COPIED JOB" at bounding box center [178, 139] width 62 height 12
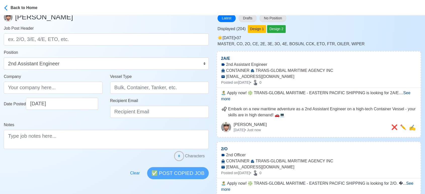
scroll to position [0, 0]
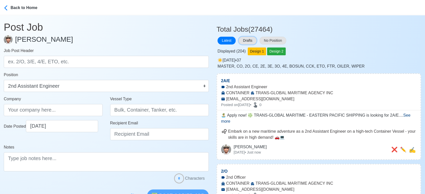
click at [253, 40] on button "Drafts" at bounding box center [247, 41] width 18 height 8
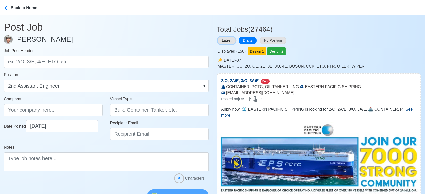
click at [228, 42] on button "Latest" at bounding box center [226, 41] width 18 height 8
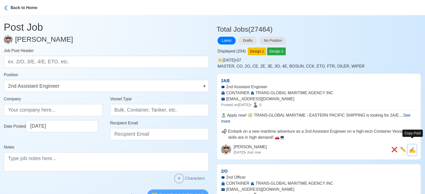
drag, startPoint x: 413, startPoint y: 144, endPoint x: 346, endPoint y: 129, distance: 68.5
click at [413, 147] on span "✍️" at bounding box center [412, 150] width 7 height 6
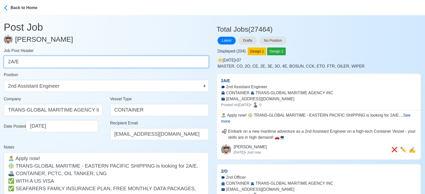
click at [83, 62] on input "2A/E" at bounding box center [106, 62] width 205 height 12
paste input "3/O, 3"
drag, startPoint x: 19, startPoint y: 62, endPoint x: 60, endPoint y: 63, distance: 41.2
click at [60, 63] on input "3/O, 3A/E" at bounding box center [106, 62] width 205 height 12
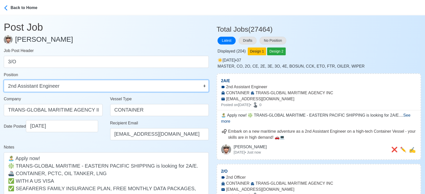
drag, startPoint x: 53, startPoint y: 84, endPoint x: 55, endPoint y: 82, distance: 2.7
click at [53, 84] on select "Master Chief Officer 2nd Officer 3rd Officer Junior Officer Chief Engineer 2nd …" at bounding box center [106, 86] width 205 height 12
click at [4, 80] on select "Master Chief Officer 2nd Officer 3rd Officer Junior Officer Chief Engineer 2nd …" at bounding box center [106, 86] width 205 height 12
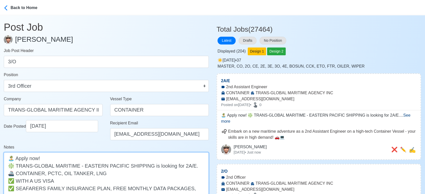
drag, startPoint x: 181, startPoint y: 164, endPoint x: 175, endPoint y: 165, distance: 6.0
drag, startPoint x: 181, startPoint y: 165, endPoint x: 186, endPoint y: 164, distance: 5.1
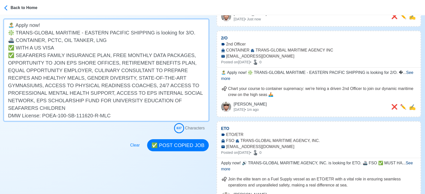
scroll to position [139, 0]
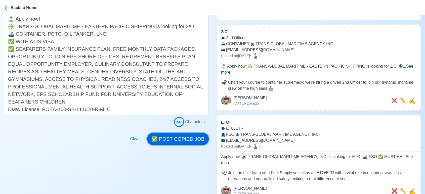
click at [193, 139] on button "✅ POST COPIED JOB" at bounding box center [178, 139] width 62 height 12
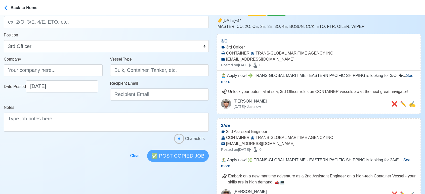
scroll to position [0, 0]
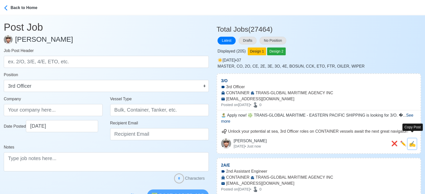
drag, startPoint x: 412, startPoint y: 137, endPoint x: 229, endPoint y: 88, distance: 188.9
click at [412, 141] on span "✍️" at bounding box center [412, 144] width 7 height 6
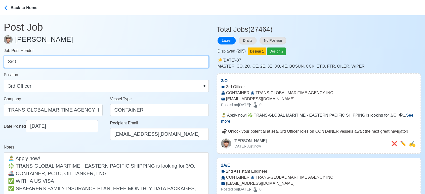
click at [101, 60] on input "3/O" at bounding box center [106, 62] width 205 height 12
paste input "A/E"
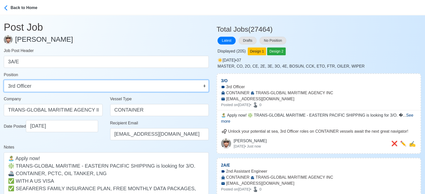
click at [61, 86] on select "Master Chief Officer 2nd Officer 3rd Officer Junior Officer Chief Engineer 2nd …" at bounding box center [106, 86] width 205 height 12
click at [4, 80] on select "Master Chief Officer 2nd Officer 3rd Officer Junior Officer Chief Engineer 2nd …" at bounding box center [106, 86] width 205 height 12
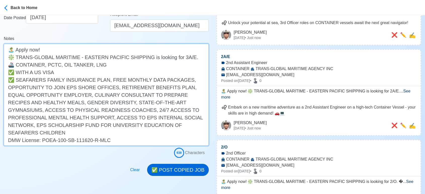
scroll to position [112, 0]
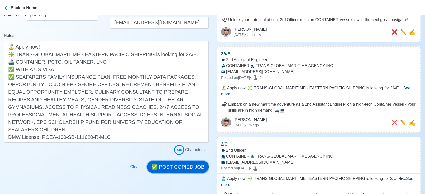
click at [189, 165] on button "✅ POST COPIED JOB" at bounding box center [178, 167] width 62 height 12
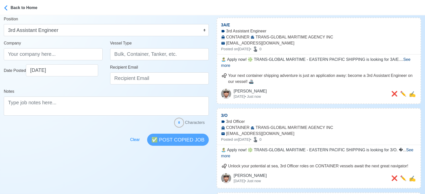
scroll to position [0, 0]
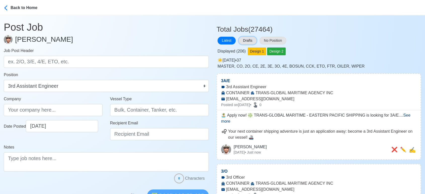
click at [252, 40] on button "Drafts" at bounding box center [247, 41] width 18 height 8
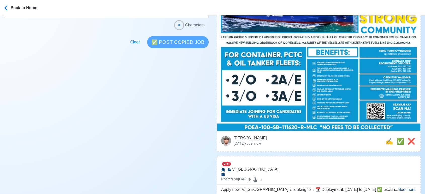
scroll to position [195, 0]
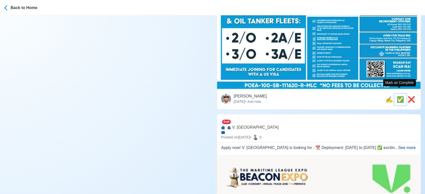
click at [399, 96] on span "✅" at bounding box center [400, 99] width 8 height 7
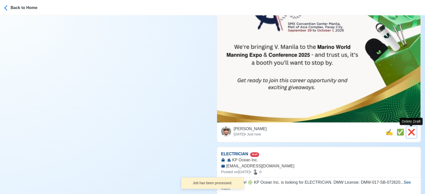
click at [409, 131] on span "❌" at bounding box center [411, 132] width 8 height 7
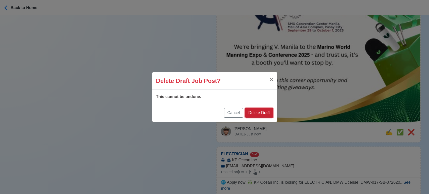
click at [264, 113] on button "Delete Draft" at bounding box center [259, 113] width 28 height 10
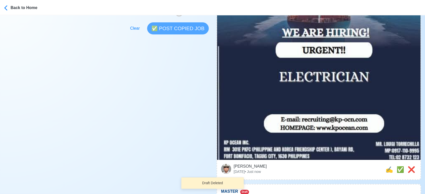
scroll to position [167, 0]
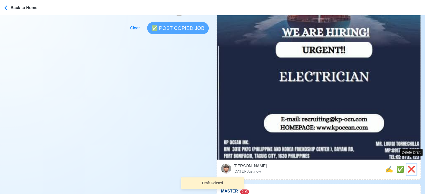
click at [410, 166] on span "❌" at bounding box center [411, 169] width 8 height 7
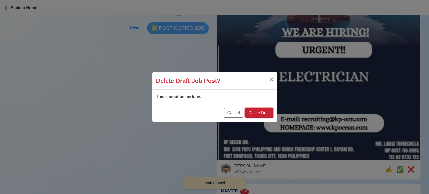
click at [262, 111] on button "Delete Draft" at bounding box center [259, 113] width 28 height 10
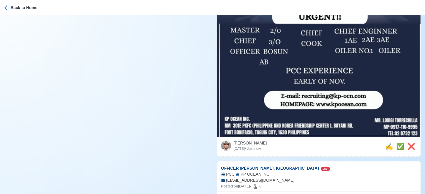
scroll to position [195, 0]
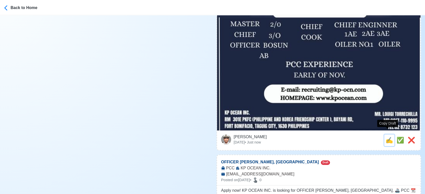
click at [388, 137] on span "✍️" at bounding box center [389, 140] width 8 height 7
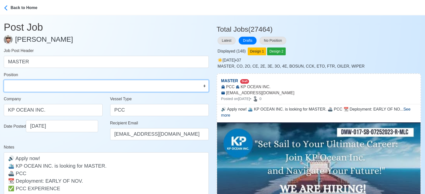
drag, startPoint x: 73, startPoint y: 80, endPoint x: 68, endPoint y: 85, distance: 6.9
click at [71, 84] on select "Master Chief Officer 2nd Officer 3rd Officer Junior Officer Chief Engineer 2nd …" at bounding box center [106, 86] width 205 height 12
click at [4, 80] on select "Master Chief Officer 2nd Officer 3rd Officer Junior Officer Chief Engineer 2nd …" at bounding box center [106, 86] width 205 height 12
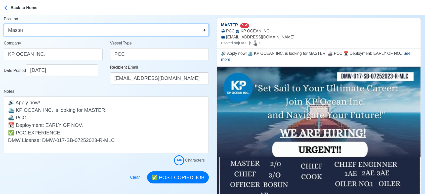
scroll to position [84, 0]
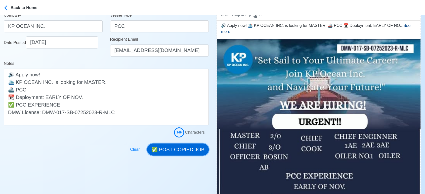
click at [182, 147] on button "✅ POST COPIED JOB" at bounding box center [178, 149] width 62 height 12
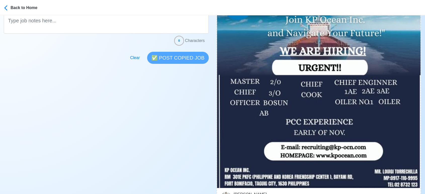
scroll to position [223, 0]
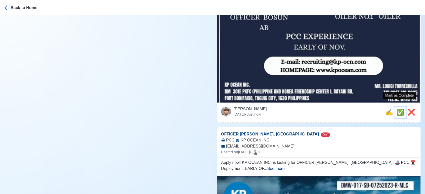
click at [402, 109] on span "✅" at bounding box center [400, 112] width 8 height 7
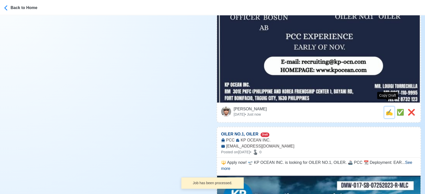
click at [386, 109] on span "✍️" at bounding box center [389, 112] width 8 height 7
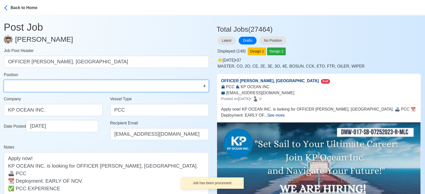
click at [47, 90] on select "Master Chief Officer 2nd Officer 3rd Officer Junior Officer Chief Engineer 2nd …" at bounding box center [106, 86] width 205 height 12
click at [4, 80] on select "Master Chief Officer 2nd Officer 3rd Officer Junior Officer Chief Engineer 2nd …" at bounding box center [106, 86] width 205 height 12
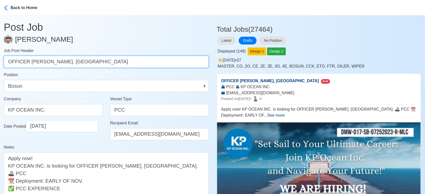
drag, startPoint x: 29, startPoint y: 62, endPoint x: 0, endPoint y: 63, distance: 28.7
click at [0, 63] on main "Post Job Jeyner Gil Job Post Header OFFICER BOSUN, AB Position Master Chief Off…" at bounding box center [106, 127] width 212 height 224
drag, startPoint x: 25, startPoint y: 62, endPoint x: 78, endPoint y: 65, distance: 53.1
click at [78, 65] on input "BOSUN, AB" at bounding box center [106, 62] width 205 height 12
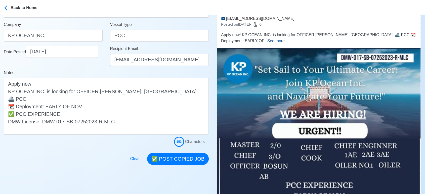
scroll to position [84, 0]
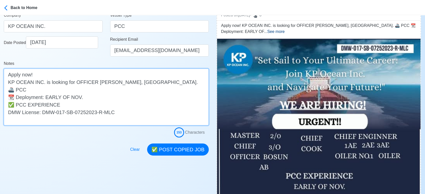
click at [83, 82] on textarea "Apply now! KP OCEAN INC. is looking for OFFICER BOSUN, AB. 🚢 PCC 📆 Deployment: …" at bounding box center [106, 97] width 205 height 57
drag, startPoint x: 89, startPoint y: 84, endPoint x: 98, endPoint y: 80, distance: 9.9
click at [98, 80] on textarea "Apply now! KP OCEAN INC. is looking for BOSUN, AB. 🚢 PCC 📆 Deployment: EARLY OF…" at bounding box center [106, 97] width 205 height 57
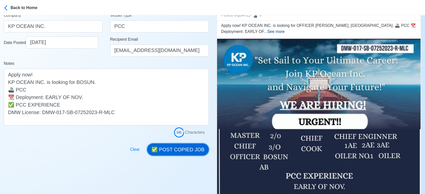
click at [188, 149] on button "✅ POST COPIED JOB" at bounding box center [178, 149] width 62 height 12
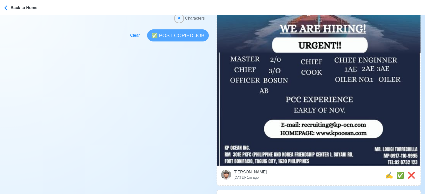
scroll to position [167, 0]
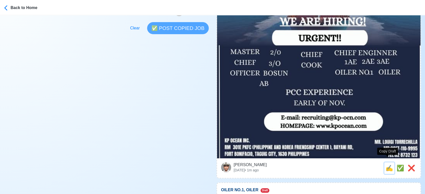
click at [387, 165] on span "✍️" at bounding box center [389, 168] width 8 height 7
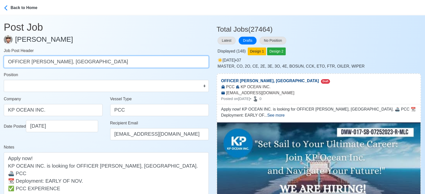
drag, startPoint x: 47, startPoint y: 62, endPoint x: 4, endPoint y: 64, distance: 44.0
click at [4, 64] on input "OFFICER BOSUN, AB" at bounding box center [106, 62] width 205 height 12
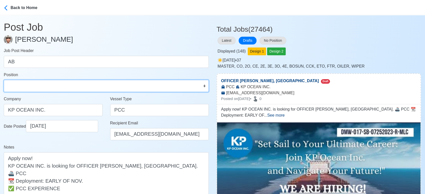
click at [28, 86] on select "Master Chief Officer 2nd Officer 3rd Officer Junior Officer Chief Engineer 2nd …" at bounding box center [106, 86] width 205 height 12
click at [4, 80] on select "Master Chief Officer 2nd Officer 3rd Officer Junior Officer Chief Engineer 2nd …" at bounding box center [106, 86] width 205 height 12
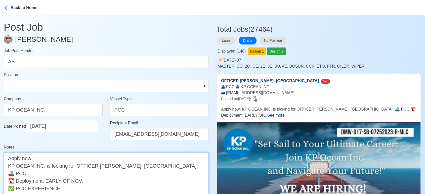
drag, startPoint x: 113, startPoint y: 166, endPoint x: 73, endPoint y: 166, distance: 39.7
click at [73, 166] on textarea "Apply now! KP OCEAN INC. is looking for OFFICER BOSUN, AB. 🚢 PCC 📆 Deployment: …" at bounding box center [106, 180] width 205 height 57
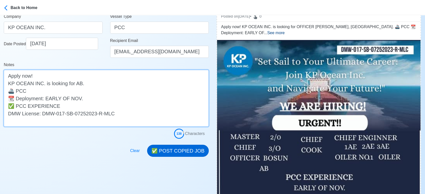
scroll to position [84, 0]
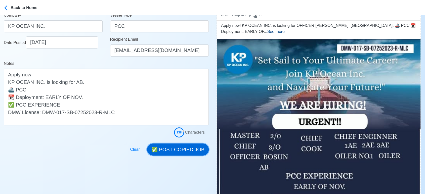
click at [179, 149] on button "✅ POST COPIED JOB" at bounding box center [178, 149] width 62 height 12
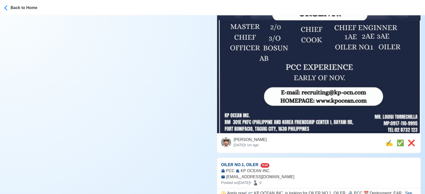
scroll to position [195, 0]
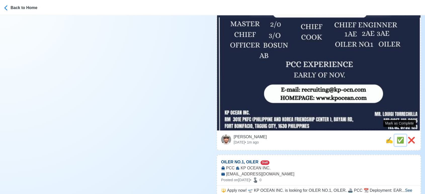
click at [398, 137] on span "✅" at bounding box center [400, 140] width 8 height 7
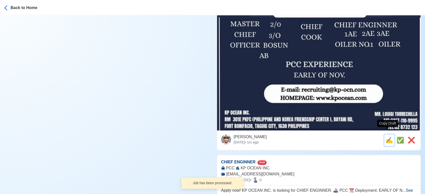
click at [388, 137] on span "✍️" at bounding box center [389, 140] width 8 height 7
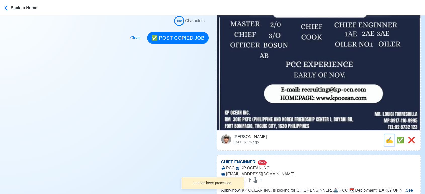
scroll to position [0, 0]
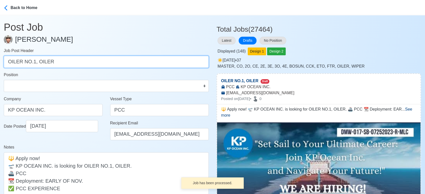
drag, startPoint x: 36, startPoint y: 61, endPoint x: 75, endPoint y: 65, distance: 39.2
click at [75, 65] on input "OILER NO.1, OILER" at bounding box center [106, 62] width 205 height 12
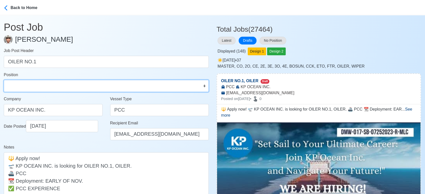
click at [78, 84] on select "Master Chief Officer 2nd Officer 3rd Officer Junior Officer Chief Engineer 2nd …" at bounding box center [106, 86] width 205 height 12
click at [4, 80] on select "Master Chief Officer 2nd Officer 3rd Officer Junior Officer Chief Engineer 2nd …" at bounding box center [106, 86] width 205 height 12
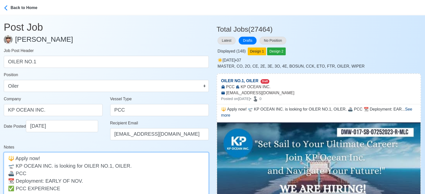
click at [113, 168] on textarea "🔱 Apply now! 🛫 KP OCEAN INC. is looking for OILER NO.1, OILER. 🚢 PCC 📆 Deployme…" at bounding box center [106, 180] width 205 height 57
click at [113, 167] on textarea "🔱 Apply now! 🛫 KP OCEAN INC. is looking for OILER NO.1, OILER. 🚢 PCC 📆 Deployme…" at bounding box center [106, 180] width 205 height 57
click at [117, 165] on textarea "🔱 Apply now! 🛫 KP OCEAN INC. is looking for OILER NO.1, OILER. 🚢 PCC 📆 Deployme…" at bounding box center [106, 180] width 205 height 57
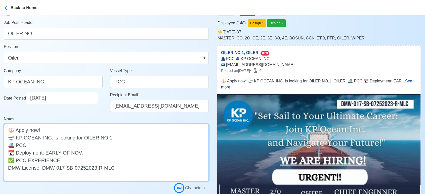
scroll to position [84, 0]
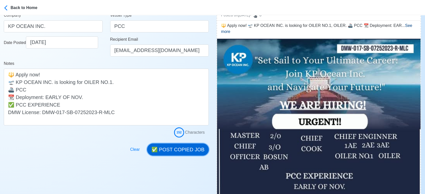
click at [181, 148] on button "✅ POST COPIED JOB" at bounding box center [178, 149] width 62 height 12
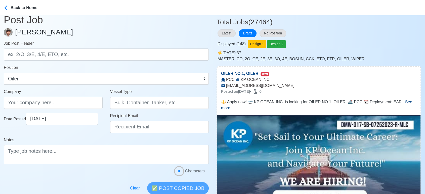
scroll to position [0, 0]
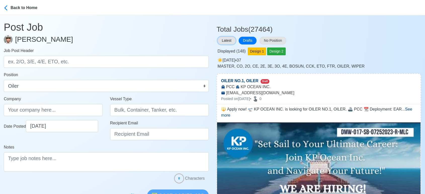
click at [226, 42] on button "Latest" at bounding box center [226, 41] width 18 height 8
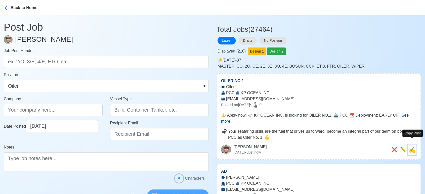
click at [412, 147] on span "✍️" at bounding box center [412, 150] width 7 height 6
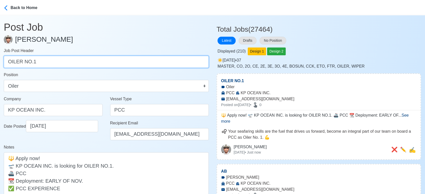
drag, startPoint x: 21, startPoint y: 62, endPoint x: 63, endPoint y: 62, distance: 42.2
click at [63, 62] on input "OILER NO.1" at bounding box center [106, 62] width 205 height 12
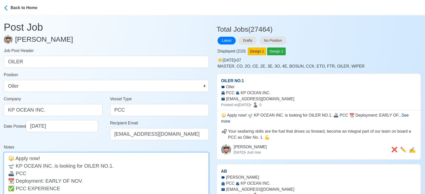
drag, startPoint x: 97, startPoint y: 166, endPoint x: 107, endPoint y: 164, distance: 10.7
click at [107, 164] on textarea "🔱 Apply now! 🛫 KP OCEAN INC. is looking for OILER NO.1. 🚢 PCC 📆 Deployment: EAR…" at bounding box center [106, 180] width 205 height 57
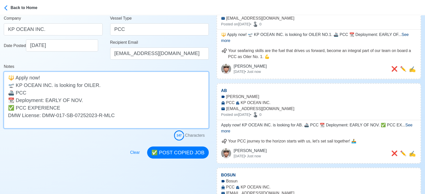
scroll to position [84, 0]
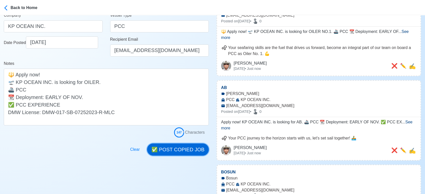
click at [197, 150] on button "✅ POST COPIED JOB" at bounding box center [178, 149] width 62 height 12
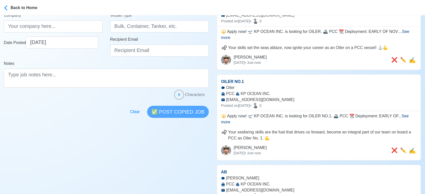
scroll to position [0, 0]
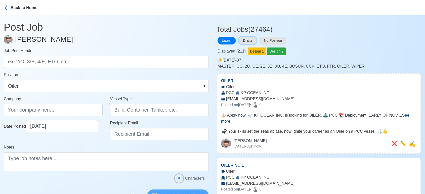
click at [254, 40] on button "Drafts" at bounding box center [247, 41] width 18 height 8
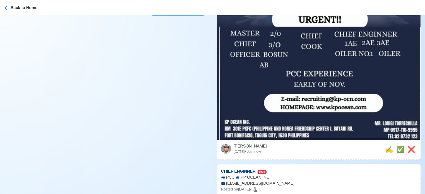
scroll to position [223, 0]
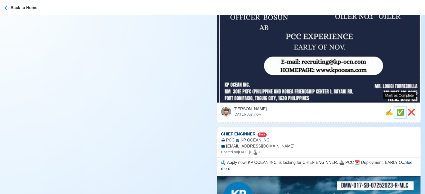
click at [397, 109] on span "✅" at bounding box center [400, 112] width 8 height 7
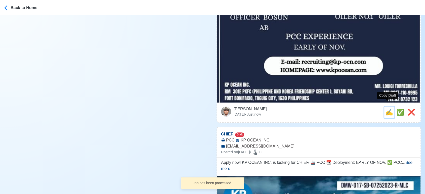
click at [388, 109] on span "✍️" at bounding box center [389, 112] width 8 height 7
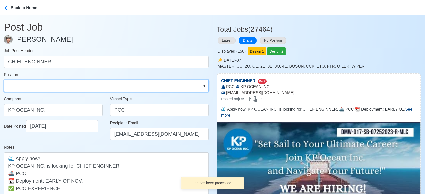
click at [74, 88] on select "Master Chief Officer 2nd Officer 3rd Officer Junior Officer Chief Engineer 2nd …" at bounding box center [106, 86] width 205 height 12
click at [4, 80] on select "Master Chief Officer 2nd Officer 3rd Officer Junior Officer Chief Engineer 2nd …" at bounding box center [106, 86] width 205 height 12
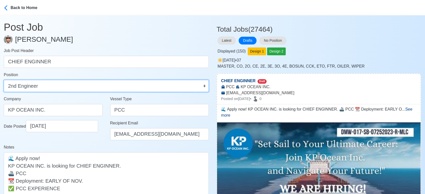
click at [46, 85] on select "Master Chief Officer 2nd Officer 3rd Officer Junior Officer Chief Engineer 2nd …" at bounding box center [106, 86] width 205 height 12
click at [4, 80] on select "Master Chief Officer 2nd Officer 3rd Officer Junior Officer Chief Engineer 2nd …" at bounding box center [106, 86] width 205 height 12
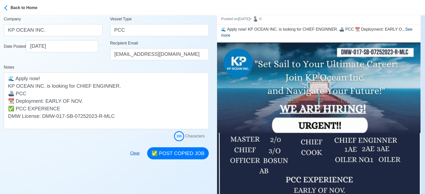
scroll to position [84, 0]
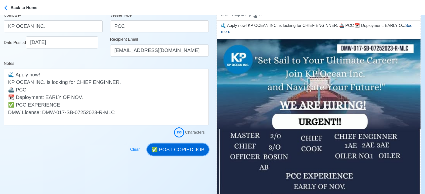
click at [181, 147] on button "✅ POST COPIED JOB" at bounding box center [178, 149] width 62 height 12
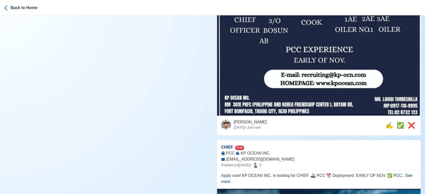
scroll to position [223, 0]
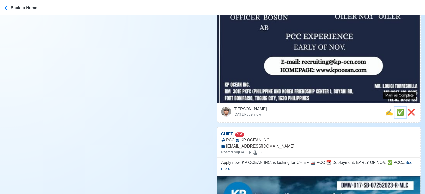
click at [401, 109] on span "✅" at bounding box center [400, 112] width 8 height 7
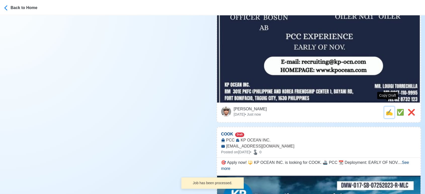
click at [387, 109] on span "✍️" at bounding box center [389, 112] width 8 height 7
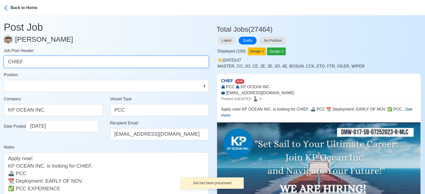
click at [45, 62] on input "CHIEF" at bounding box center [106, 62] width 205 height 12
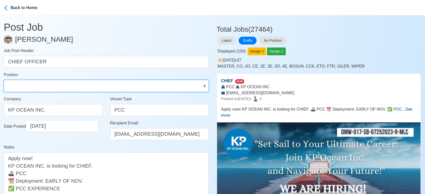
drag, startPoint x: 17, startPoint y: 89, endPoint x: 15, endPoint y: 84, distance: 5.2
click at [17, 89] on select "Master Chief Officer 2nd Officer 3rd Officer Junior Officer Chief Engineer 2nd …" at bounding box center [106, 86] width 205 height 12
click at [4, 80] on select "Master Chief Officer 2nd Officer 3rd Officer Junior Officer Chief Engineer 2nd …" at bounding box center [106, 86] width 205 height 12
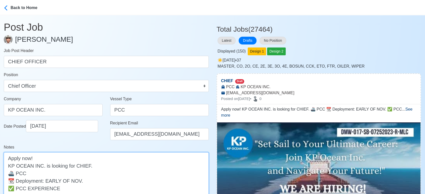
click at [87, 165] on textarea "Apply now! KP OCEAN INC. is looking for CHIEF. 🚢 PCC 📆 Deployment: EARLY OF NOV…" at bounding box center [106, 180] width 205 height 57
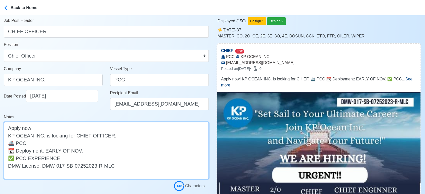
scroll to position [84, 0]
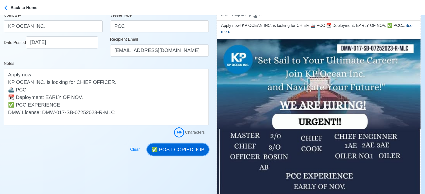
click at [176, 149] on button "✅ POST COPIED JOB" at bounding box center [178, 149] width 62 height 12
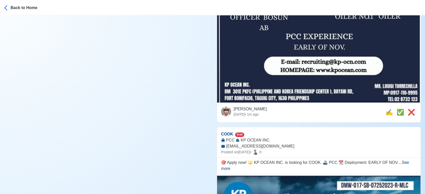
scroll to position [279, 0]
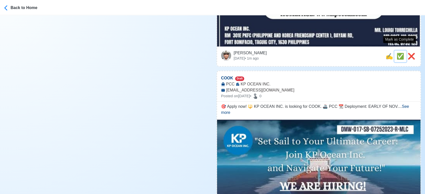
click at [398, 53] on span "✅" at bounding box center [400, 56] width 8 height 7
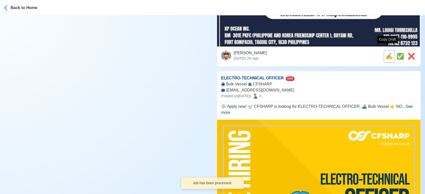
drag, startPoint x: 386, startPoint y: 51, endPoint x: 380, endPoint y: 52, distance: 6.1
click at [386, 53] on span "✍️" at bounding box center [389, 56] width 8 height 7
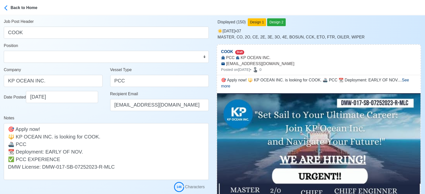
scroll to position [0, 0]
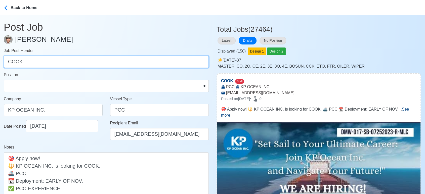
click at [7, 62] on input "COOK" at bounding box center [106, 62] width 205 height 12
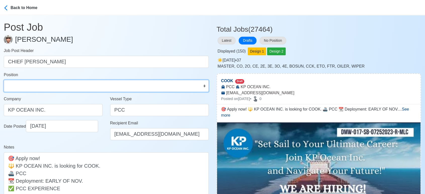
click at [29, 87] on select "Master Chief Officer 2nd Officer 3rd Officer Junior Officer Chief Engineer 2nd …" at bounding box center [106, 86] width 205 height 12
click at [4, 80] on select "Master Chief Officer 2nd Officer 3rd Officer Junior Officer Chief Engineer 2nd …" at bounding box center [106, 86] width 205 height 12
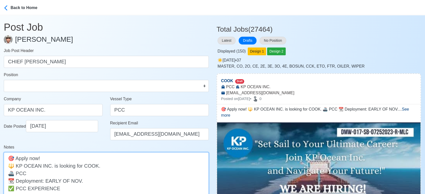
click at [82, 167] on textarea "🎯 Apply now! 🔱 KP OCEAN INC. is looking for COOK. 🚢 PCC 📆 Deployment: EARLY OF …" at bounding box center [106, 180] width 205 height 57
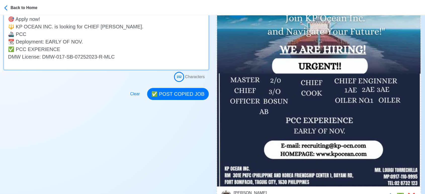
scroll to position [139, 0]
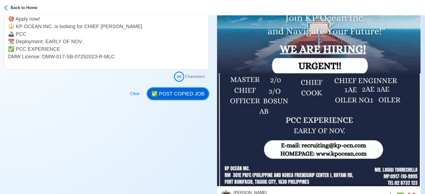
click at [186, 90] on button "✅ POST COPIED JOB" at bounding box center [178, 94] width 62 height 12
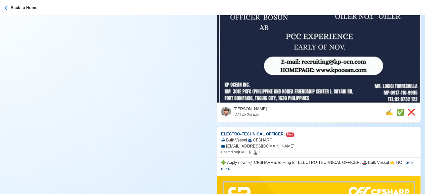
scroll to position [279, 0]
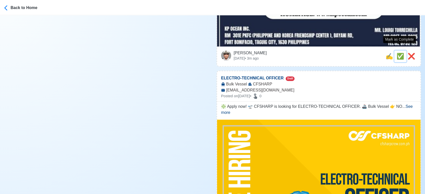
click at [398, 53] on span "✅" at bounding box center [400, 56] width 8 height 7
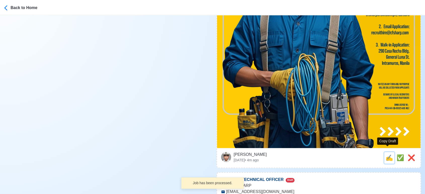
click at [385, 154] on span "✍️" at bounding box center [389, 157] width 8 height 7
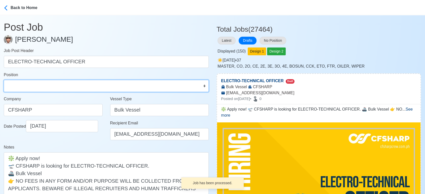
click at [67, 83] on select "Master Chief Officer 2nd Officer 3rd Officer Junior Officer Chief Engineer 2nd …" at bounding box center [106, 86] width 205 height 12
click at [4, 80] on select "Master Chief Officer 2nd Officer 3rd Officer Junior Officer Chief Engineer 2nd …" at bounding box center [106, 86] width 205 height 12
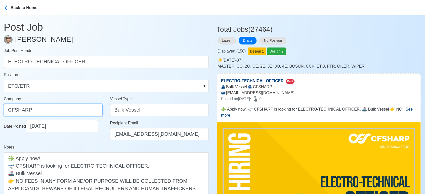
click at [51, 107] on input "CFSHARP" at bounding box center [53, 110] width 99 height 12
click at [13, 111] on input "CFSHARP" at bounding box center [53, 110] width 99 height 12
click at [81, 110] on input "CF SHARP" at bounding box center [53, 110] width 99 height 12
click at [66, 111] on input "CF SHARP" at bounding box center [53, 110] width 99 height 12
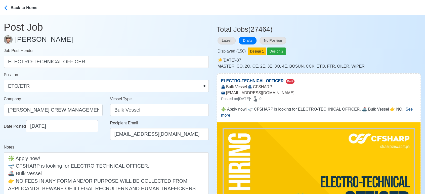
click at [79, 141] on div "Date Posted 09/30/2025" at bounding box center [53, 132] width 106 height 24
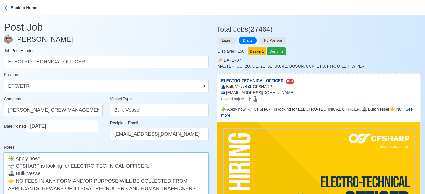
click at [22, 166] on textarea "❇️ Apply now! 🛫 CFSHARP is looking for ELECTRO-TECHNICAL OFFICER. 🚢 Bulk Vessel…" at bounding box center [106, 180] width 205 height 57
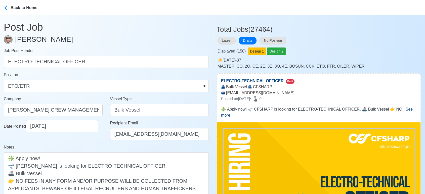
click at [89, 144] on div "Notes ❇️ Apply now! 🛫 CF SHARP is looking for ELECTRO-TECHNICAL OFFICER. 🚢 Bulk…" at bounding box center [106, 176] width 205 height 65
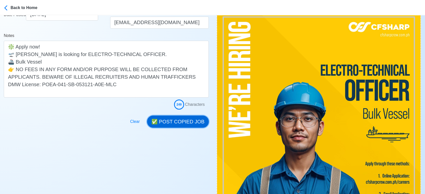
click at [189, 124] on button "✅ POST COPIED JOB" at bounding box center [178, 122] width 62 height 12
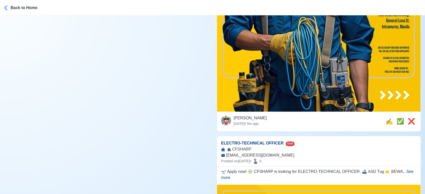
scroll to position [335, 0]
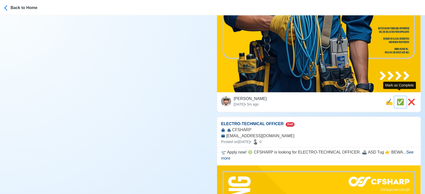
click at [398, 98] on span "✅" at bounding box center [400, 101] width 8 height 7
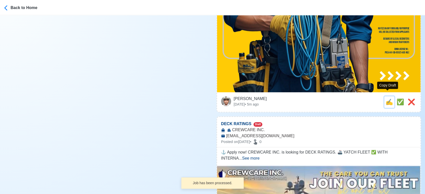
click at [387, 99] on span "✍️" at bounding box center [389, 101] width 8 height 7
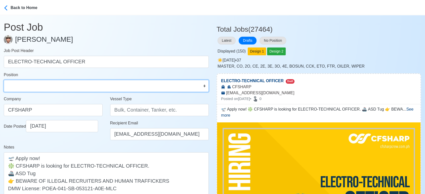
click at [66, 82] on select "Master Chief Officer 2nd Officer 3rd Officer Junior Officer Chief Engineer 2nd …" at bounding box center [106, 86] width 205 height 12
click at [4, 80] on select "Master Chief Officer 2nd Officer 3rd Officer Junior Officer Chief Engineer 2nd …" at bounding box center [106, 86] width 205 height 12
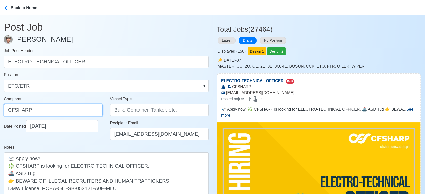
click at [14, 111] on input "CFSHARP" at bounding box center [53, 110] width 99 height 12
click at [38, 112] on input "CF SHARP" at bounding box center [53, 110] width 99 height 12
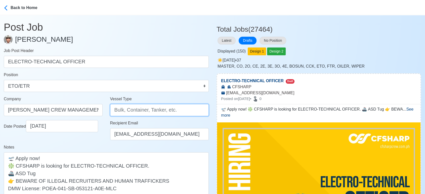
click at [133, 113] on input "Vessel Type" at bounding box center [159, 110] width 99 height 12
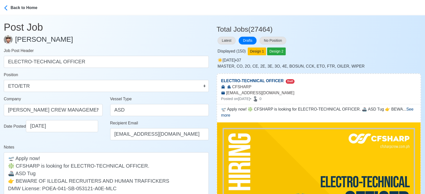
click at [97, 141] on div "Date Posted 09/30/2025" at bounding box center [53, 132] width 106 height 24
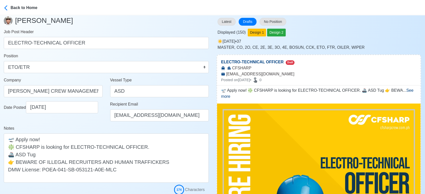
scroll to position [112, 0]
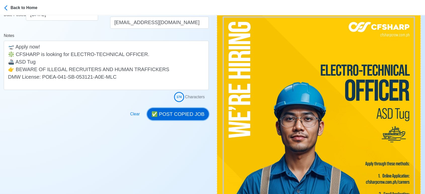
click at [180, 112] on button "✅ POST COPIED JOB" at bounding box center [178, 114] width 62 height 12
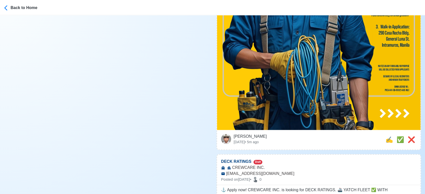
scroll to position [307, 0]
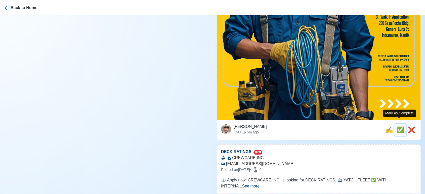
click at [397, 126] on span "✅" at bounding box center [400, 129] width 8 height 7
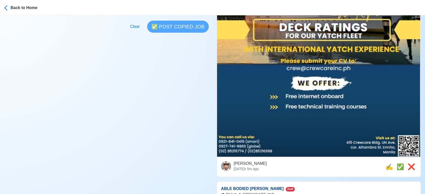
scroll to position [223, 0]
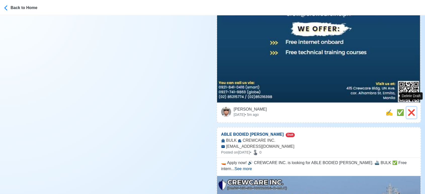
click at [409, 109] on span "❌" at bounding box center [411, 112] width 8 height 7
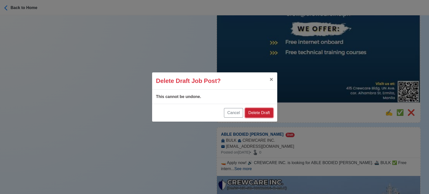
drag, startPoint x: 263, startPoint y: 112, endPoint x: 269, endPoint y: 113, distance: 5.8
click at [263, 112] on button "Delete Draft" at bounding box center [259, 113] width 28 height 10
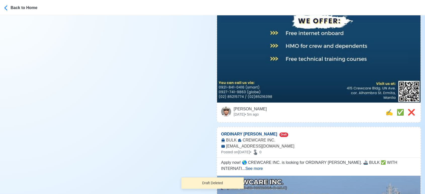
scroll to position [251, 0]
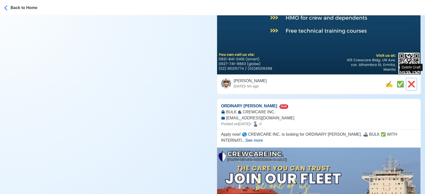
click at [411, 81] on span "❌" at bounding box center [411, 84] width 8 height 7
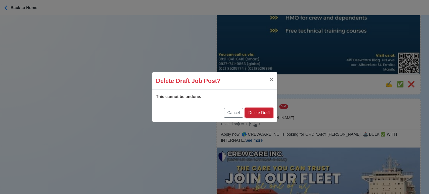
drag, startPoint x: 265, startPoint y: 114, endPoint x: 354, endPoint y: 91, distance: 92.0
click at [265, 114] on button "Delete Draft" at bounding box center [259, 113] width 28 height 10
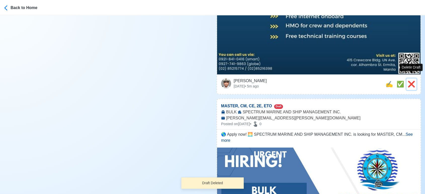
click at [409, 81] on span "❌" at bounding box center [411, 84] width 8 height 7
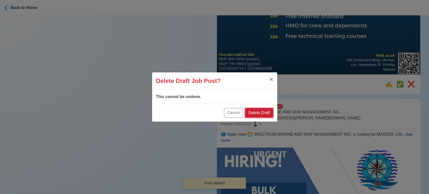
click at [264, 113] on button "Delete Draft" at bounding box center [259, 113] width 28 height 10
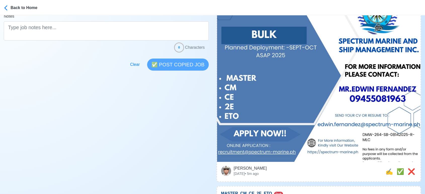
scroll to position [167, 0]
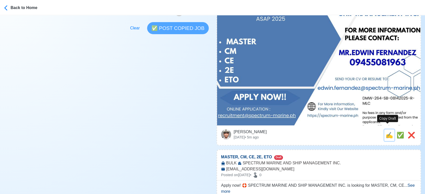
click at [387, 132] on span "✍️" at bounding box center [389, 135] width 8 height 7
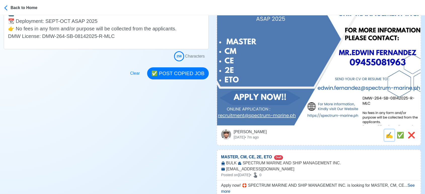
scroll to position [0, 0]
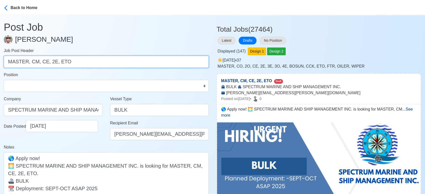
drag, startPoint x: 29, startPoint y: 61, endPoint x: 110, endPoint y: 65, distance: 80.8
click at [110, 65] on input "MASTER, CM, CE, 2E, ETO" at bounding box center [106, 62] width 205 height 12
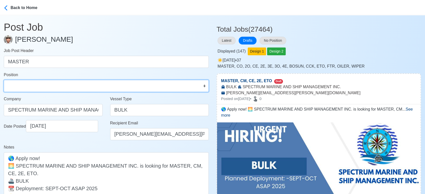
click at [85, 87] on select "Master Chief Officer 2nd Officer 3rd Officer Junior Officer Chief Engineer 2nd …" at bounding box center [106, 86] width 205 height 12
click at [4, 80] on select "Master Chief Officer 2nd Officer 3rd Officer Junior Officer Chief Engineer 2nd …" at bounding box center [106, 86] width 205 height 12
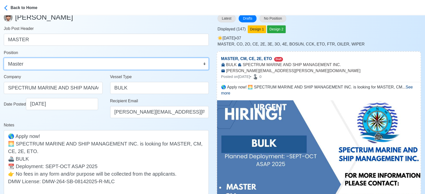
scroll to position [56, 0]
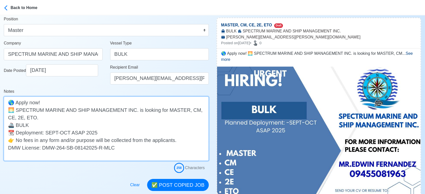
drag, startPoint x: 181, startPoint y: 110, endPoint x: 186, endPoint y: 116, distance: 8.6
click at [186, 116] on textarea "🌎 Apply now! 🌅 SPECTRUM MARINE AND SHIP MANAGEMENT INC. is looking for MASTER, …" at bounding box center [106, 128] width 205 height 64
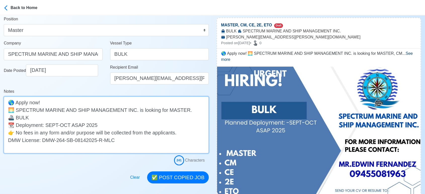
scroll to position [84, 0]
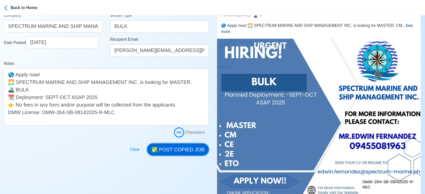
click at [179, 146] on button "✅ POST COPIED JOB" at bounding box center [178, 149] width 62 height 12
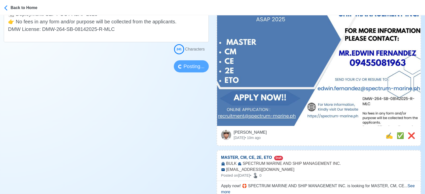
scroll to position [167, 0]
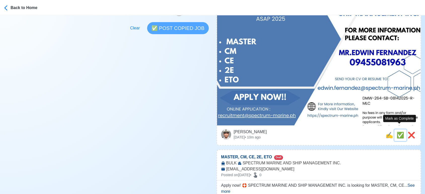
click at [399, 132] on span "✅" at bounding box center [400, 135] width 8 height 7
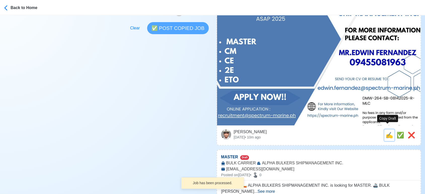
click at [389, 132] on span "✍️" at bounding box center [389, 135] width 8 height 7
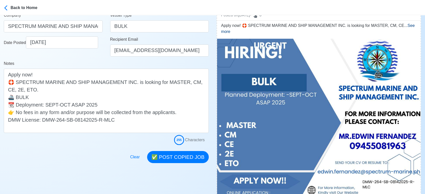
scroll to position [0, 0]
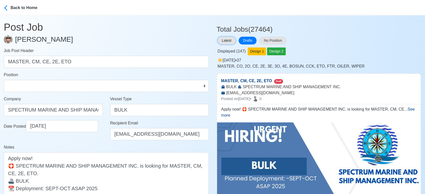
click at [219, 38] on button "Latest" at bounding box center [226, 41] width 18 height 8
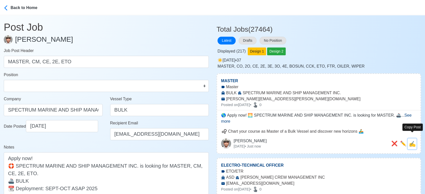
click at [412, 141] on span "✍️" at bounding box center [412, 144] width 7 height 6
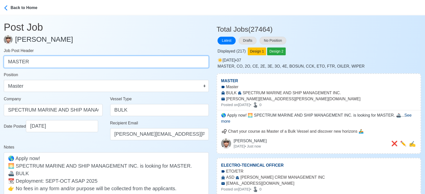
click at [136, 60] on input "MASTER" at bounding box center [106, 62] width 205 height 12
paste input "CM, CE, 2E, ETO"
drag, startPoint x: 20, startPoint y: 63, endPoint x: 64, endPoint y: 62, distance: 44.0
click at [64, 62] on input "CM, CE, 2E, ETO" at bounding box center [106, 62] width 205 height 12
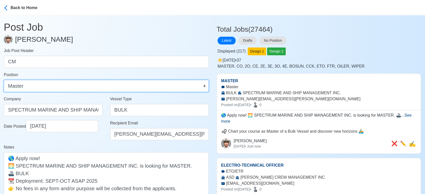
click at [59, 85] on select "Master Chief Officer 2nd Officer 3rd Officer Junior Officer Chief Engineer 2nd …" at bounding box center [106, 86] width 205 height 12
click at [4, 80] on select "Master Chief Officer 2nd Officer 3rd Officer Junior Officer Chief Engineer 2nd …" at bounding box center [106, 86] width 205 height 12
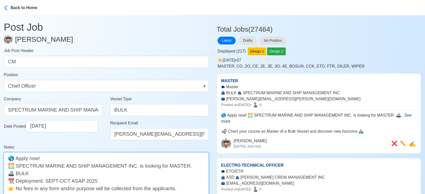
click at [173, 167] on textarea "🌎 Apply now! 🌅 SPECTRUM MARINE AND SHIP MANAGEMENT INC. is looking for MASTER. …" at bounding box center [106, 180] width 205 height 57
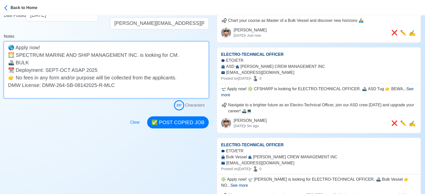
scroll to position [112, 0]
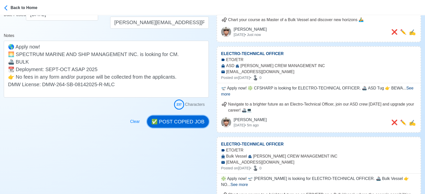
click at [181, 120] on button "✅ POST COPIED JOB" at bounding box center [178, 122] width 62 height 12
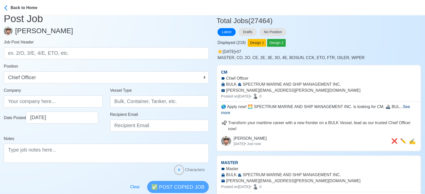
scroll to position [0, 0]
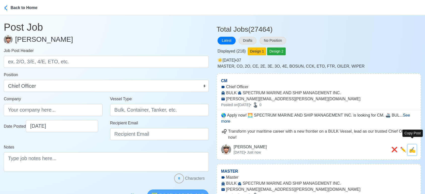
click at [415, 147] on span "✍️" at bounding box center [412, 150] width 7 height 6
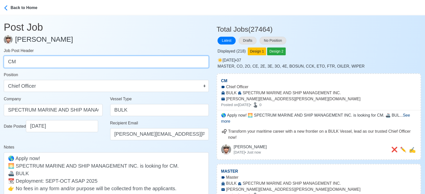
click at [153, 65] on input "CM" at bounding box center [106, 62] width 205 height 12
paste input "E, 2E, ETO"
drag, startPoint x: 17, startPoint y: 63, endPoint x: 68, endPoint y: 61, distance: 51.0
click at [68, 61] on input "CE, 2E, ETO" at bounding box center [106, 62] width 205 height 12
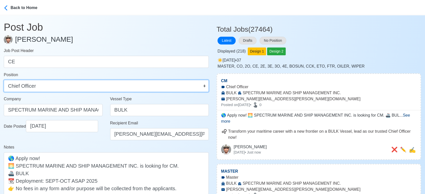
click at [51, 83] on select "Master Chief Officer 2nd Officer 3rd Officer Junior Officer Chief Engineer 2nd …" at bounding box center [106, 86] width 205 height 12
click at [4, 80] on select "Master Chief Officer 2nd Officer 3rd Officer Junior Officer Chief Engineer 2nd …" at bounding box center [106, 86] width 205 height 12
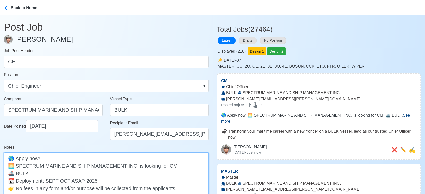
click at [170, 165] on textarea "🌎 Apply now! 🌅 SPECTRUM MARINE AND SHIP MANAGEMENT INC. is looking for CM. 🚢 BU…" at bounding box center [106, 180] width 205 height 57
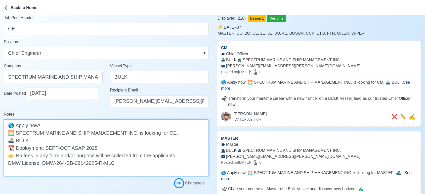
scroll to position [84, 0]
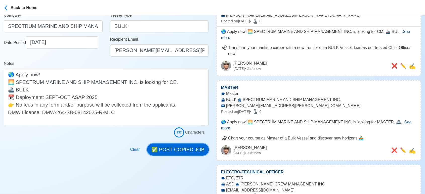
click at [182, 147] on button "✅ POST COPIED JOB" at bounding box center [178, 149] width 62 height 12
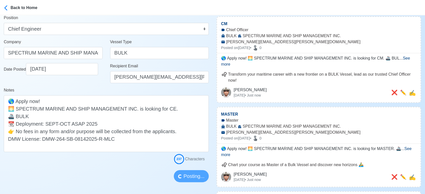
scroll to position [28, 0]
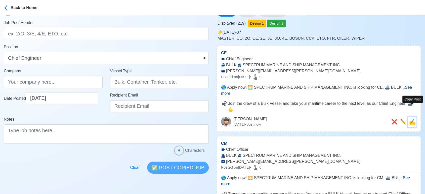
click at [414, 119] on span "✍️" at bounding box center [412, 122] width 7 height 6
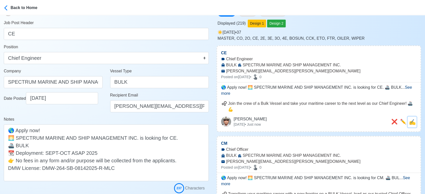
scroll to position [0, 0]
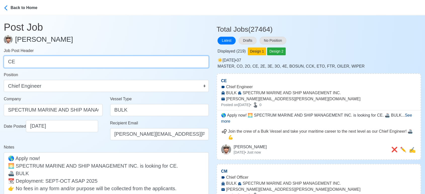
click at [55, 57] on input "CE" at bounding box center [106, 62] width 205 height 12
paste input "2E, ETO"
click at [22, 62] on input "2E, ETO" at bounding box center [106, 62] width 205 height 12
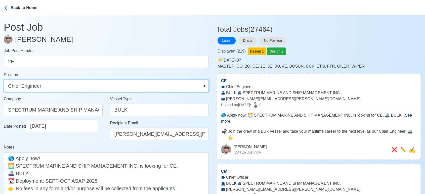
click at [49, 85] on select "Master Chief Officer 2nd Officer 3rd Officer Junior Officer Chief Engineer 2nd …" at bounding box center [106, 86] width 205 height 12
click at [4, 80] on select "Master Chief Officer 2nd Officer 3rd Officer Junior Officer Chief Engineer 2nd …" at bounding box center [106, 86] width 205 height 12
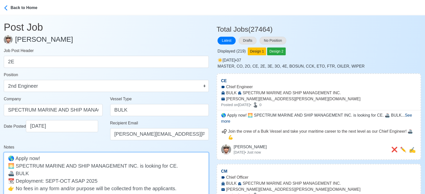
click at [167, 166] on textarea "🌎 Apply now! 🌅 SPECTRUM MARINE AND SHIP MANAGEMENT INC. is looking for CE. 🚢 BU…" at bounding box center [106, 180] width 205 height 57
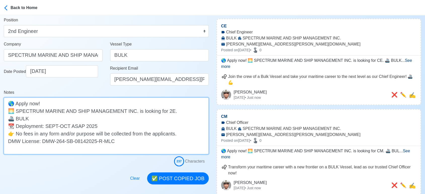
scroll to position [56, 0]
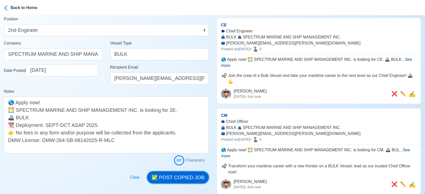
click at [183, 180] on button "✅ POST COPIED JOB" at bounding box center [178, 177] width 62 height 12
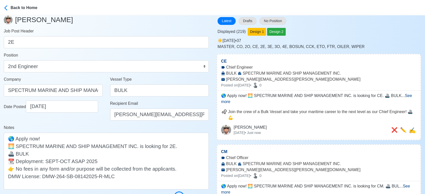
scroll to position [0, 0]
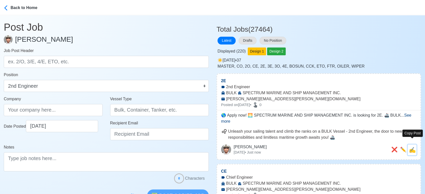
drag, startPoint x: 414, startPoint y: 144, endPoint x: 240, endPoint y: 96, distance: 180.6
click at [414, 147] on span "✍️" at bounding box center [412, 150] width 7 height 6
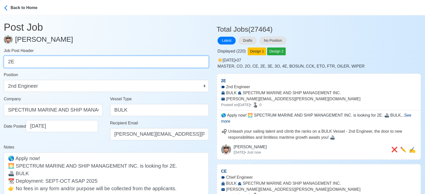
click at [82, 61] on input "2E" at bounding box center [106, 62] width 205 height 12
paste input "ETO"
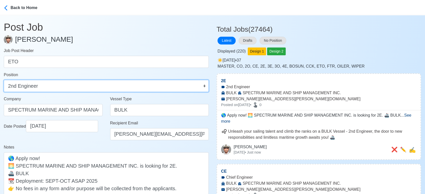
click at [49, 88] on select "Master Chief Officer 2nd Officer 3rd Officer Junior Officer Chief Engineer 2nd …" at bounding box center [106, 86] width 205 height 12
click at [4, 80] on select "Master Chief Officer 2nd Officer 3rd Officer Junior Officer Chief Engineer 2nd …" at bounding box center [106, 86] width 205 height 12
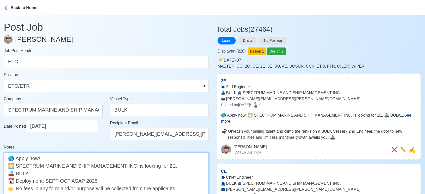
click at [164, 164] on textarea "🌎 Apply now! 🌅 SPECTRUM MARINE AND SHIP MANAGEMENT INC. is looking for 2E. 🚢 BU…" at bounding box center [106, 180] width 205 height 57
paste textarea "ETO"
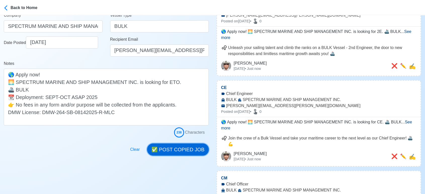
click at [181, 148] on button "✅ POST COPIED JOB" at bounding box center [178, 149] width 62 height 12
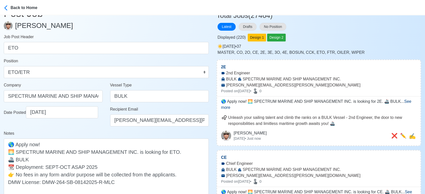
scroll to position [0, 0]
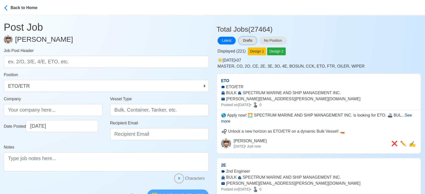
click at [253, 40] on button "Drafts" at bounding box center [247, 41] width 18 height 8
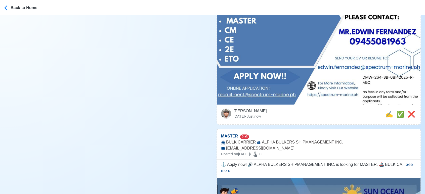
scroll to position [223, 0]
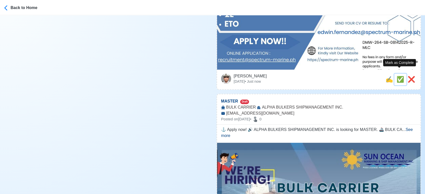
click at [401, 76] on span "✅" at bounding box center [400, 79] width 8 height 7
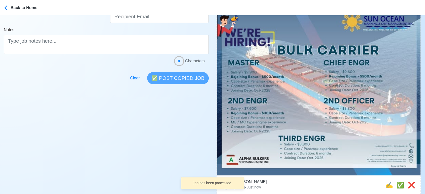
scroll to position [139, 0]
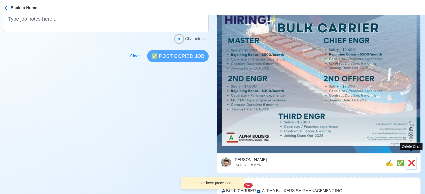
click at [412, 160] on span "❌" at bounding box center [411, 163] width 8 height 7
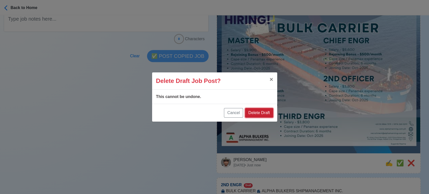
click at [268, 114] on button "Delete Draft" at bounding box center [259, 113] width 28 height 10
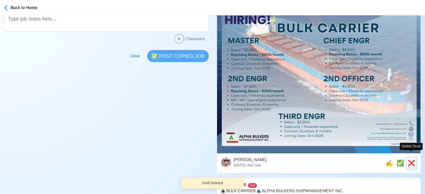
click at [411, 160] on span "❌" at bounding box center [411, 163] width 8 height 7
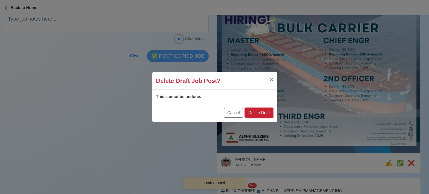
drag, startPoint x: 261, startPoint y: 112, endPoint x: 328, endPoint y: 126, distance: 68.9
click at [261, 112] on button "Delete Draft" at bounding box center [259, 113] width 28 height 10
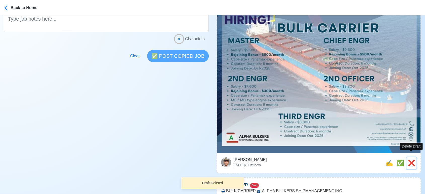
click at [411, 160] on span "❌" at bounding box center [411, 163] width 8 height 7
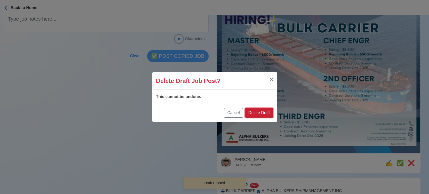
drag, startPoint x: 264, startPoint y: 110, endPoint x: 370, endPoint y: 137, distance: 110.2
click at [266, 112] on button "Delete Draft" at bounding box center [259, 113] width 28 height 10
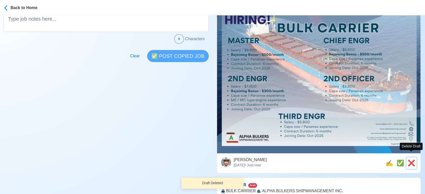
click at [411, 160] on span "❌" at bounding box center [411, 163] width 8 height 7
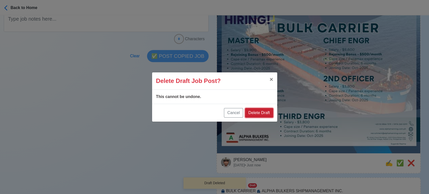
click at [263, 110] on button "Delete Draft" at bounding box center [259, 113] width 28 height 10
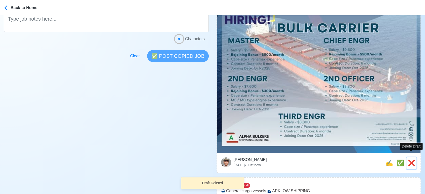
click at [410, 160] on span "❌" at bounding box center [411, 163] width 8 height 7
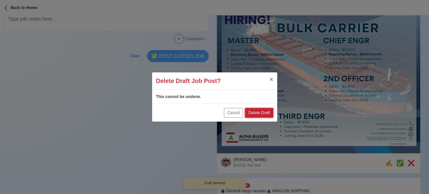
click at [266, 111] on button "Delete Draft" at bounding box center [259, 113] width 28 height 10
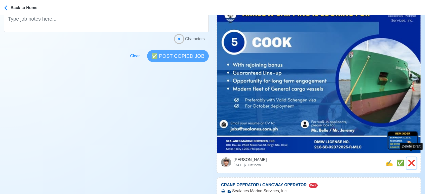
click at [410, 160] on span "❌" at bounding box center [411, 163] width 8 height 7
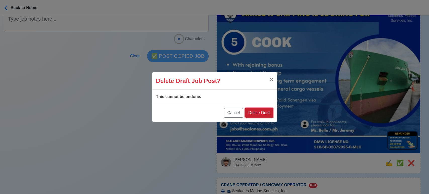
click at [257, 110] on button "Delete Draft" at bounding box center [259, 113] width 28 height 10
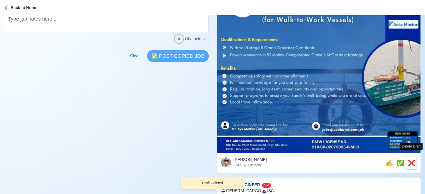
click at [412, 160] on span "❌" at bounding box center [411, 163] width 8 height 7
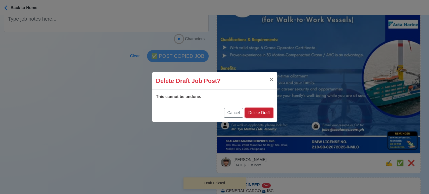
click at [263, 113] on button "Delete Draft" at bounding box center [259, 113] width 28 height 10
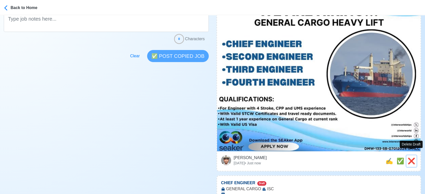
click at [406, 158] on button "❌" at bounding box center [411, 161] width 10 height 12
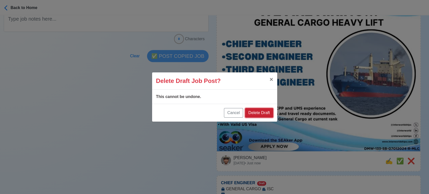
click at [269, 112] on button "Delete Draft" at bounding box center [259, 113] width 28 height 10
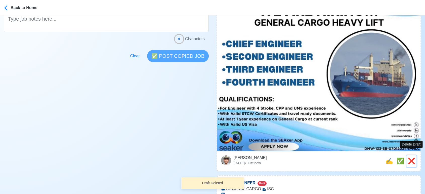
click at [415, 157] on button "❌" at bounding box center [411, 161] width 10 height 12
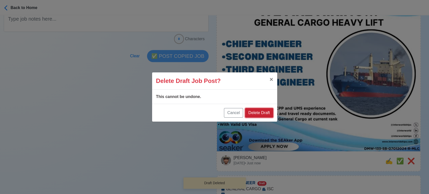
drag, startPoint x: 270, startPoint y: 114, endPoint x: 293, endPoint y: 117, distance: 23.3
click at [270, 114] on button "Delete Draft" at bounding box center [259, 113] width 28 height 10
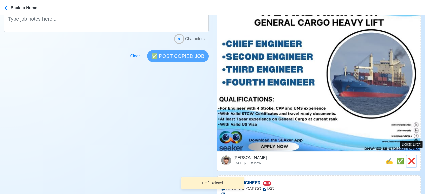
click at [410, 158] on span "❌" at bounding box center [411, 161] width 8 height 7
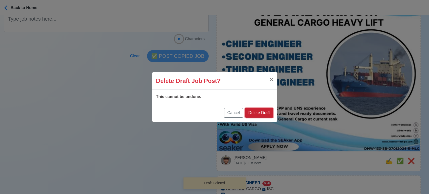
click at [268, 112] on button "Delete Draft" at bounding box center [259, 113] width 28 height 10
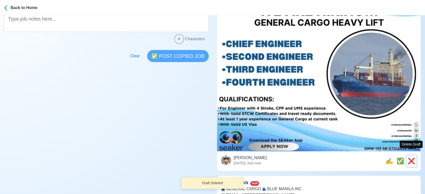
click at [411, 158] on span "❌" at bounding box center [411, 161] width 8 height 7
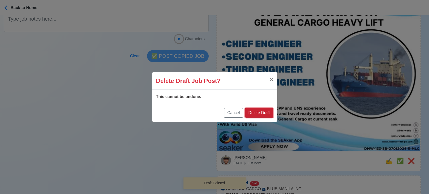
click at [262, 114] on button "Delete Draft" at bounding box center [259, 113] width 28 height 10
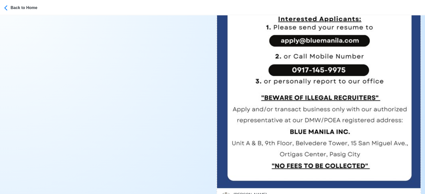
scroll to position [251, 0]
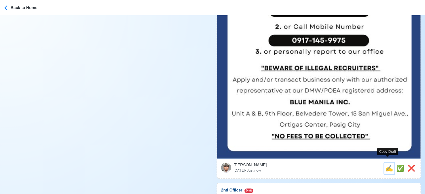
click at [390, 165] on span "✍️" at bounding box center [389, 168] width 8 height 7
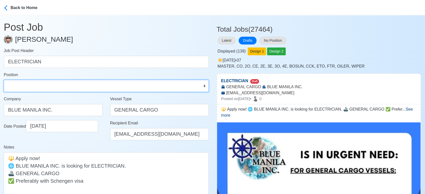
drag, startPoint x: 85, startPoint y: 88, endPoint x: 75, endPoint y: 82, distance: 11.7
click at [85, 88] on select "Master Chief Officer 2nd Officer 3rd Officer Junior Officer Chief Engineer 2nd …" at bounding box center [106, 86] width 205 height 12
click at [4, 80] on select "Master Chief Officer 2nd Officer 3rd Officer Junior Officer Chief Engineer 2nd …" at bounding box center [106, 86] width 205 height 12
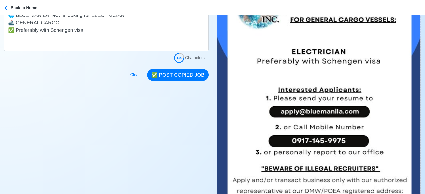
scroll to position [167, 0]
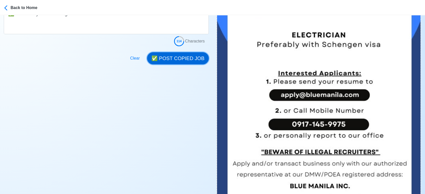
click at [181, 59] on button "✅ POST COPIED JOB" at bounding box center [178, 58] width 62 height 12
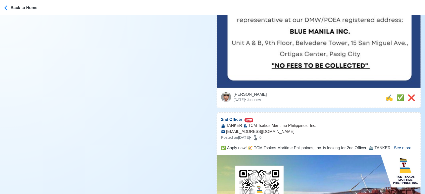
scroll to position [363, 0]
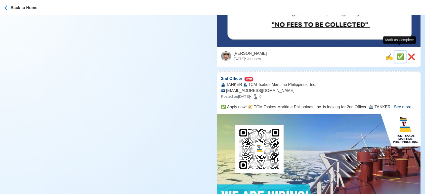
click at [396, 53] on span "✅" at bounding box center [400, 56] width 8 height 7
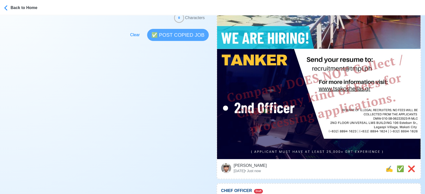
scroll to position [195, 0]
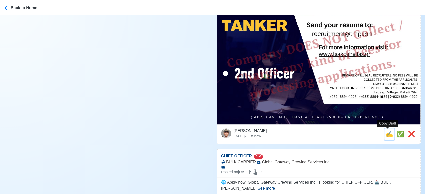
click at [387, 135] on span "✍️" at bounding box center [389, 134] width 8 height 7
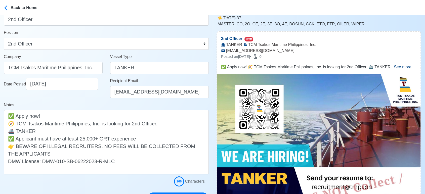
scroll to position [84, 0]
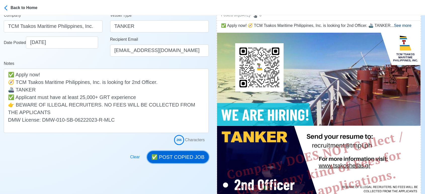
drag, startPoint x: 179, startPoint y: 154, endPoint x: 187, endPoint y: 150, distance: 8.7
click at [180, 154] on button "✅ POST COPIED JOB" at bounding box center [178, 157] width 62 height 12
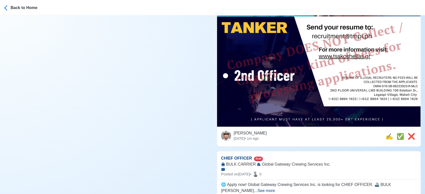
scroll to position [251, 0]
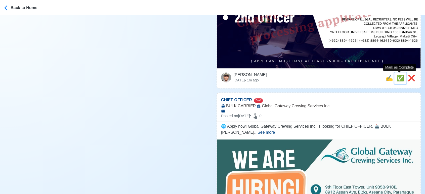
click at [398, 80] on span "✅" at bounding box center [400, 78] width 8 height 7
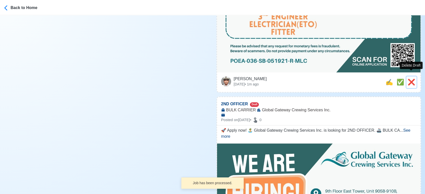
click at [410, 79] on span "❌" at bounding box center [411, 82] width 8 height 7
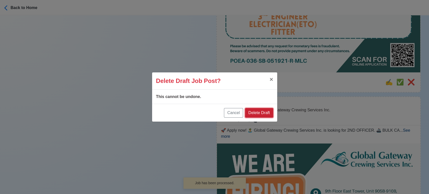
drag, startPoint x: 261, startPoint y: 112, endPoint x: 290, endPoint y: 99, distance: 32.4
click at [265, 111] on button "Delete Draft" at bounding box center [259, 113] width 28 height 10
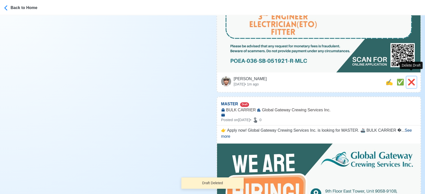
click at [408, 79] on span "❌" at bounding box center [411, 82] width 8 height 7
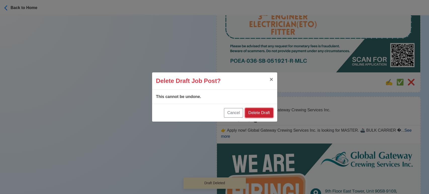
drag, startPoint x: 267, startPoint y: 115, endPoint x: 275, endPoint y: 112, distance: 8.0
click at [268, 115] on button "Delete Draft" at bounding box center [259, 113] width 28 height 10
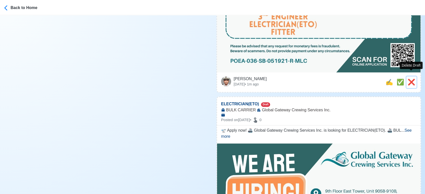
click at [415, 78] on button "❌" at bounding box center [411, 82] width 10 height 12
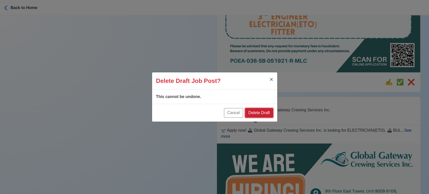
drag, startPoint x: 270, startPoint y: 110, endPoint x: 400, endPoint y: 73, distance: 135.2
click at [270, 110] on button "Delete Draft" at bounding box center [259, 113] width 28 height 10
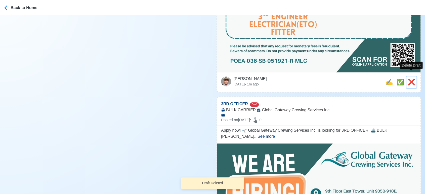
click at [410, 79] on span "❌" at bounding box center [411, 82] width 8 height 7
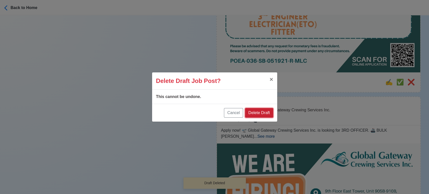
drag, startPoint x: 267, startPoint y: 112, endPoint x: 398, endPoint y: 85, distance: 133.7
click at [268, 112] on button "Delete Draft" at bounding box center [259, 113] width 28 height 10
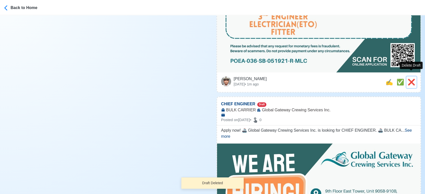
click at [412, 79] on span "❌" at bounding box center [411, 82] width 8 height 7
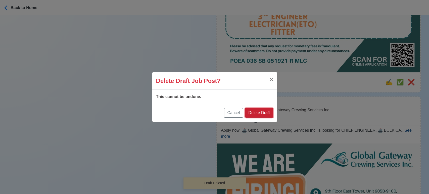
click at [267, 112] on button "Delete Draft" at bounding box center [259, 113] width 28 height 10
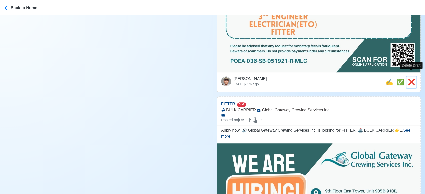
click at [409, 79] on span "❌" at bounding box center [411, 82] width 8 height 7
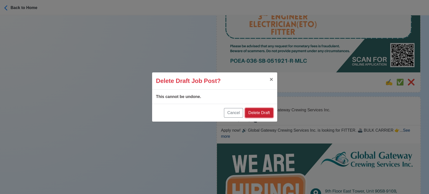
drag, startPoint x: 266, startPoint y: 113, endPoint x: 285, endPoint y: 111, distance: 19.5
click at [270, 113] on button "Delete Draft" at bounding box center [259, 113] width 28 height 10
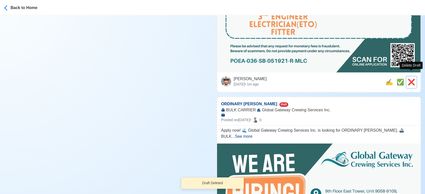
click at [411, 79] on span "❌" at bounding box center [411, 82] width 8 height 7
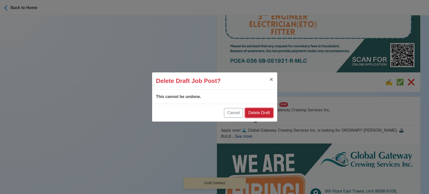
drag, startPoint x: 268, startPoint y: 115, endPoint x: 385, endPoint y: 83, distance: 121.1
click at [270, 115] on button "Delete Draft" at bounding box center [259, 113] width 28 height 10
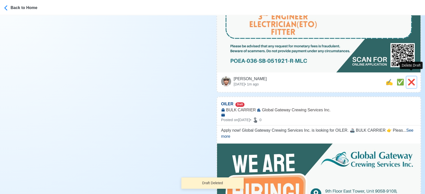
click at [413, 79] on span "❌" at bounding box center [411, 82] width 8 height 7
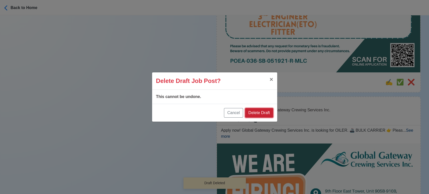
click at [264, 111] on button "Delete Draft" at bounding box center [259, 113] width 28 height 10
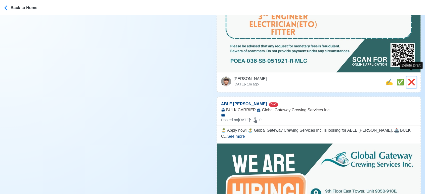
click at [410, 79] on span "❌" at bounding box center [411, 82] width 8 height 7
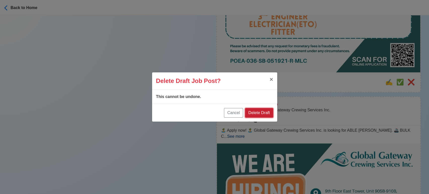
drag, startPoint x: 263, startPoint y: 112, endPoint x: 325, endPoint y: 96, distance: 64.2
click at [263, 112] on button "Delete Draft" at bounding box center [259, 113] width 28 height 10
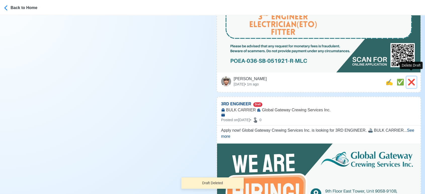
click at [411, 79] on span "❌" at bounding box center [411, 82] width 8 height 7
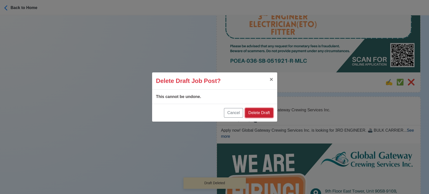
drag, startPoint x: 267, startPoint y: 114, endPoint x: 340, endPoint y: 91, distance: 76.0
click at [267, 114] on button "Delete Draft" at bounding box center [259, 113] width 28 height 10
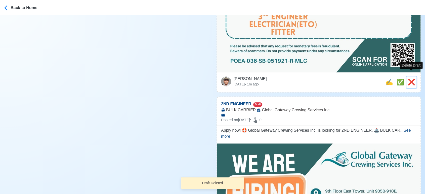
click at [412, 79] on span "❌" at bounding box center [411, 82] width 8 height 7
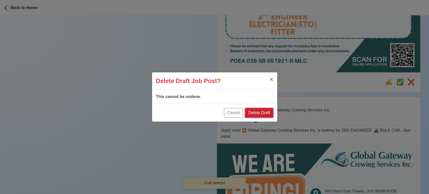
drag, startPoint x: 267, startPoint y: 115, endPoint x: 295, endPoint y: 110, distance: 29.3
click at [267, 115] on button "Delete Draft" at bounding box center [259, 113] width 28 height 10
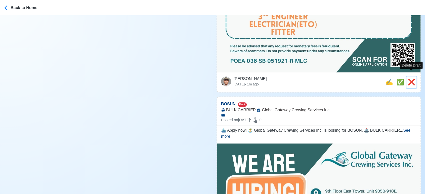
click at [411, 79] on span "❌" at bounding box center [411, 82] width 8 height 7
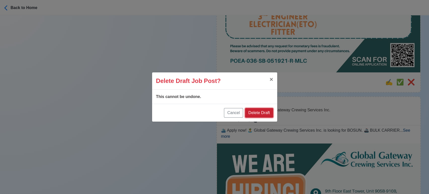
click at [265, 112] on button "Delete Draft" at bounding box center [259, 113] width 28 height 10
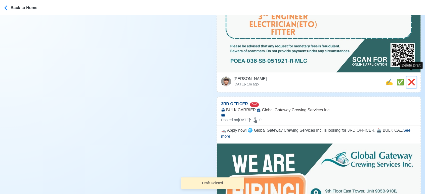
click at [410, 79] on span "❌" at bounding box center [411, 82] width 8 height 7
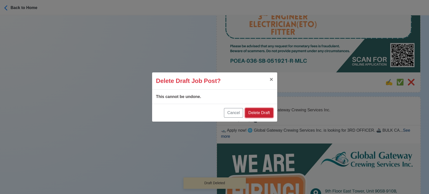
click at [269, 114] on button "Delete Draft" at bounding box center [259, 113] width 28 height 10
click at [264, 111] on button "Delete Draft" at bounding box center [259, 113] width 28 height 10
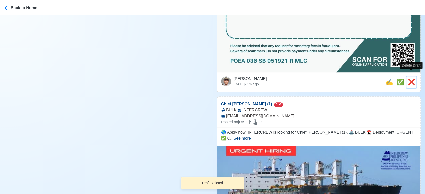
click at [414, 79] on span "❌" at bounding box center [411, 82] width 8 height 7
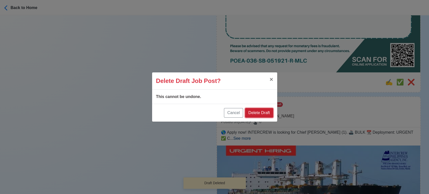
click at [264, 110] on button "Delete Draft" at bounding box center [259, 113] width 28 height 10
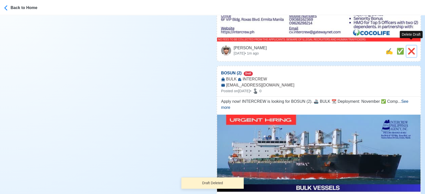
click at [410, 48] on span "❌" at bounding box center [411, 51] width 8 height 7
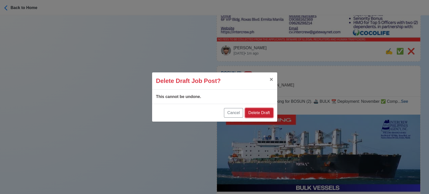
click at [269, 112] on button "Delete Draft" at bounding box center [259, 113] width 28 height 10
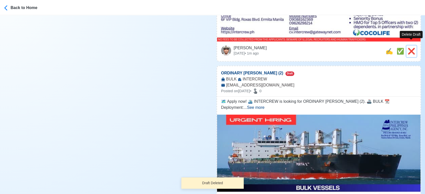
click at [410, 48] on span "❌" at bounding box center [411, 51] width 8 height 7
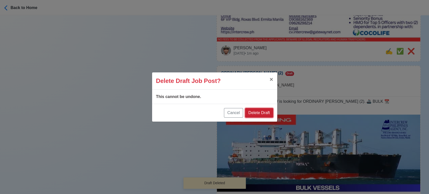
drag, startPoint x: 267, startPoint y: 112, endPoint x: 283, endPoint y: 106, distance: 17.2
click at [267, 112] on button "Delete Draft" at bounding box center [259, 113] width 28 height 10
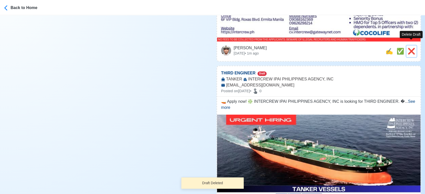
click at [412, 48] on span "❌" at bounding box center [411, 51] width 8 height 7
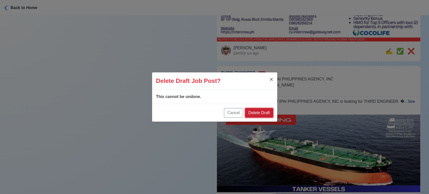
drag, startPoint x: 267, startPoint y: 113, endPoint x: 310, endPoint y: 92, distance: 47.5
click at [268, 113] on button "Delete Draft" at bounding box center [259, 113] width 28 height 10
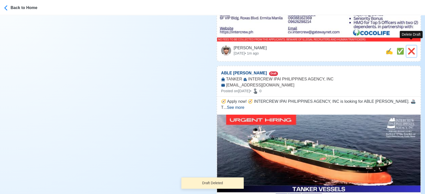
click at [409, 48] on span "❌" at bounding box center [411, 51] width 8 height 7
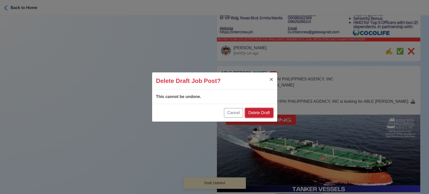
click at [264, 116] on button "Delete Draft" at bounding box center [259, 113] width 28 height 10
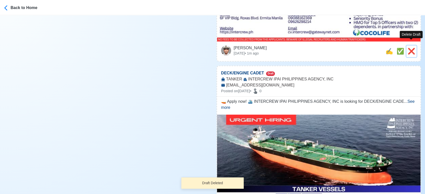
click at [409, 47] on div "❌" at bounding box center [411, 51] width 8 height 9
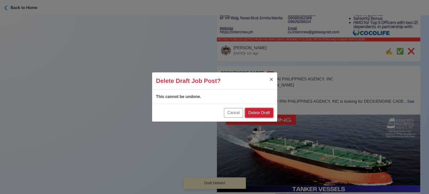
drag, startPoint x: 266, startPoint y: 112, endPoint x: 272, endPoint y: 109, distance: 7.3
click at [266, 112] on button "Delete Draft" at bounding box center [259, 113] width 28 height 10
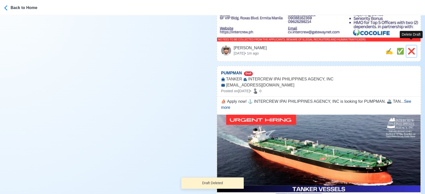
click at [410, 48] on span "❌" at bounding box center [411, 51] width 8 height 7
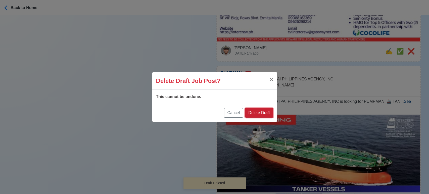
drag, startPoint x: 261, startPoint y: 113, endPoint x: 378, endPoint y: 62, distance: 127.1
click at [262, 113] on button "Delete Draft" at bounding box center [259, 113] width 28 height 10
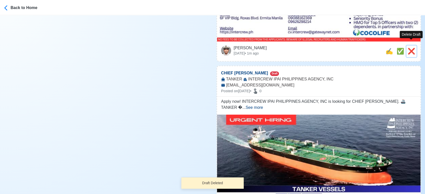
click at [408, 47] on div "❌" at bounding box center [411, 51] width 8 height 9
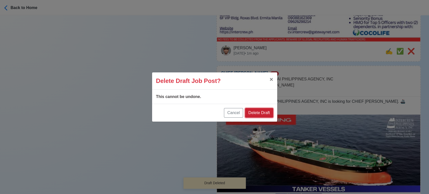
drag, startPoint x: 269, startPoint y: 113, endPoint x: 284, endPoint y: 111, distance: 14.4
click at [271, 113] on button "Delete Draft" at bounding box center [259, 113] width 28 height 10
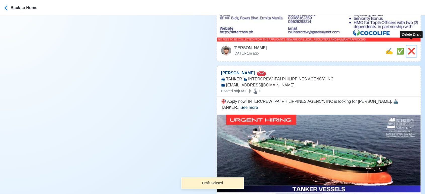
click at [408, 48] on span "❌" at bounding box center [411, 51] width 8 height 7
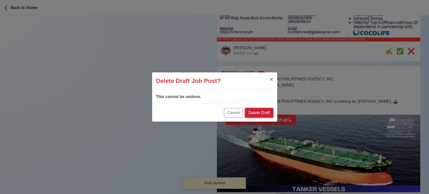
click at [268, 114] on button "Delete Draft" at bounding box center [259, 113] width 28 height 10
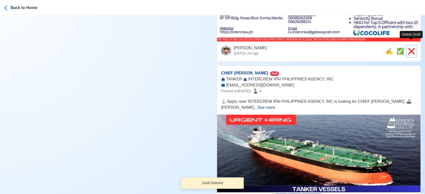
click at [411, 48] on span "❌" at bounding box center [411, 51] width 8 height 7
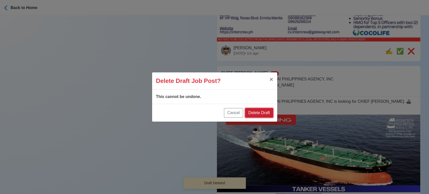
drag, startPoint x: 269, startPoint y: 111, endPoint x: 384, endPoint y: 53, distance: 128.9
click at [269, 111] on button "Delete Draft" at bounding box center [259, 113] width 28 height 10
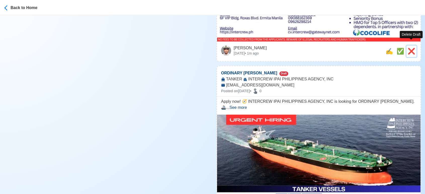
click at [412, 48] on span "❌" at bounding box center [411, 51] width 8 height 7
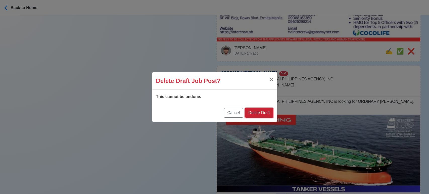
click at [270, 112] on button "Delete Draft" at bounding box center [259, 113] width 28 height 10
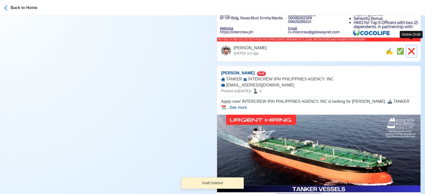
click at [414, 48] on span "❌" at bounding box center [411, 51] width 8 height 7
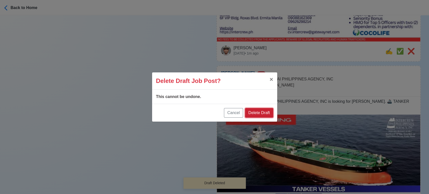
click at [270, 113] on button "Delete Draft" at bounding box center [259, 113] width 28 height 10
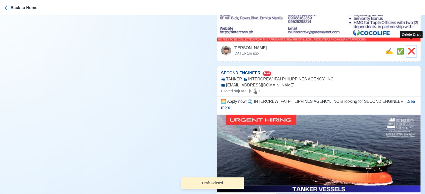
click at [412, 48] on span "❌" at bounding box center [411, 51] width 8 height 7
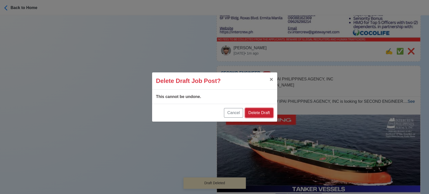
drag, startPoint x: 261, startPoint y: 110, endPoint x: 364, endPoint y: 65, distance: 113.2
click at [263, 110] on button "Delete Draft" at bounding box center [259, 113] width 28 height 10
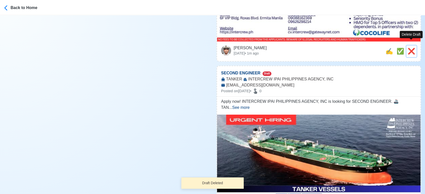
click at [408, 48] on span "❌" at bounding box center [411, 51] width 8 height 7
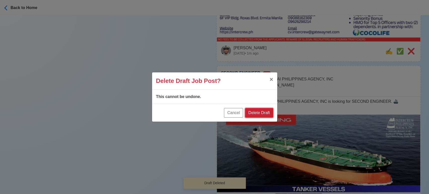
drag, startPoint x: 267, startPoint y: 111, endPoint x: 296, endPoint y: 96, distance: 32.3
click at [267, 112] on button "Delete Draft" at bounding box center [259, 113] width 28 height 10
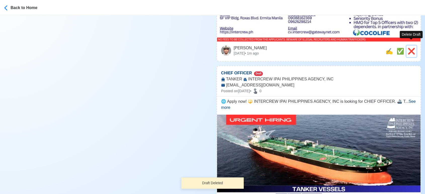
click at [412, 48] on span "❌" at bounding box center [411, 51] width 8 height 7
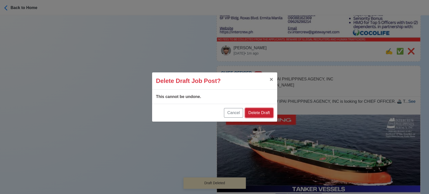
click at [268, 115] on button "Delete Draft" at bounding box center [259, 113] width 28 height 10
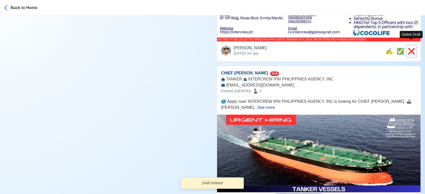
click at [411, 48] on span "❌" at bounding box center [411, 51] width 8 height 7
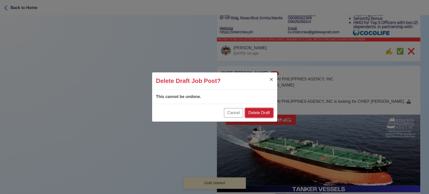
drag, startPoint x: 266, startPoint y: 115, endPoint x: 274, endPoint y: 112, distance: 9.1
click at [266, 115] on button "Delete Draft" at bounding box center [259, 113] width 28 height 10
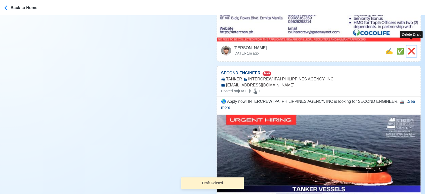
click at [411, 48] on span "❌" at bounding box center [411, 51] width 8 height 7
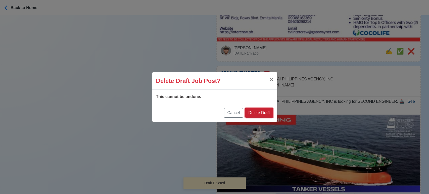
click at [266, 116] on button "Delete Draft" at bounding box center [259, 113] width 28 height 10
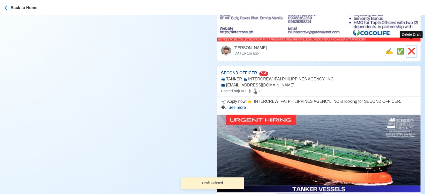
click at [412, 48] on span "❌" at bounding box center [411, 51] width 8 height 7
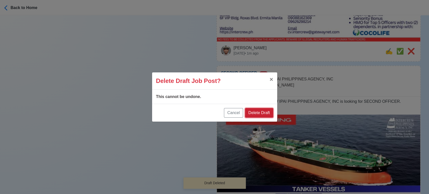
click at [262, 109] on button "Delete Draft" at bounding box center [259, 113] width 28 height 10
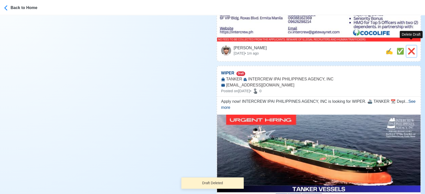
click at [410, 48] on span "❌" at bounding box center [411, 51] width 8 height 7
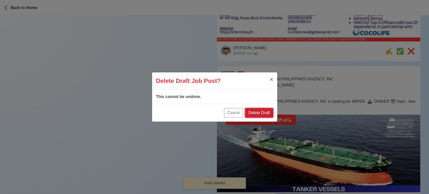
click at [262, 112] on button "Delete Draft" at bounding box center [259, 113] width 28 height 10
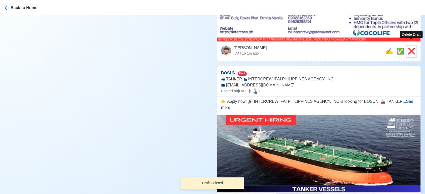
click at [414, 48] on span "❌" at bounding box center [411, 51] width 8 height 7
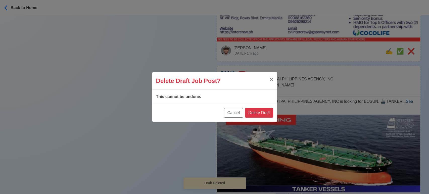
click at [270, 107] on div "Cancel Delete Draft" at bounding box center [214, 113] width 125 height 18
click at [267, 112] on button "Delete Draft" at bounding box center [259, 113] width 28 height 10
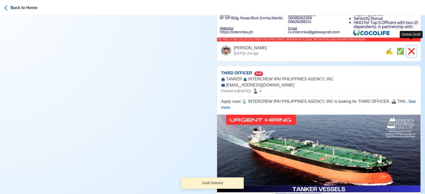
click at [409, 48] on span "❌" at bounding box center [411, 51] width 8 height 7
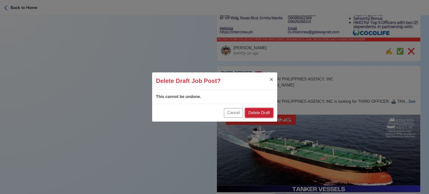
click at [267, 111] on button "Delete Draft" at bounding box center [259, 113] width 28 height 10
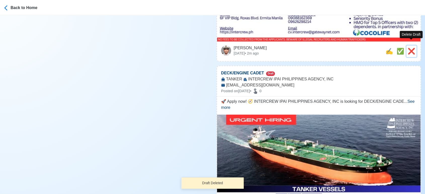
click at [408, 48] on span "❌" at bounding box center [411, 51] width 8 height 7
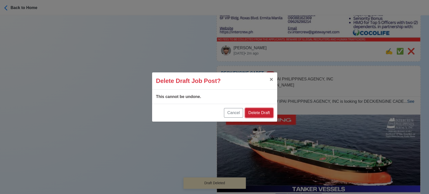
click at [263, 114] on button "Delete Draft" at bounding box center [259, 113] width 28 height 10
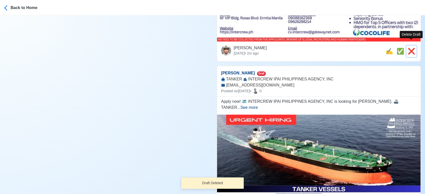
click at [409, 48] on span "❌" at bounding box center [411, 51] width 8 height 7
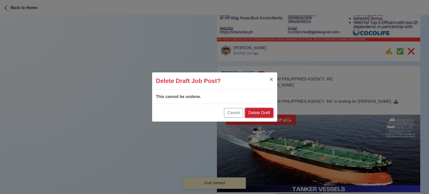
click at [269, 115] on button "Delete Draft" at bounding box center [259, 113] width 28 height 10
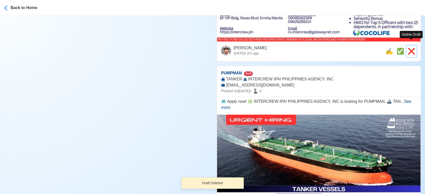
click at [411, 48] on span "❌" at bounding box center [411, 51] width 8 height 7
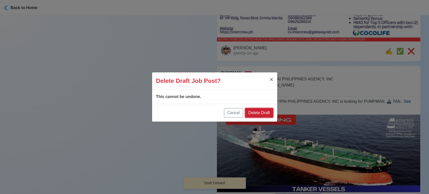
click at [264, 112] on button "Delete Draft" at bounding box center [259, 113] width 28 height 10
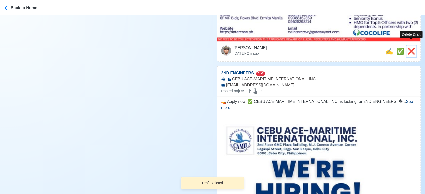
click at [409, 48] on span "❌" at bounding box center [411, 51] width 8 height 7
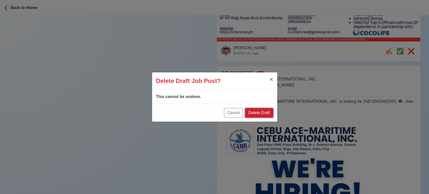
click at [271, 110] on button "Delete Draft" at bounding box center [259, 113] width 28 height 10
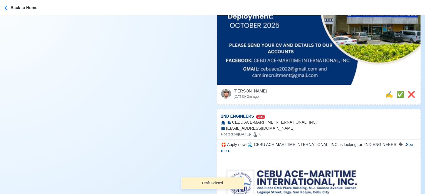
scroll to position [335, 0]
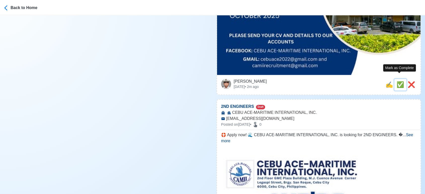
click at [397, 81] on span "✅" at bounding box center [400, 84] width 8 height 7
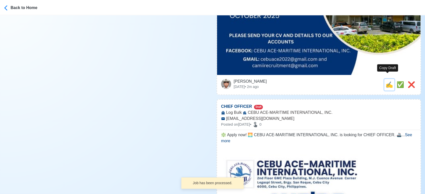
click at [389, 81] on span "✍️" at bounding box center [389, 84] width 8 height 7
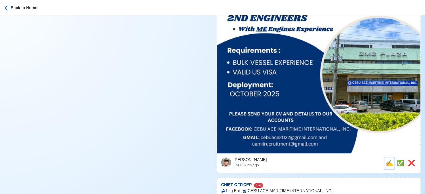
scroll to position [307, 0]
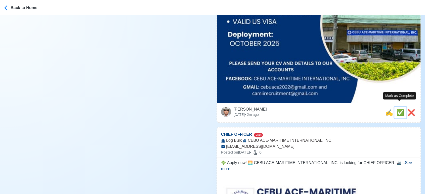
click at [398, 109] on span "✅" at bounding box center [400, 112] width 8 height 7
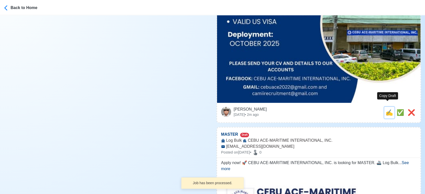
click at [385, 109] on span "✍️" at bounding box center [389, 112] width 8 height 7
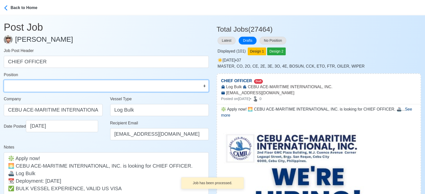
click at [86, 86] on select "Master Chief Officer 2nd Officer 3rd Officer Junior Officer Chief Engineer 2nd …" at bounding box center [106, 86] width 205 height 12
click at [4, 80] on select "Master Chief Officer 2nd Officer 3rd Officer Junior Officer Chief Engineer 2nd …" at bounding box center [106, 86] width 205 height 12
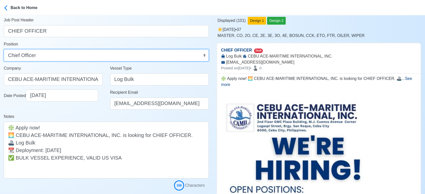
scroll to position [84, 0]
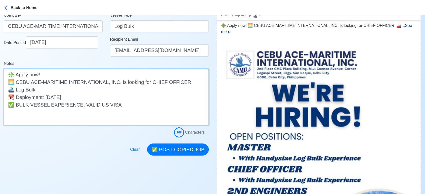
click at [16, 105] on textarea "❇️ Apply now! 🌅 CEBU ACE-MARITIME INTERNATIONAL, INC. is looking for CHIEF OFFI…" at bounding box center [106, 97] width 205 height 57
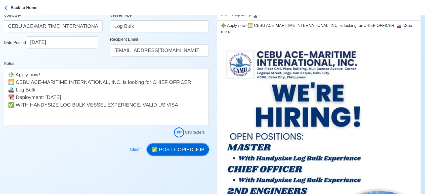
click at [191, 146] on button "✅ POST COPIED JOB" at bounding box center [178, 149] width 62 height 12
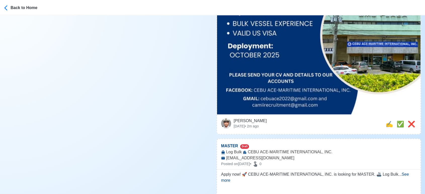
scroll to position [335, 0]
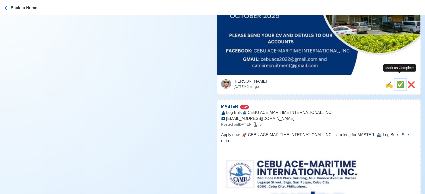
click at [398, 81] on span "✅" at bounding box center [400, 84] width 8 height 7
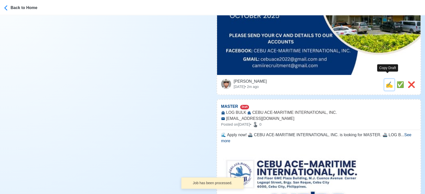
click at [387, 81] on span "✍️" at bounding box center [389, 84] width 8 height 7
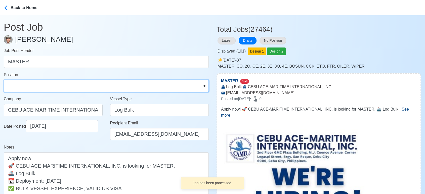
drag, startPoint x: 54, startPoint y: 84, endPoint x: 54, endPoint y: 80, distance: 3.8
click at [54, 84] on select "Master Chief Officer 2nd Officer 3rd Officer Junior Officer Chief Engineer 2nd …" at bounding box center [106, 86] width 205 height 12
click at [4, 80] on select "Master Chief Officer 2nd Officer 3rd Officer Junior Officer Chief Engineer 2nd …" at bounding box center [106, 86] width 205 height 12
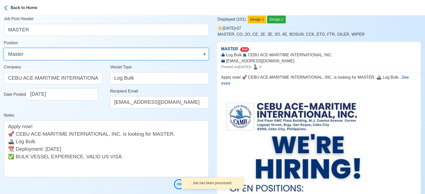
scroll to position [84, 0]
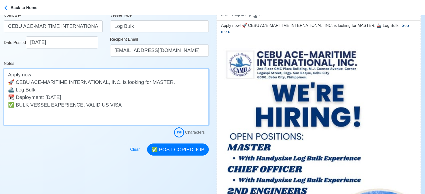
click at [16, 105] on textarea "Apply now! 🚀 CEBU ACE-MARITIME INTERNATIONAL, INC. is looking for MASTER. 🚢 Log…" at bounding box center [106, 97] width 205 height 57
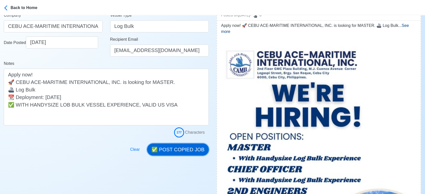
click at [180, 148] on button "✅ POST COPIED JOB" at bounding box center [178, 149] width 62 height 12
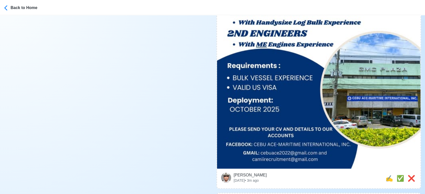
scroll to position [251, 0]
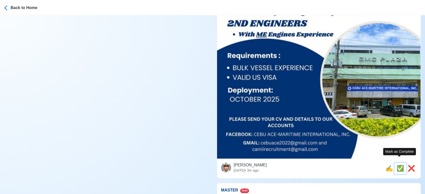
click at [399, 165] on span "✅" at bounding box center [400, 168] width 8 height 7
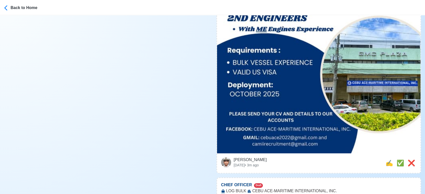
scroll to position [279, 0]
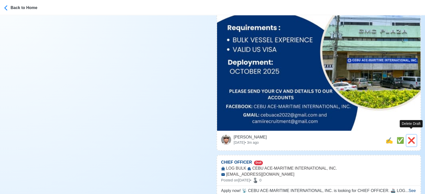
click at [410, 137] on span "❌" at bounding box center [411, 140] width 8 height 7
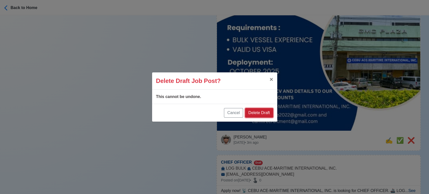
click at [265, 112] on button "Delete Draft" at bounding box center [259, 113] width 28 height 10
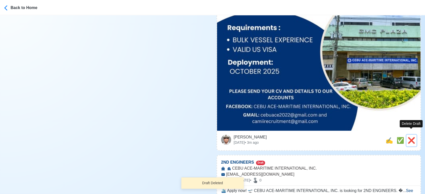
click at [408, 137] on span "❌" at bounding box center [411, 140] width 8 height 7
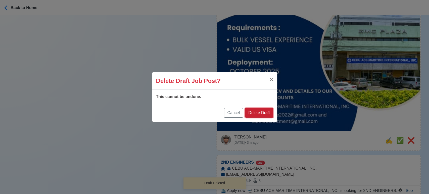
click at [266, 112] on button "Delete Draft" at bounding box center [259, 113] width 28 height 10
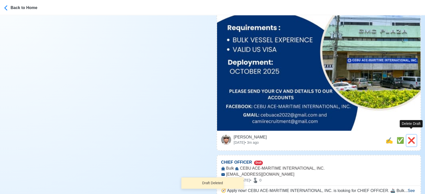
click at [412, 137] on span "❌" at bounding box center [411, 140] width 8 height 7
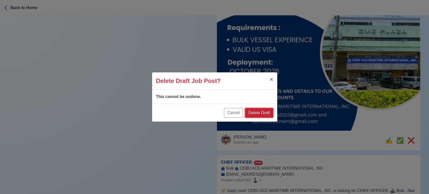
click at [261, 113] on button "Delete Draft" at bounding box center [259, 113] width 28 height 10
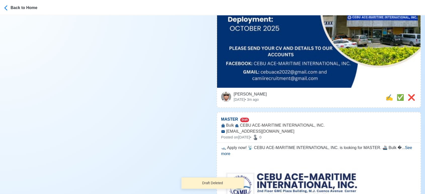
scroll to position [363, 0]
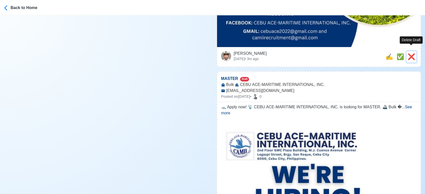
click at [413, 53] on span "❌" at bounding box center [411, 56] width 8 height 7
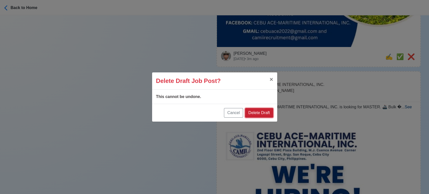
click at [261, 112] on button "Delete Draft" at bounding box center [259, 113] width 28 height 10
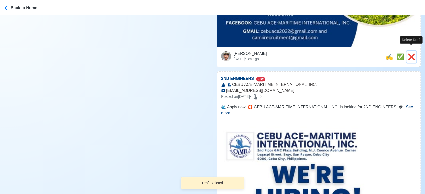
click at [411, 53] on span "❌" at bounding box center [411, 56] width 8 height 7
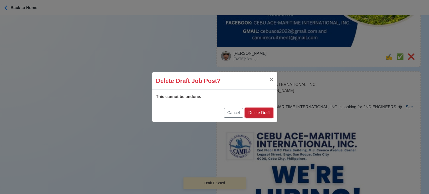
click at [264, 112] on button "Delete Draft" at bounding box center [259, 113] width 28 height 10
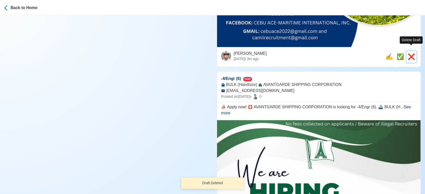
click at [412, 53] on span "❌" at bounding box center [411, 56] width 8 height 7
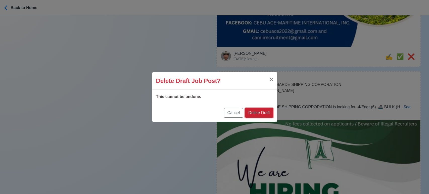
drag, startPoint x: 259, startPoint y: 111, endPoint x: 266, endPoint y: 110, distance: 7.2
click at [259, 111] on button "Delete Draft" at bounding box center [259, 113] width 28 height 10
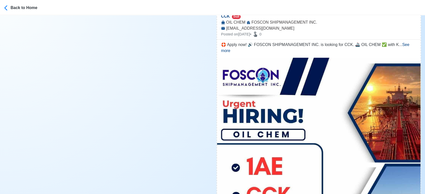
scroll to position [0, 0]
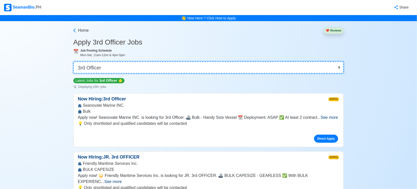
click at [160, 68] on select "👉 Select Rank or Position Master Chief Officer 2nd Officer 3rd Officer Junior O…" at bounding box center [208, 67] width 271 height 12
select select "Chief Engineer"
click at [74, 61] on select "👉 Select Rank or Position Master Chief Officer 2nd Officer 3rd Officer Junior O…" at bounding box center [208, 67] width 271 height 12
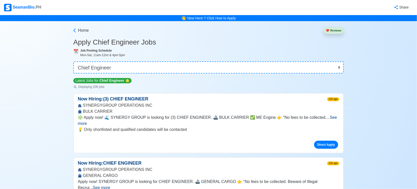
click at [303, 40] on h3 "Apply Chief Engineer Jobs" at bounding box center [208, 42] width 271 height 9
click at [223, 67] on select "👉 Select Rank or Position Master Chief Officer 2nd Officer 3rd Officer Junior O…" at bounding box center [208, 67] width 271 height 12
select select "Master"
click at [74, 61] on select "👉 Select Rank or Position Master Chief Officer 2nd Officer 3rd Officer Junior O…" at bounding box center [208, 67] width 271 height 12
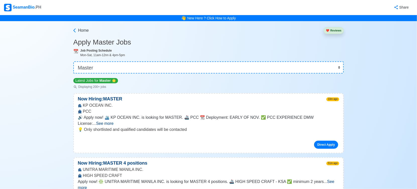
scroll to position [1747, 0]
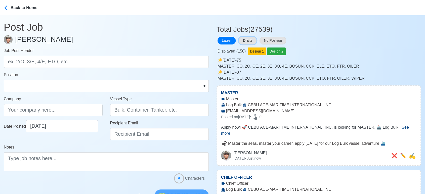
click at [247, 41] on button "Drafts" at bounding box center [247, 41] width 18 height 8
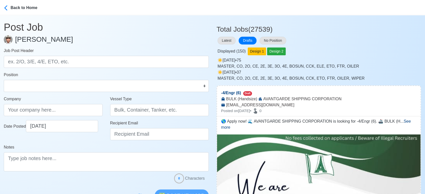
click at [351, 41] on div "Latest Drafts No Position" at bounding box center [318, 41] width 204 height 10
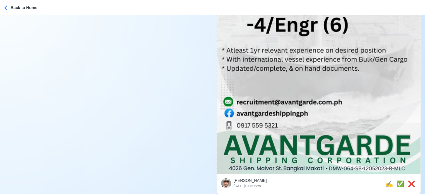
scroll to position [363, 0]
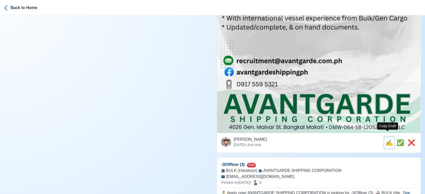
click at [385, 139] on span "✍️" at bounding box center [389, 142] width 8 height 7
type input "-4/Engr (6)"
type input "AVANTGARDE SHIPPING CORPORATION"
type input "BULK (Handsize)"
type input "[EMAIL_ADDRESS][DOMAIN_NAME]"
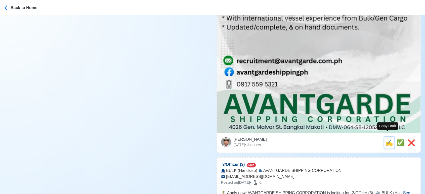
type textarea "🌎 Apply now! 🌊 AVANTGARDE SHIPPING CORPORATION is looking for -4/Engr (6). 🚢 BU…"
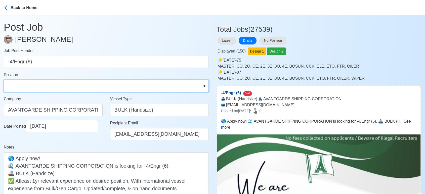
click at [67, 80] on select "Master Chief Officer 2nd Officer 3rd Officer Junior Officer Chief Engineer 2nd …" at bounding box center [106, 86] width 205 height 12
select select "4th Engineer"
click at [4, 80] on select "Master Chief Officer 2nd Officer 3rd Officer Junior Officer Chief Engineer 2nd …" at bounding box center [106, 86] width 205 height 12
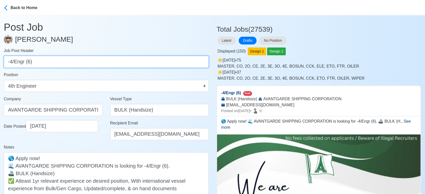
drag, startPoint x: 9, startPoint y: 64, endPoint x: 0, endPoint y: 63, distance: 9.1
click at [0, 63] on main "Post Job Jeyner Gil Job Post Header -4/Engr (6) Position Master Chief Officer 2…" at bounding box center [106, 127] width 212 height 224
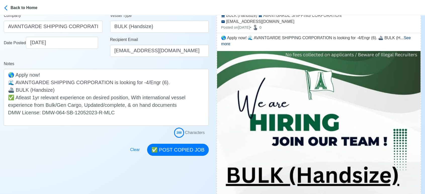
scroll to position [84, 0]
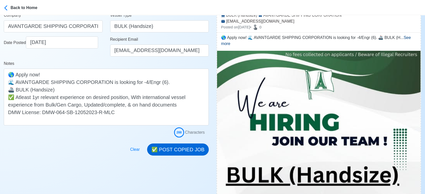
type input "4/Engr (6)"
click at [177, 148] on button "✅ POST COPIED JOB" at bounding box center [178, 149] width 62 height 12
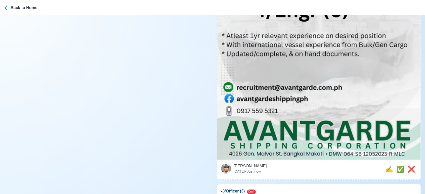
scroll to position [363, 0]
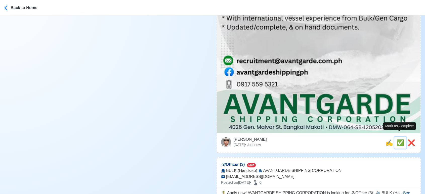
click at [396, 139] on span "✅" at bounding box center [400, 142] width 8 height 7
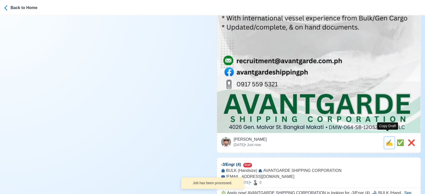
click at [388, 139] on span "✍️" at bounding box center [389, 142] width 8 height 7
type input "-3/Officer (3)"
select select
type input "AVANTGARDE SHIPPING CORPORATION"
type input "BULK (Handsize)"
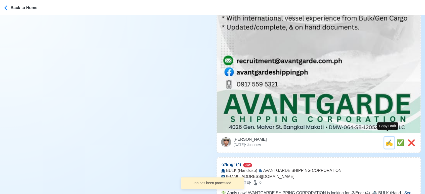
type input "recruitment@avantgarde.com.ph"
type textarea "🏝️ Apply now! AVANTGARDE SHIPPING CORPORATION is looking for -3/Officer (3). 🚢 …"
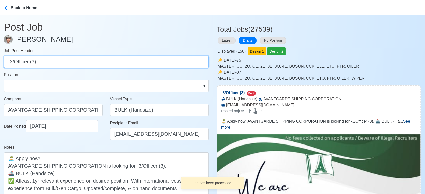
drag, startPoint x: 10, startPoint y: 62, endPoint x: 0, endPoint y: 62, distance: 10.1
click at [0, 62] on main "Post Job Jeyner Gil Job Post Header -3/Officer (3) Position Master Chief Office…" at bounding box center [106, 127] width 212 height 224
type input "3/Officer (3)"
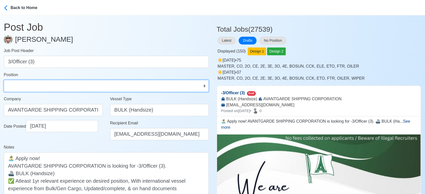
click at [25, 85] on select "Master Chief Officer 2nd Officer 3rd Officer Junior Officer Chief Engineer 2nd …" at bounding box center [106, 86] width 205 height 12
select select "3rd Officer"
click at [4, 80] on select "Master Chief Officer 2nd Officer 3rd Officer Junior Officer Chief Engineer 2nd …" at bounding box center [106, 86] width 205 height 12
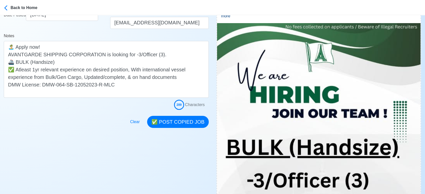
scroll to position [112, 0]
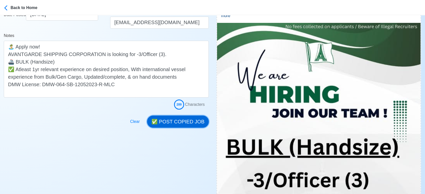
click at [188, 121] on button "✅ POST COPIED JOB" at bounding box center [178, 122] width 62 height 12
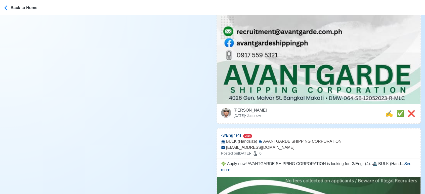
scroll to position [419, 0]
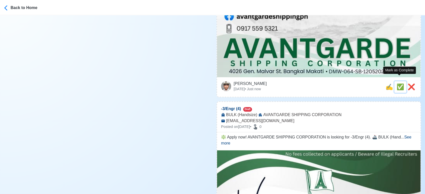
click at [401, 83] on span "✅" at bounding box center [400, 86] width 8 height 7
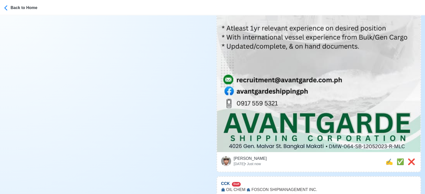
scroll to position [363, 0]
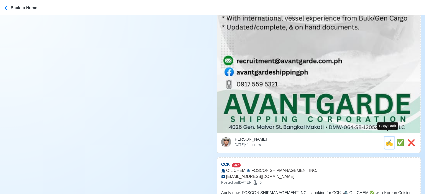
click at [387, 139] on span "✍️" at bounding box center [389, 142] width 8 height 7
type input "-3/Engr (4)"
select select
type input "AVANTGARDE SHIPPING CORPORATION"
type input "BULK (Handsize)"
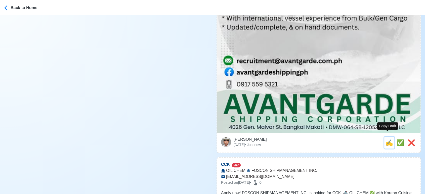
type input "recruitment@avantgarde.com.ph"
type textarea "❇️ Apply now! AVANTGARDE SHIPPING CORPORATION is looking for -3/Engr (4). 🚢 BUL…"
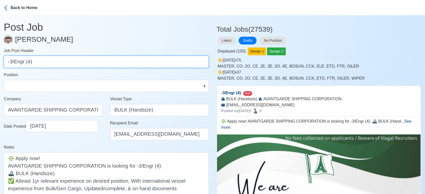
drag, startPoint x: 9, startPoint y: 61, endPoint x: 0, endPoint y: 62, distance: 9.1
click at [0, 62] on main "Post Job Jeyner Gil Job Post Header -3/Engr (4) Position Master Chief Officer 2…" at bounding box center [106, 127] width 212 height 224
type input "3/Engr (4)"
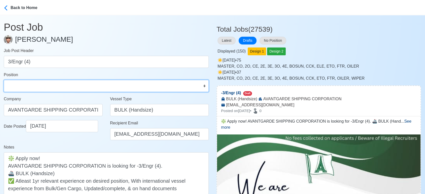
click at [32, 81] on select "Master Chief Officer 2nd Officer 3rd Officer Junior Officer Chief Engineer 2nd …" at bounding box center [106, 86] width 205 height 12
select select "3rd Engineer"
click at [4, 80] on select "Master Chief Officer 2nd Officer 3rd Officer Junior Officer Chief Engineer 2nd …" at bounding box center [106, 86] width 205 height 12
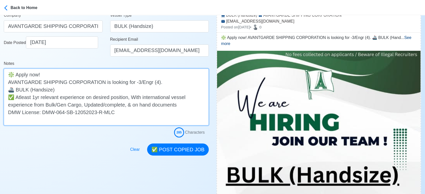
click at [42, 90] on textarea "❇️ Apply now! AVANTGARDE SHIPPING CORPORATION is looking for -3/Engr (4). 🚢 BUL…" at bounding box center [106, 97] width 205 height 57
type textarea "❇️ Apply now! AVANTGARDE SHIPPING CORPORATION is looking for -3/Engr (4). 🚢 BUL…"
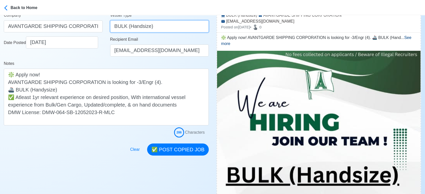
click at [141, 27] on input "BULK (Handsize)" at bounding box center [159, 26] width 99 height 12
type input "BULK (Handysize)"
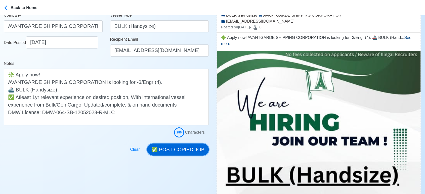
click at [186, 146] on button "✅ POST COPIED JOB" at bounding box center [178, 149] width 62 height 12
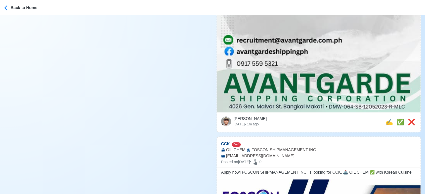
scroll to position [419, 0]
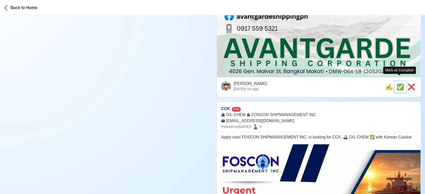
click at [397, 83] on span "✅" at bounding box center [400, 86] width 8 height 7
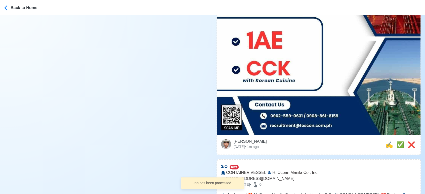
scroll to position [503, 0]
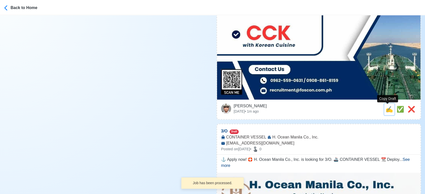
click at [386, 108] on span "✍️" at bounding box center [389, 109] width 8 height 7
type input "1AE"
select select
type input "FOSCON SHIPMANAGEMENT INC."
type input "OIL CHEM"
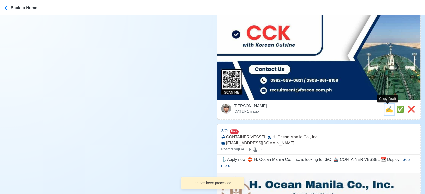
type input "recruitment@foscon.com.ph"
type textarea "👉 Apply now! FOSCON SHIPMANAGEMENT INC. is looking for 1AE. 🚢 OIL CHEM"
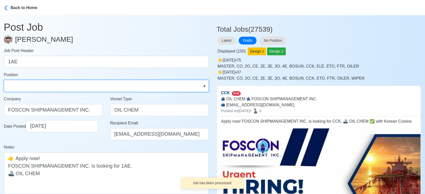
drag, startPoint x: 25, startPoint y: 86, endPoint x: 25, endPoint y: 81, distance: 5.0
click at [25, 86] on select "Master Chief Officer 2nd Officer 3rd Officer Junior Officer Chief Engineer 2nd …" at bounding box center [106, 86] width 205 height 12
select select "1st Assistant Engineer"
click at [4, 80] on select "Master Chief Officer 2nd Officer 3rd Officer Junior Officer Chief Engineer 2nd …" at bounding box center [106, 86] width 205 height 12
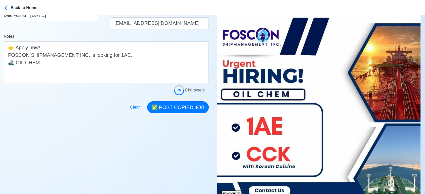
scroll to position [112, 0]
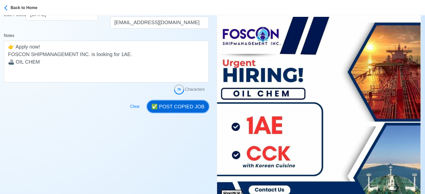
click at [189, 106] on button "✅ POST COPIED JOB" at bounding box center [178, 107] width 62 height 12
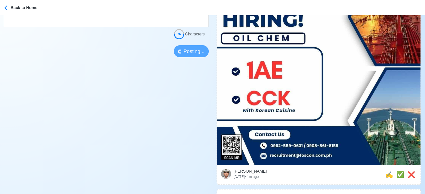
scroll to position [167, 0]
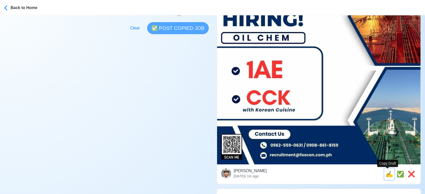
click at [385, 172] on span "✍️" at bounding box center [389, 174] width 8 height 7
type input "CCK"
select select
type input "FOSCON SHIPMANAGEMENT INC."
type input "OIL CHEM"
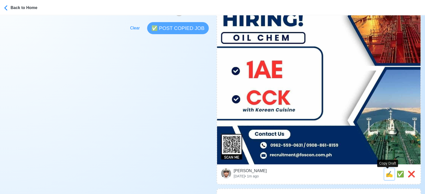
type input "recruitment@foscon.com.ph"
type textarea "Apply now! FOSCON SHIPMANAGEMENT INC. is looking for CCK. 🚢 OIL CHEM ✅ with Kor…"
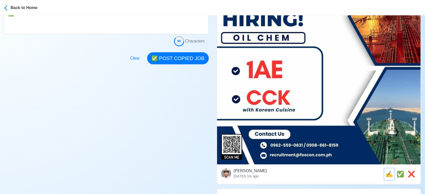
scroll to position [0, 0]
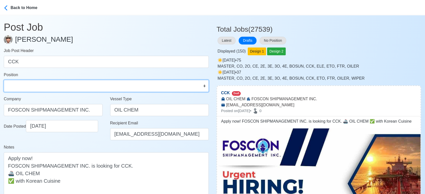
click at [32, 84] on select "Master Chief Officer 2nd Officer 3rd Officer Junior Officer Chief Engineer 2nd …" at bounding box center [106, 86] width 205 height 12
select select "Chief Cook"
click at [4, 80] on select "Master Chief Officer 2nd Officer 3rd Officer Junior Officer Chief Engineer 2nd …" at bounding box center [106, 86] width 205 height 12
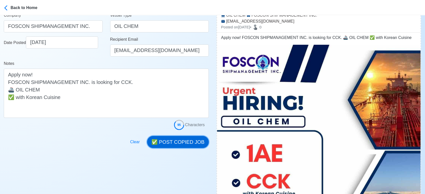
click at [197, 140] on button "✅ POST COPIED JOB" at bounding box center [178, 142] width 62 height 12
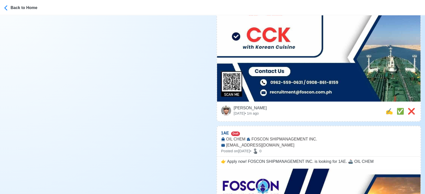
scroll to position [307, 0]
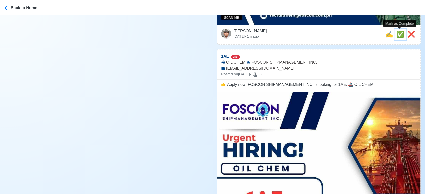
click at [400, 34] on span "✅" at bounding box center [400, 34] width 8 height 7
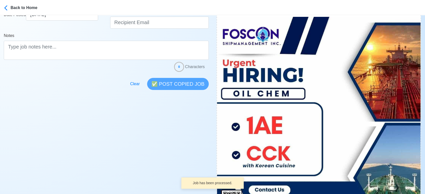
scroll to position [195, 0]
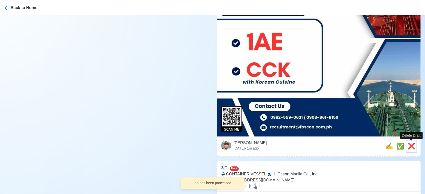
click at [411, 144] on span "❌" at bounding box center [411, 146] width 8 height 7
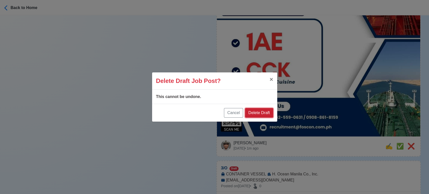
click at [264, 110] on button "Delete Draft" at bounding box center [259, 113] width 28 height 10
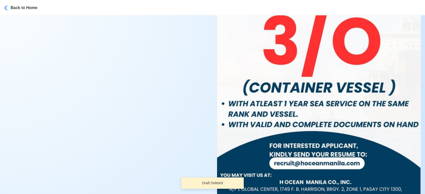
scroll to position [279, 0]
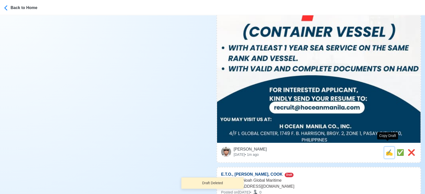
click at [385, 149] on span "✍️" at bounding box center [389, 152] width 8 height 7
type input "3/O"
select select
type input "H. Ocean Manila Co., Inc."
type input "CONTAINER VESSEL"
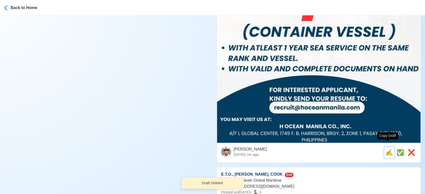
type input "recruit@hoceanmanila.com"
type textarea "⚓ Apply now! 🛟 H. Ocean Manila Co., Inc. is looking for 3/O. 🚢 CONTAINER VESSEL…"
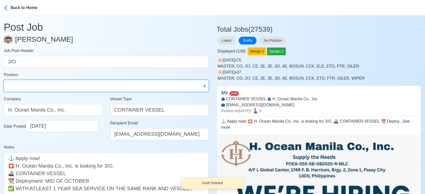
click at [86, 86] on select "Master Chief Officer 2nd Officer 3rd Officer Junior Officer Chief Engineer 2nd …" at bounding box center [106, 86] width 205 height 12
select select "3rd Officer"
click at [4, 80] on select "Master Chief Officer 2nd Officer 3rd Officer Junior Officer Chief Engineer 2nd …" at bounding box center [106, 86] width 205 height 12
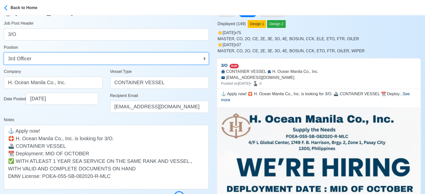
scroll to position [84, 0]
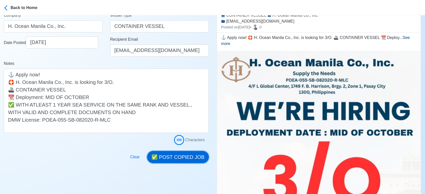
click at [173, 154] on button "✅ POST COPIED JOB" at bounding box center [178, 157] width 62 height 12
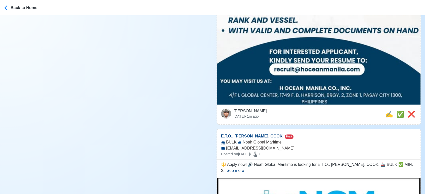
scroll to position [391, 0]
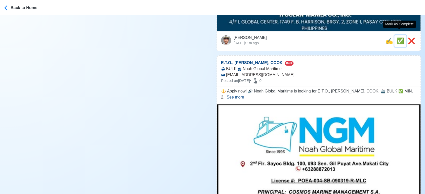
click at [396, 37] on span "✅" at bounding box center [400, 40] width 8 height 7
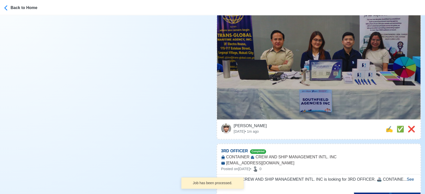
scroll to position [530, 0]
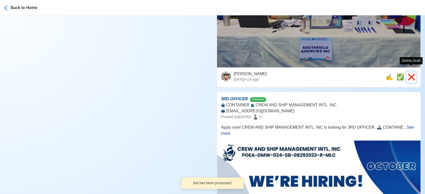
click at [409, 74] on span "❌" at bounding box center [411, 77] width 8 height 7
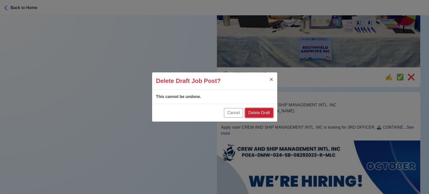
click at [266, 110] on button "Delete Draft" at bounding box center [259, 113] width 28 height 10
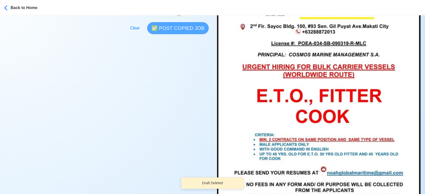
scroll to position [251, 0]
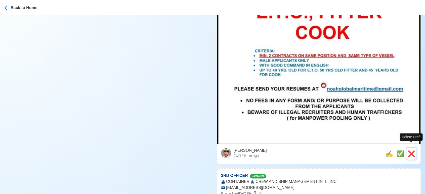
click at [412, 150] on span "❌" at bounding box center [411, 153] width 8 height 7
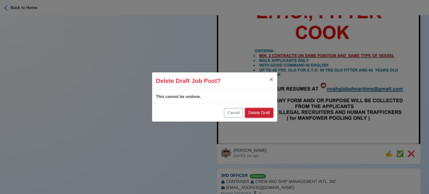
click at [267, 111] on button "Delete Draft" at bounding box center [259, 113] width 28 height 10
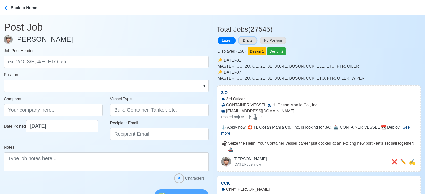
click at [246, 39] on button "Drafts" at bounding box center [247, 41] width 18 height 8
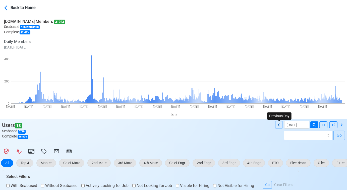
click at [280, 124] on icon at bounding box center [279, 125] width 6 height 6
type input "[DATE]"
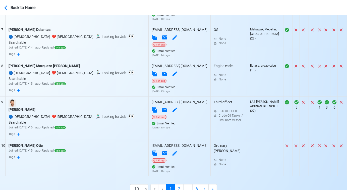
scroll to position [422, 0]
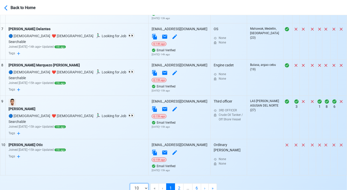
click at [142, 183] on select "10 50 100 200" at bounding box center [139, 188] width 18 height 10
select select "100"
click at [143, 193] on select "10 50 100 200" at bounding box center [139, 188] width 18 height 10
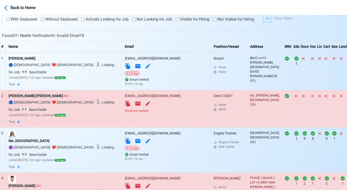
scroll to position [198, 0]
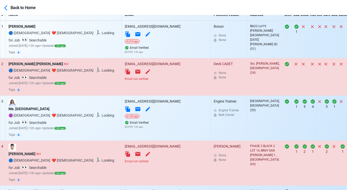
click at [137, 79] on div "Email not verified" at bounding box center [166, 79] width 83 height 5
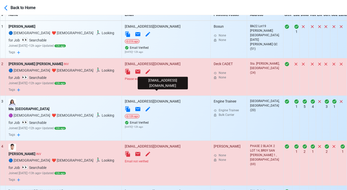
scroll to position [226, 0]
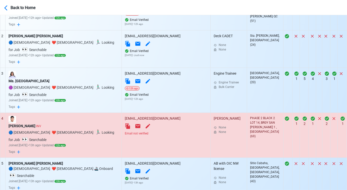
click at [142, 131] on div "Email not verified" at bounding box center [166, 133] width 83 height 5
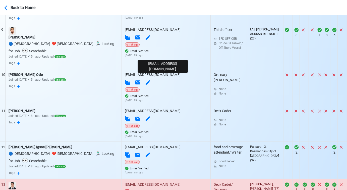
scroll to position [533, 0]
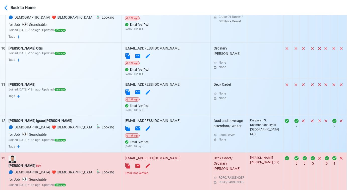
click at [143, 171] on div "Email not verified" at bounding box center [166, 173] width 83 height 5
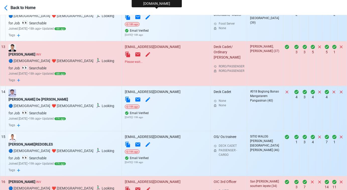
scroll to position [645, 0]
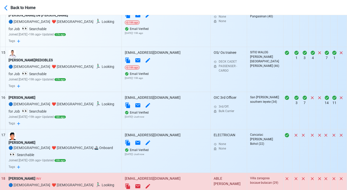
click at [139, 191] on div "Email not verified" at bounding box center [166, 193] width 83 height 5
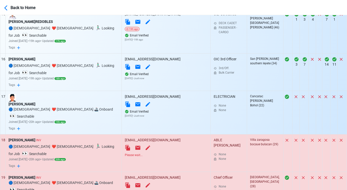
scroll to position [784, 0]
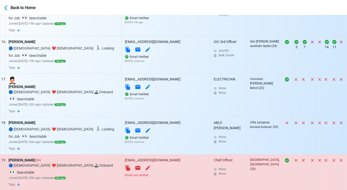
click at [134, 173] on div "Email not verified" at bounding box center [166, 175] width 83 height 5
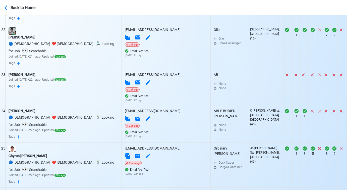
scroll to position [1036, 0]
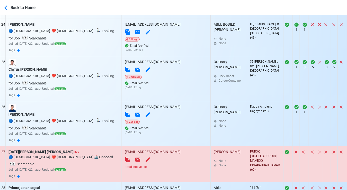
scroll to position [1203, 0]
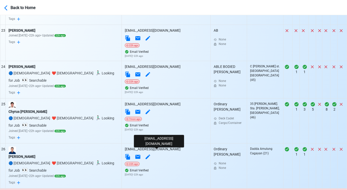
scroll to position [1064, 0]
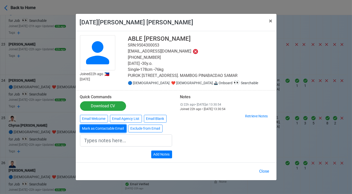
click at [97, 128] on button "Mark as Contactable Email" at bounding box center [103, 129] width 46 height 8
type input "Marked as Contactable email"
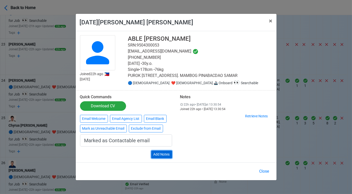
click at [165, 154] on button "Add Notes" at bounding box center [161, 155] width 21 height 8
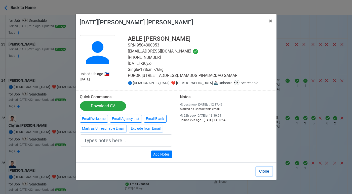
click at [266, 169] on button "Close" at bounding box center [264, 172] width 16 height 10
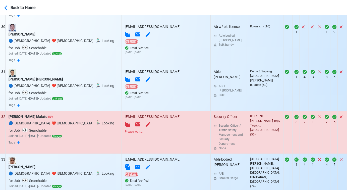
scroll to position [1371, 0]
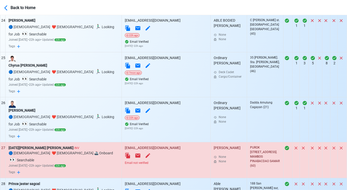
scroll to position [1064, 0]
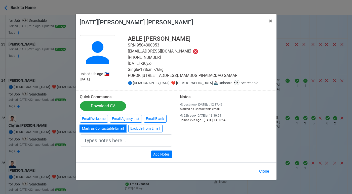
click at [100, 128] on button "Mark as Contactable Email" at bounding box center [103, 129] width 46 height 8
type input "Marked as Contactable email"
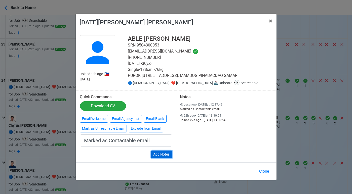
drag, startPoint x: 165, startPoint y: 155, endPoint x: 201, endPoint y: 158, distance: 36.6
click at [165, 155] on button "Add Notes" at bounding box center [161, 155] width 21 height 8
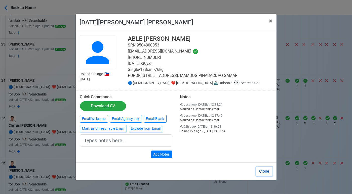
click at [265, 171] on button "Close" at bounding box center [264, 172] width 16 height 10
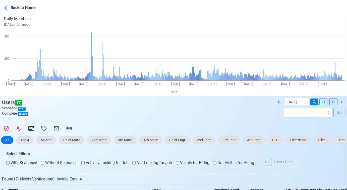
scroll to position [84, 0]
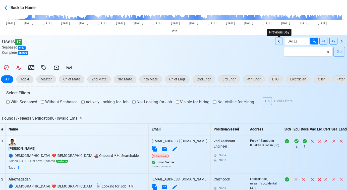
click at [278, 40] on icon at bounding box center [279, 41] width 6 height 6
type input "[DATE]"
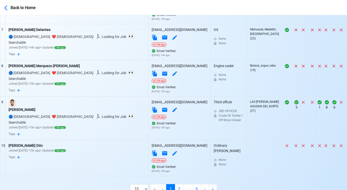
scroll to position [422, 0]
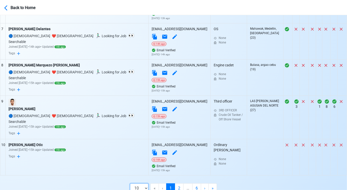
click at [144, 183] on select "10 50 100 200" at bounding box center [139, 188] width 18 height 10
select select "100"
click at [143, 193] on select "10 50 100 200" at bounding box center [139, 188] width 18 height 10
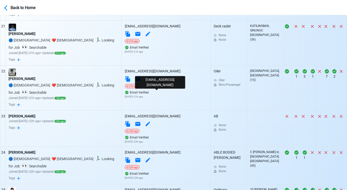
scroll to position [1036, 0]
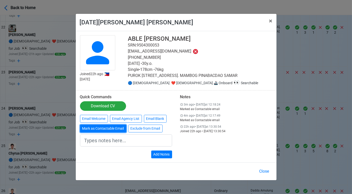
click at [102, 130] on button "Mark as Contactable Email" at bounding box center [103, 129] width 46 height 8
type input "Marked as Contactable email"
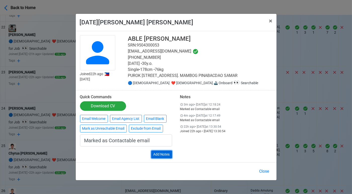
click at [159, 153] on button "Add Notes" at bounding box center [161, 155] width 21 height 8
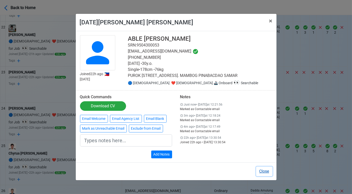
click at [259, 172] on button "Close" at bounding box center [264, 172] width 16 height 10
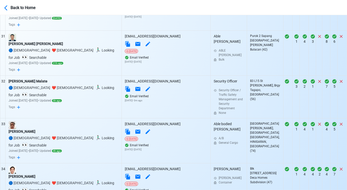
scroll to position [1427, 0]
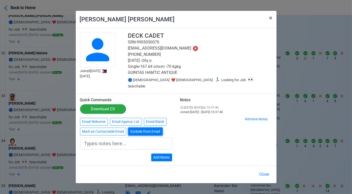
click at [147, 129] on button "Exclude from Email" at bounding box center [145, 132] width 34 height 8
type input "Exclude from Email"
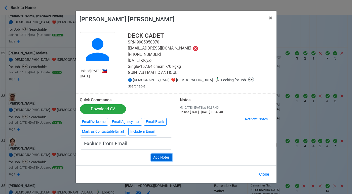
click at [162, 155] on button "Add Notes" at bounding box center [161, 158] width 21 height 8
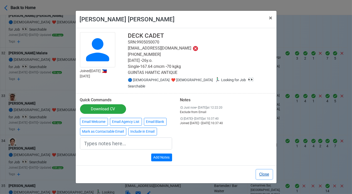
click at [262, 171] on button "Close" at bounding box center [264, 175] width 16 height 10
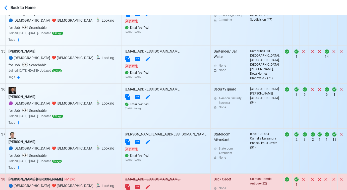
scroll to position [1566, 0]
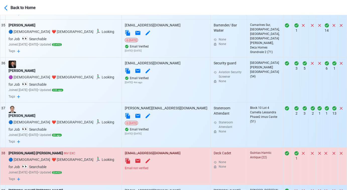
scroll to position [1622, 0]
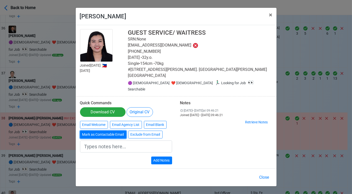
click at [113, 131] on button "Mark as Contactable Email" at bounding box center [103, 135] width 46 height 8
type input "Marked as Contactable email"
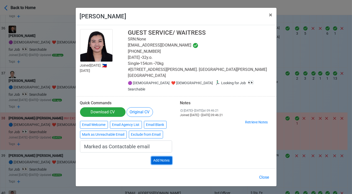
click at [157, 157] on button "Add Notes" at bounding box center [161, 161] width 21 height 8
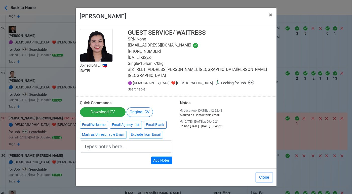
drag, startPoint x: 264, startPoint y: 171, endPoint x: 260, endPoint y: 169, distance: 5.2
click at [265, 173] on button "Close" at bounding box center [264, 178] width 16 height 10
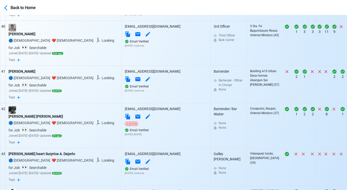
scroll to position [1790, 0]
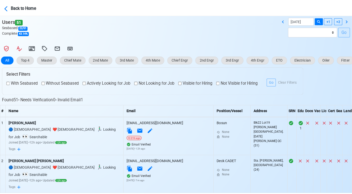
scroll to position [77, 0]
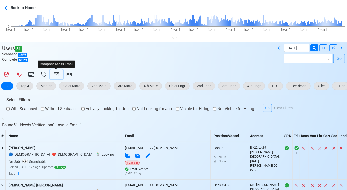
click at [57, 73] on icon at bounding box center [57, 74] width 6 height 6
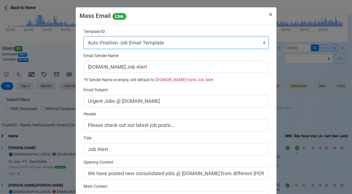
click at [171, 43] on select "Auto Position Job Email Template Incomplete CV Email Template ETO/ETR Job Email…" at bounding box center [176, 43] width 184 height 12
select select "d-0c193ece46b24c5dbce89cdb3e751472"
click at [84, 37] on select "Auto Position Job Email Template Incomplete CV Email Template ETO/ETR Job Email…" at bounding box center [176, 43] width 184 height 12
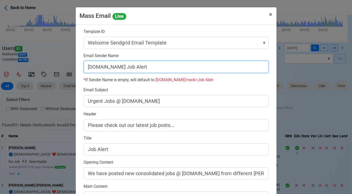
drag, startPoint x: 119, startPoint y: 67, endPoint x: 212, endPoint y: 66, distance: 92.7
click at [212, 66] on input "[DOMAIN_NAME] Job Alert" at bounding box center [176, 67] width 184 height 12
click at [87, 65] on input "[DOMAIN_NAME]" at bounding box center [176, 67] width 184 height 12
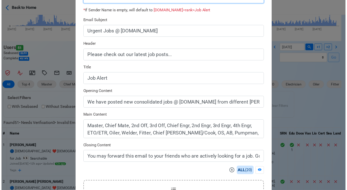
scroll to position [136, 0]
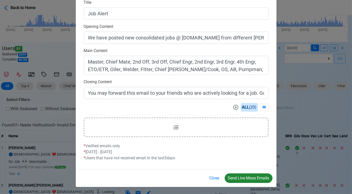
type input "Welcome to SeamanBio.PH"
click at [253, 178] on button "Send Live Mass Emails" at bounding box center [248, 178] width 48 height 10
click at [215, 178] on button "Close" at bounding box center [214, 178] width 16 height 10
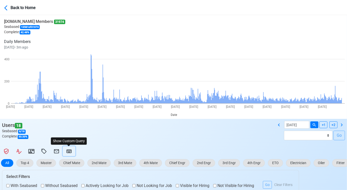
click at [70, 150] on icon at bounding box center [69, 152] width 5 height 4
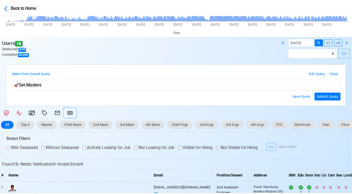
scroll to position [84, 0]
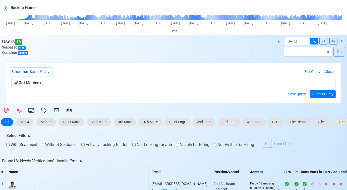
click at [46, 71] on button "Select from Saved Query" at bounding box center [31, 72] width 40 height 8
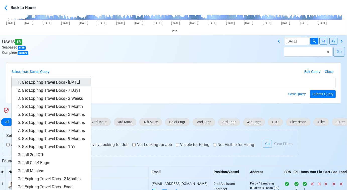
click at [61, 80] on link "1. Get Expiring Travel Docs - [DATE]" at bounding box center [51, 82] width 79 height 8
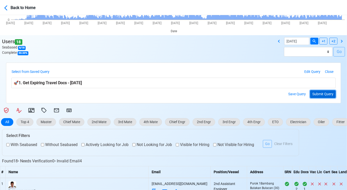
click at [330, 92] on button "Submit Query" at bounding box center [323, 94] width 26 height 8
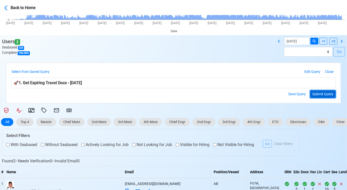
click at [316, 90] on button "Submit Query" at bounding box center [323, 94] width 26 height 8
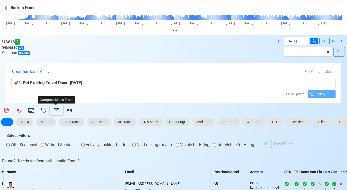
click at [55, 110] on icon at bounding box center [57, 110] width 6 height 6
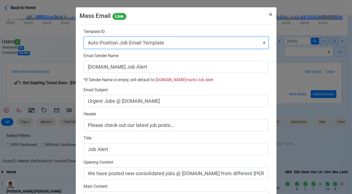
click at [176, 45] on select "Auto Position Job Email Template Incomplete CV Email Template ETO/ETR Job Email…" at bounding box center [176, 43] width 184 height 12
select select "d-3e71907ffd064a39999872a824aaf79a"
click at [84, 37] on select "Auto Position Job Email Template Incomplete CV Email Template ETO/ETR Job Email…" at bounding box center [176, 43] width 184 height 12
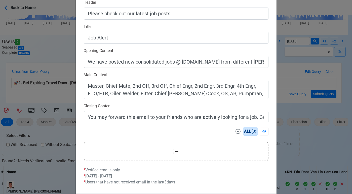
scroll to position [136, 0]
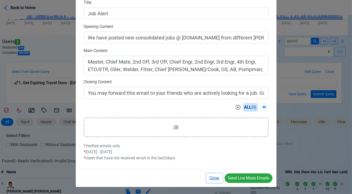
click at [214, 177] on button "Close" at bounding box center [214, 178] width 16 height 10
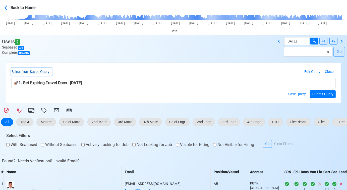
click at [43, 73] on button "Select from Saved Query" at bounding box center [31, 72] width 40 height 8
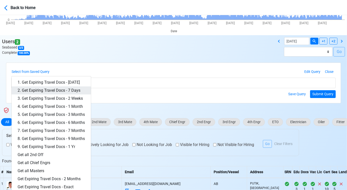
click at [55, 87] on link "2. Get Expiring Travel Docs - 7 Days" at bounding box center [51, 90] width 79 height 8
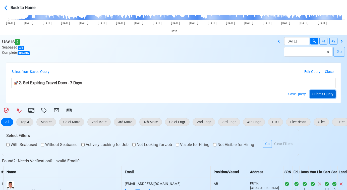
click at [328, 91] on button "Submit Query" at bounding box center [323, 94] width 26 height 8
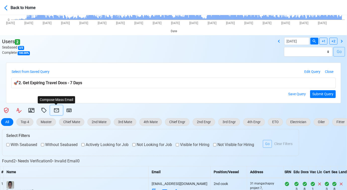
click at [56, 109] on icon at bounding box center [57, 110] width 6 height 6
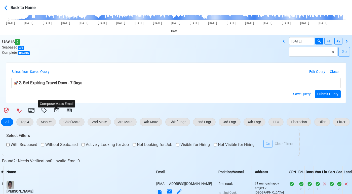
select select "d-3e71907ffd064a39999872a824aaf79a"
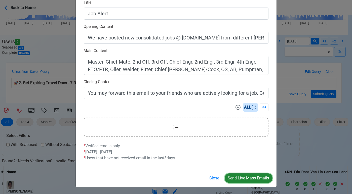
click at [241, 177] on button "Send Live Mass Emails" at bounding box center [248, 178] width 48 height 10
click at [212, 178] on button "Close" at bounding box center [214, 178] width 16 height 10
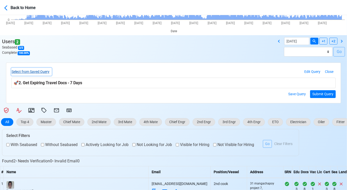
click at [44, 71] on button "Select from Saved Query" at bounding box center [31, 72] width 40 height 8
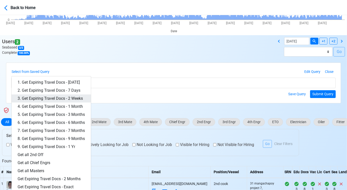
click at [54, 96] on link "3. Get Expiring Travel Docs - 2 Weeks" at bounding box center [51, 98] width 79 height 8
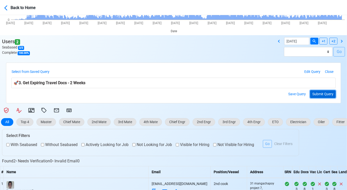
click at [320, 92] on button "Submit Query" at bounding box center [323, 94] width 26 height 8
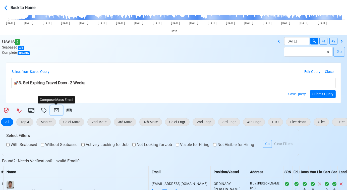
click at [55, 108] on icon at bounding box center [57, 110] width 6 height 6
select select "d-3e71907ffd064a39999872a824aaf79a"
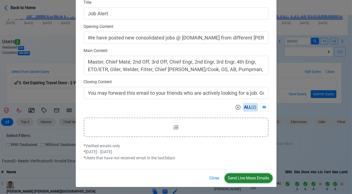
click at [250, 176] on button "Send Live Mass Emails" at bounding box center [248, 178] width 48 height 10
click at [211, 176] on button "Close" at bounding box center [214, 178] width 16 height 10
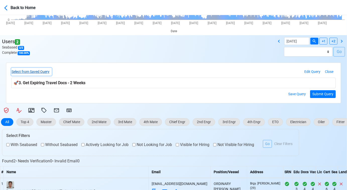
click at [32, 70] on button "Select from Saved Query" at bounding box center [31, 72] width 40 height 8
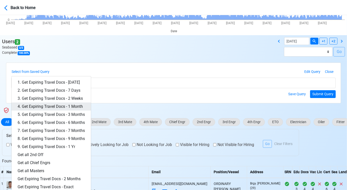
click at [75, 104] on link "4. Get Expiring Travel Docs - 1 Month" at bounding box center [51, 107] width 79 height 8
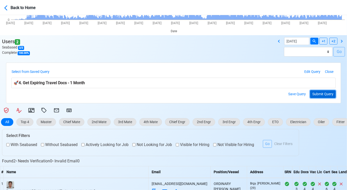
click at [324, 94] on button "Submit Query" at bounding box center [323, 94] width 26 height 8
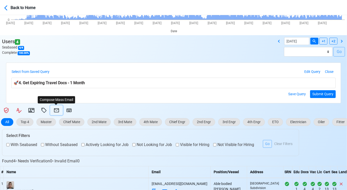
click at [57, 108] on icon at bounding box center [56, 110] width 5 height 4
select select "d-3e71907ffd064a39999872a824aaf79a"
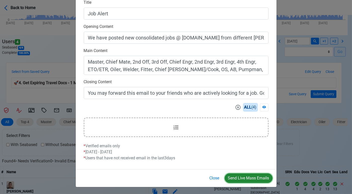
click at [238, 176] on button "Send Live Mass Emails" at bounding box center [248, 178] width 48 height 10
click at [214, 178] on button "Close" at bounding box center [214, 178] width 16 height 10
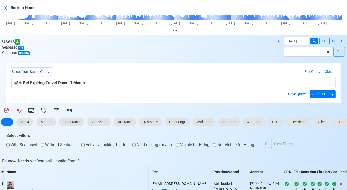
click at [43, 74] on button "Select from Saved Query" at bounding box center [31, 72] width 40 height 8
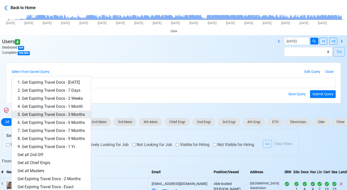
click at [63, 112] on link "5. Get Expiring Travel Docs - 3 Months" at bounding box center [51, 115] width 79 height 8
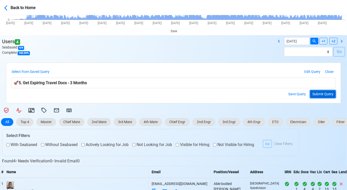
click at [325, 91] on button "Submit Query" at bounding box center [323, 94] width 26 height 8
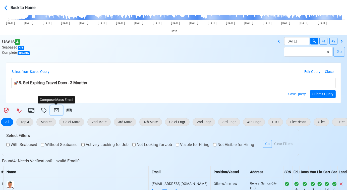
click at [56, 110] on icon at bounding box center [56, 110] width 5 height 4
select select "d-3e71907ffd064a39999872a824aaf79a"
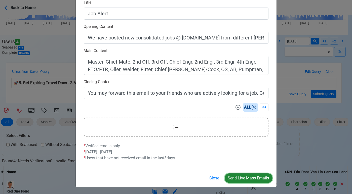
click at [247, 178] on button "Send Live Mass Emails" at bounding box center [248, 178] width 48 height 10
click at [213, 177] on button "Close" at bounding box center [214, 178] width 16 height 10
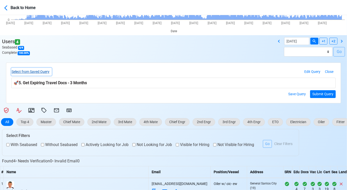
click at [48, 72] on button "Select from Saved Query" at bounding box center [31, 72] width 40 height 8
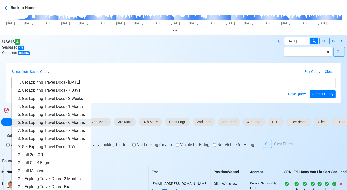
click at [70, 121] on link "6. Get Expiring Travel Docs - 6 Months" at bounding box center [51, 123] width 79 height 8
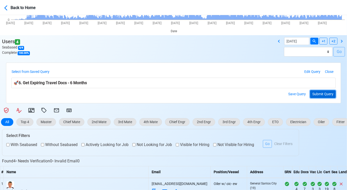
click at [329, 94] on button "Submit Query" at bounding box center [323, 94] width 26 height 8
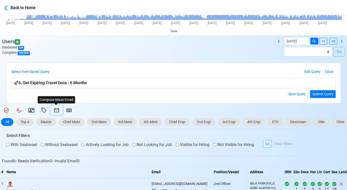
click at [54, 109] on icon at bounding box center [56, 110] width 5 height 4
select select "d-3e71907ffd064a39999872a824aaf79a"
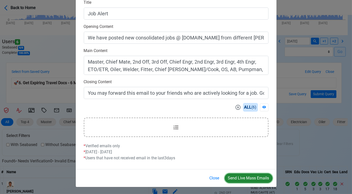
click at [246, 175] on button "Send Live Mass Emails" at bounding box center [248, 178] width 48 height 10
click at [217, 178] on button "Close" at bounding box center [214, 178] width 16 height 10
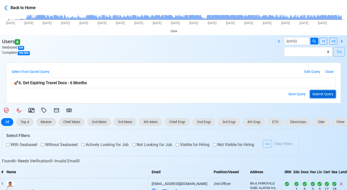
click at [318, 93] on button "Submit Query" at bounding box center [323, 94] width 26 height 8
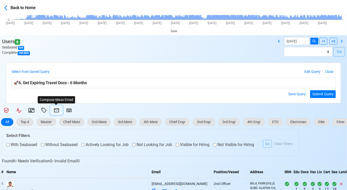
click at [58, 109] on icon at bounding box center [57, 110] width 6 height 6
select select "d-3e71907ffd064a39999872a824aaf79a"
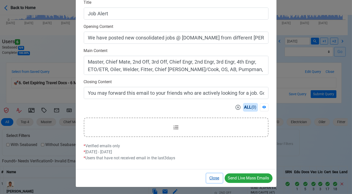
click at [215, 179] on button "Close" at bounding box center [214, 178] width 16 height 10
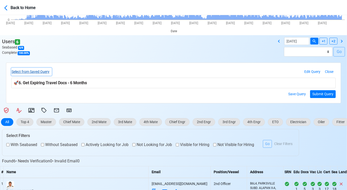
click at [44, 70] on button "Select from Saved Query" at bounding box center [31, 72] width 40 height 8
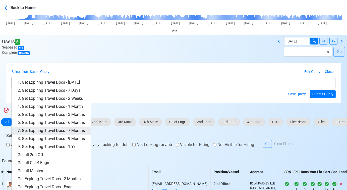
click at [70, 128] on link "7. Get Expiring Travel Docs - 7 Months" at bounding box center [51, 131] width 79 height 8
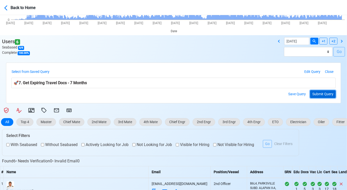
click at [327, 94] on button "Submit Query" at bounding box center [323, 94] width 26 height 8
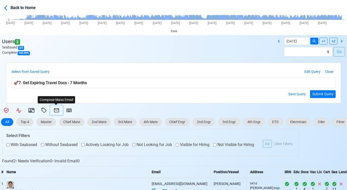
click at [57, 108] on icon at bounding box center [56, 110] width 5 height 4
select select "d-3e71907ffd064a39999872a824aaf79a"
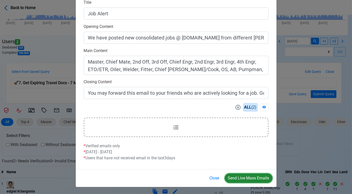
click at [249, 181] on button "Send Live Mass Emails" at bounding box center [248, 178] width 48 height 10
click at [216, 177] on button "Close" at bounding box center [214, 178] width 16 height 10
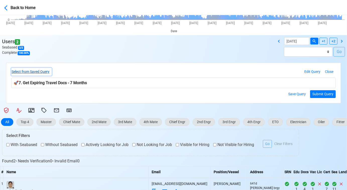
click at [41, 70] on button "Select from Saved Query" at bounding box center [31, 72] width 40 height 8
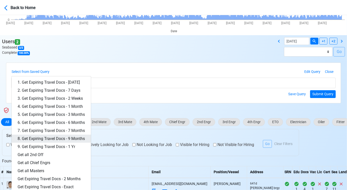
click at [74, 135] on link "8. Get Expiring Travel Docs - 9 Months" at bounding box center [51, 139] width 79 height 8
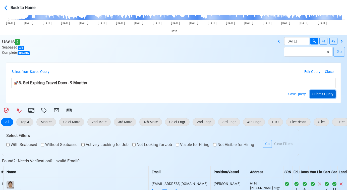
click at [330, 92] on button "Submit Query" at bounding box center [323, 94] width 26 height 8
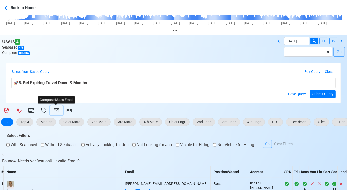
click at [58, 111] on icon at bounding box center [57, 110] width 6 height 6
select select "d-3e71907ffd064a39999872a824aaf79a"
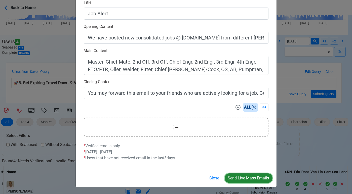
click at [248, 177] on button "Send Live Mass Emails" at bounding box center [248, 178] width 48 height 10
click at [216, 178] on button "Close" at bounding box center [214, 178] width 16 height 10
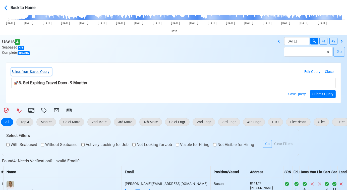
click at [39, 73] on button "Select from Saved Query" at bounding box center [31, 72] width 40 height 8
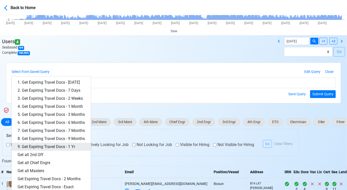
click at [66, 143] on link "9. Get Expiring Travel Docs - 1 Yr" at bounding box center [51, 147] width 79 height 8
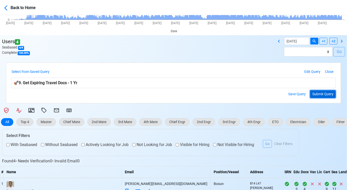
click at [316, 93] on button "Submit Query" at bounding box center [323, 94] width 26 height 8
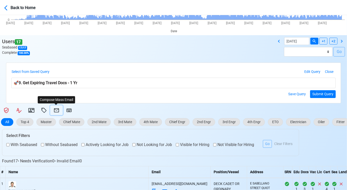
click at [54, 109] on icon at bounding box center [57, 110] width 6 height 6
select select "d-3e71907ffd064a39999872a824aaf79a"
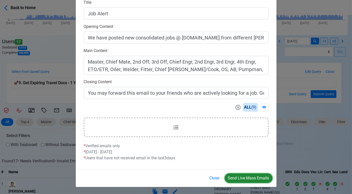
click at [251, 178] on button "Send Live Mass Emails" at bounding box center [248, 178] width 48 height 10
click at [211, 178] on button "Close" at bounding box center [214, 178] width 16 height 10
